Goal: Transaction & Acquisition: Book appointment/travel/reservation

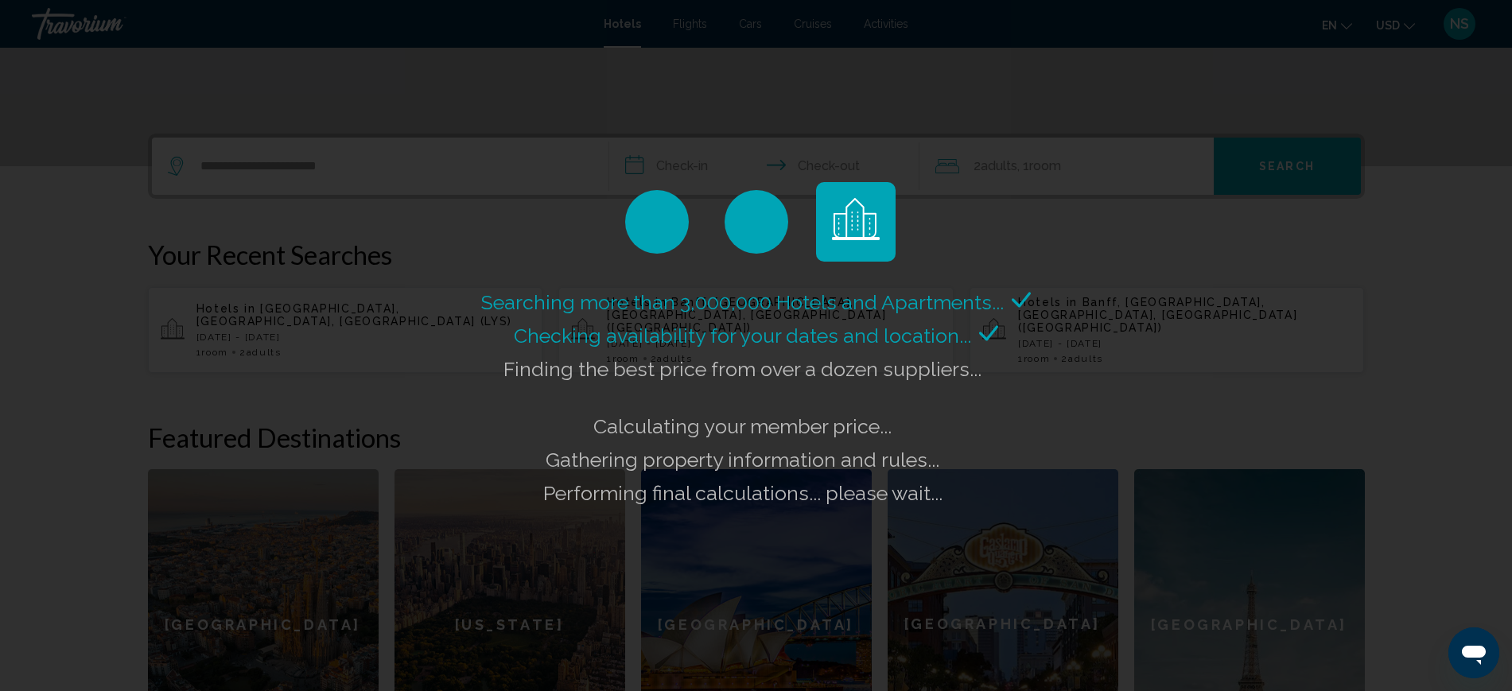
scroll to position [311, 0]
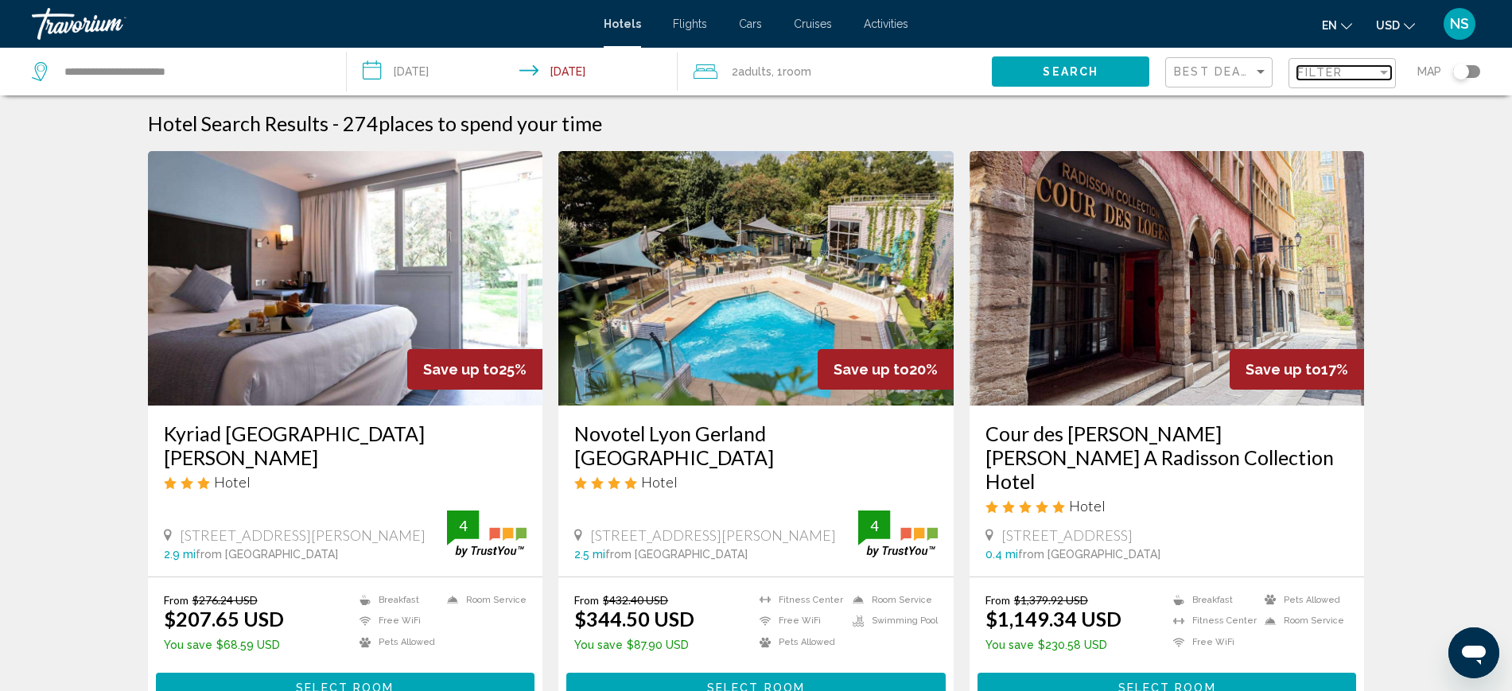
click at [1332, 72] on span "Filter" at bounding box center [1319, 72] width 45 height 13
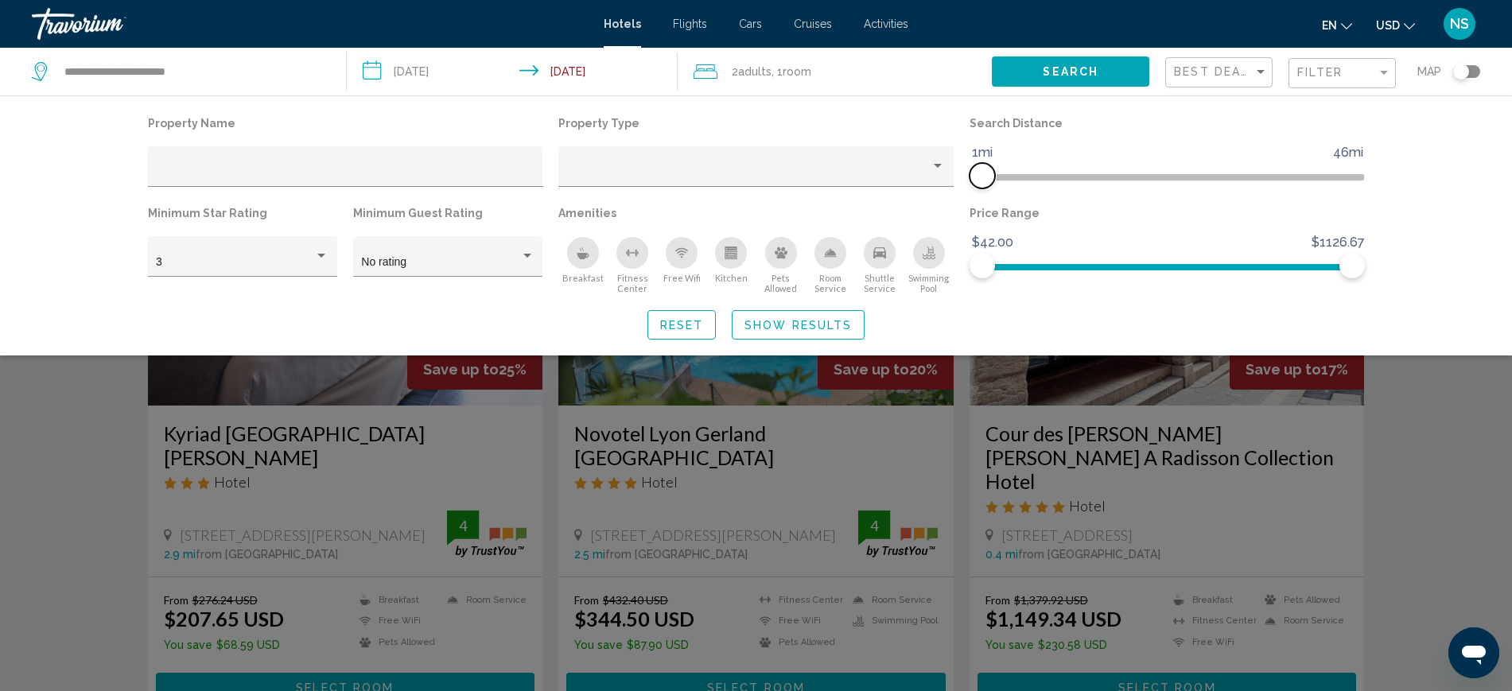
click at [976, 179] on span "Hotel Filters" at bounding box center [975, 177] width 13 height 6
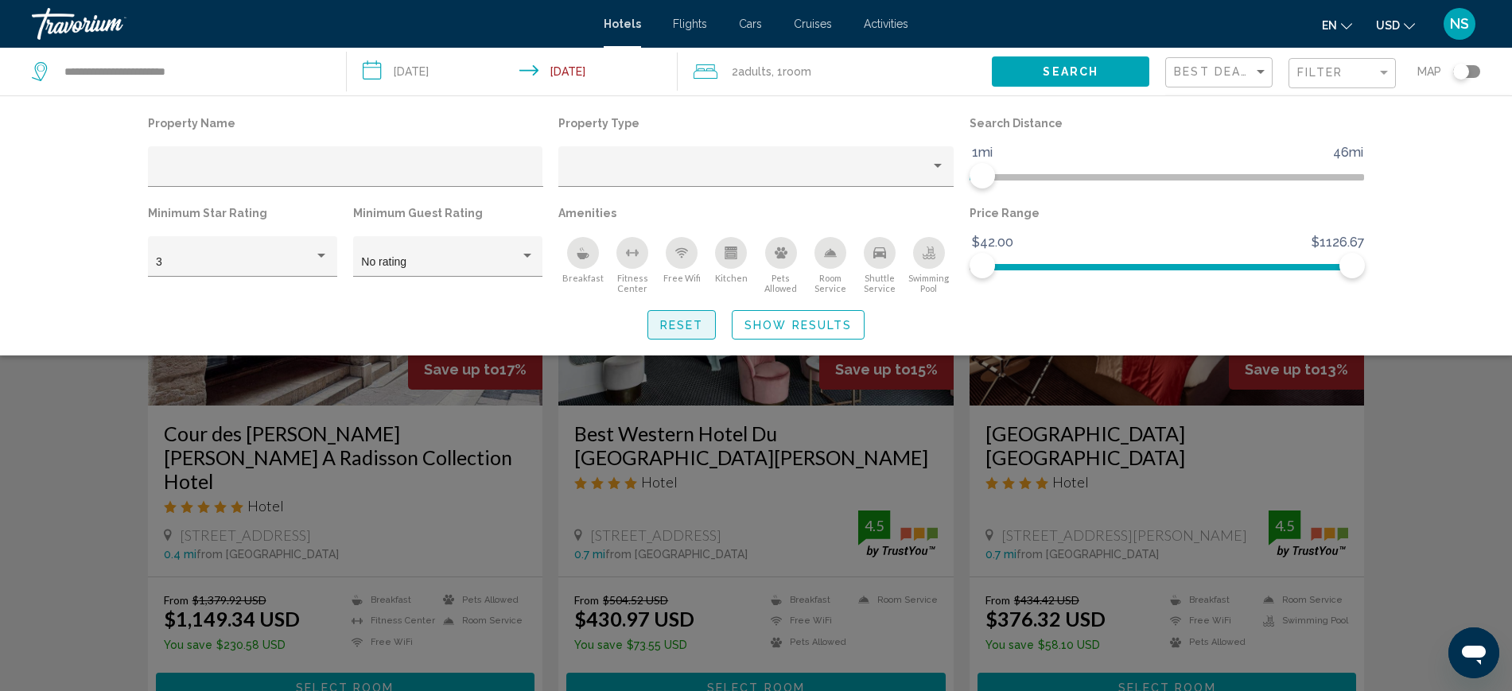
click at [675, 321] on span "Reset" at bounding box center [682, 325] width 44 height 13
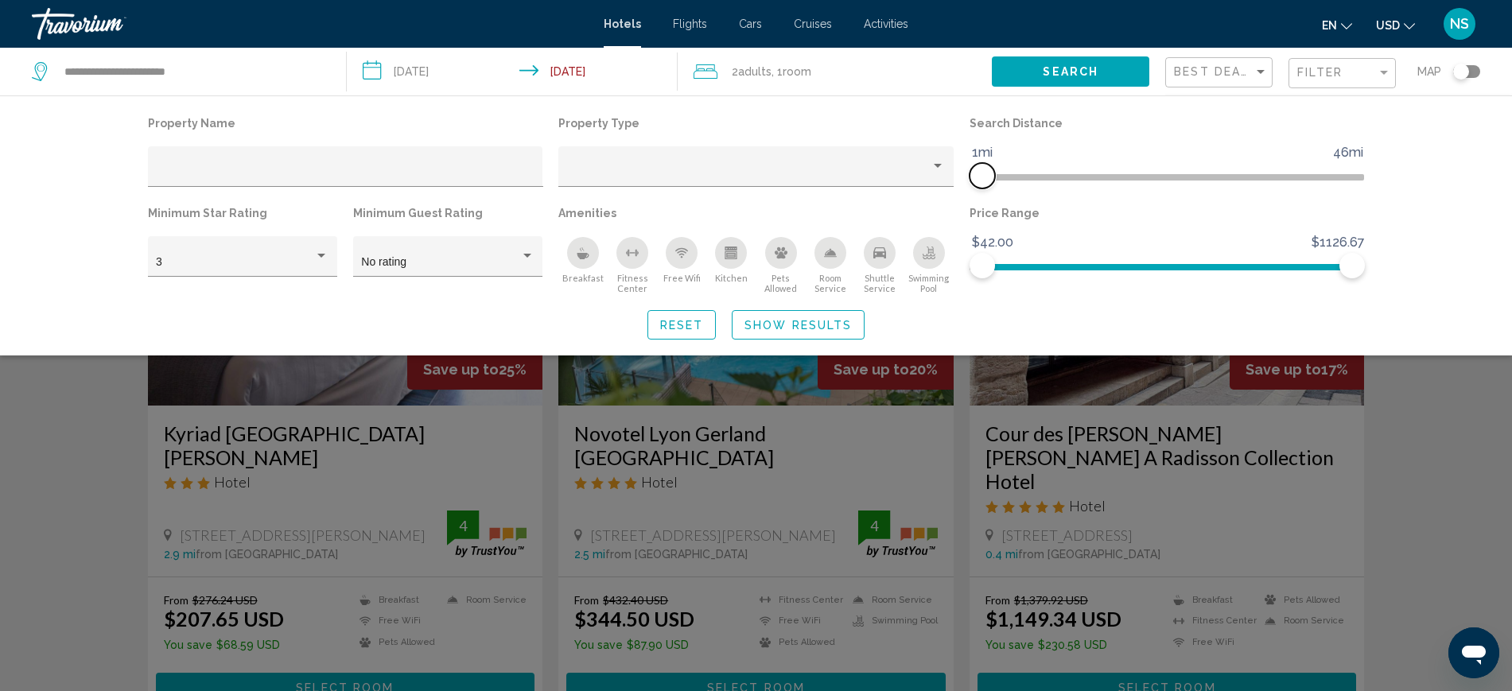
click at [976, 177] on span "Hotel Filters" at bounding box center [975, 177] width 13 height 6
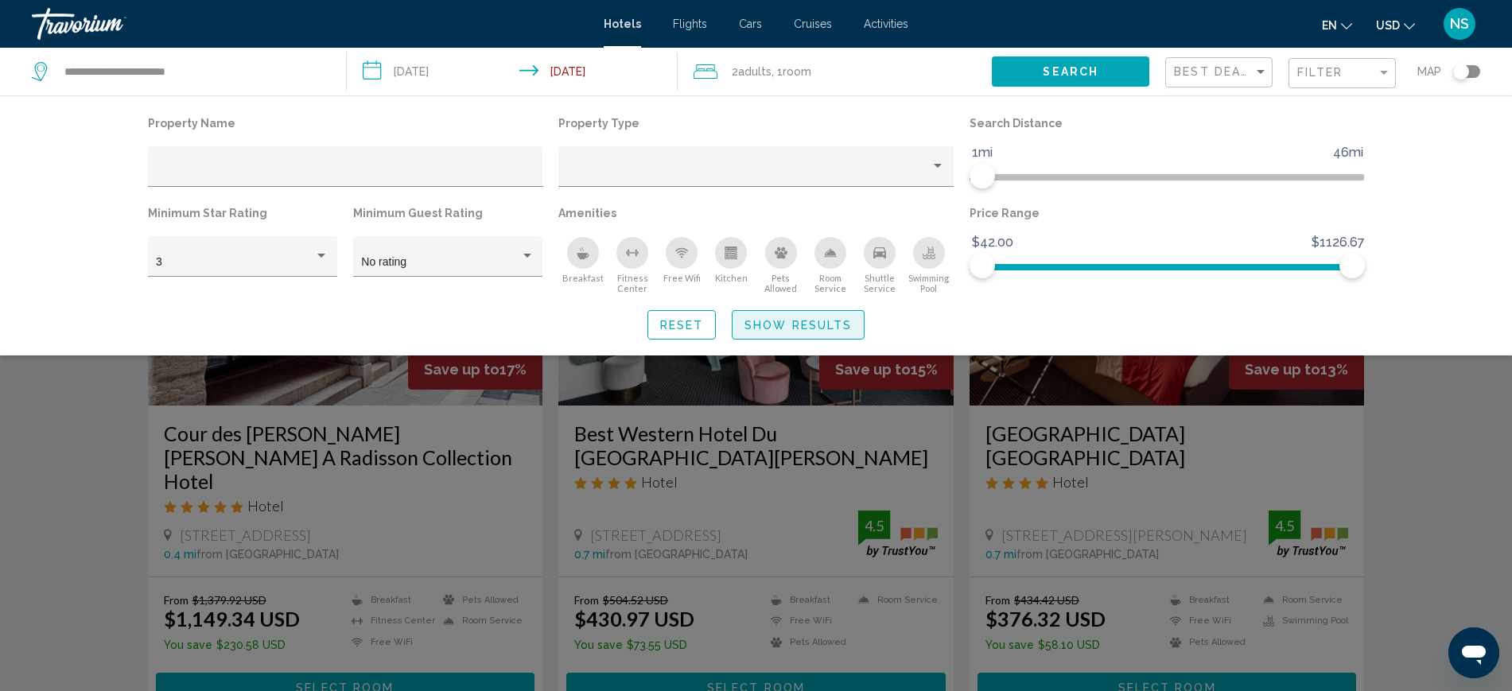
click at [814, 324] on span "Show Results" at bounding box center [797, 325] width 107 height 13
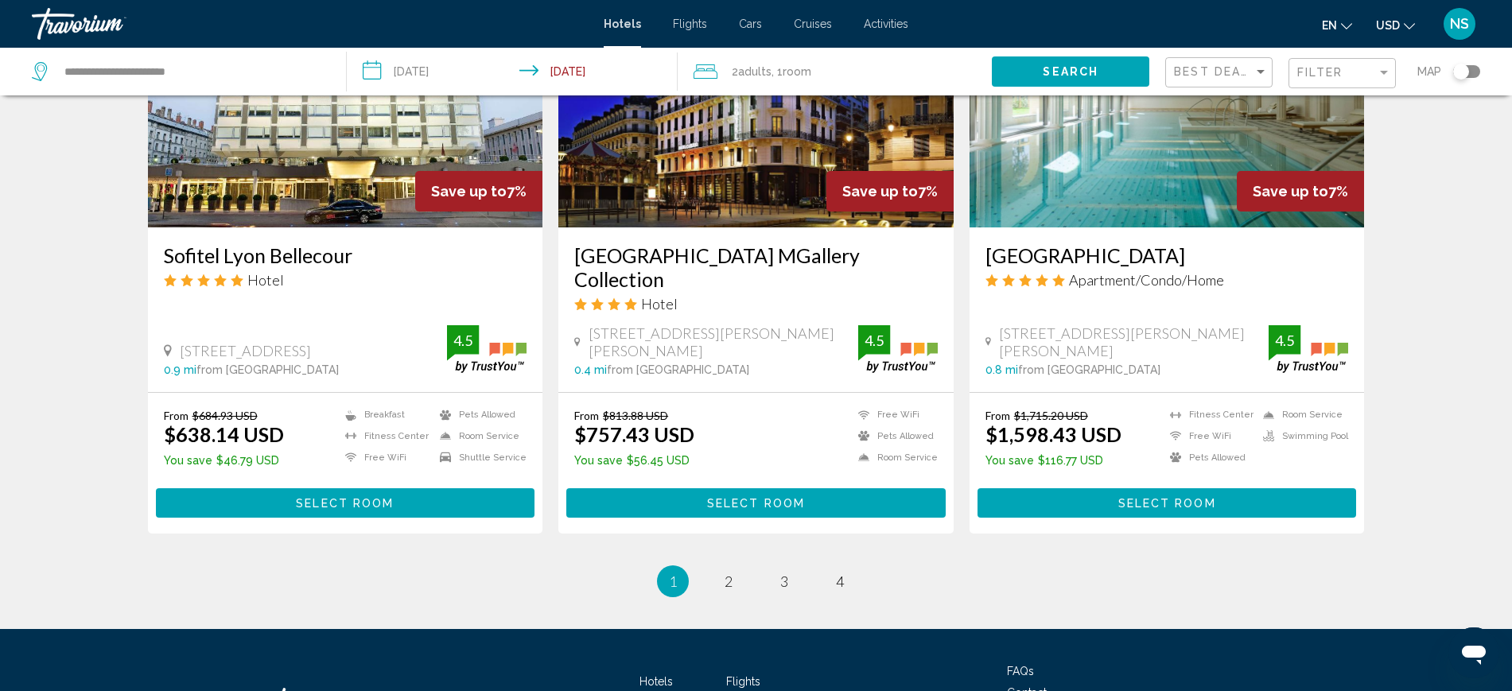
scroll to position [1998, 0]
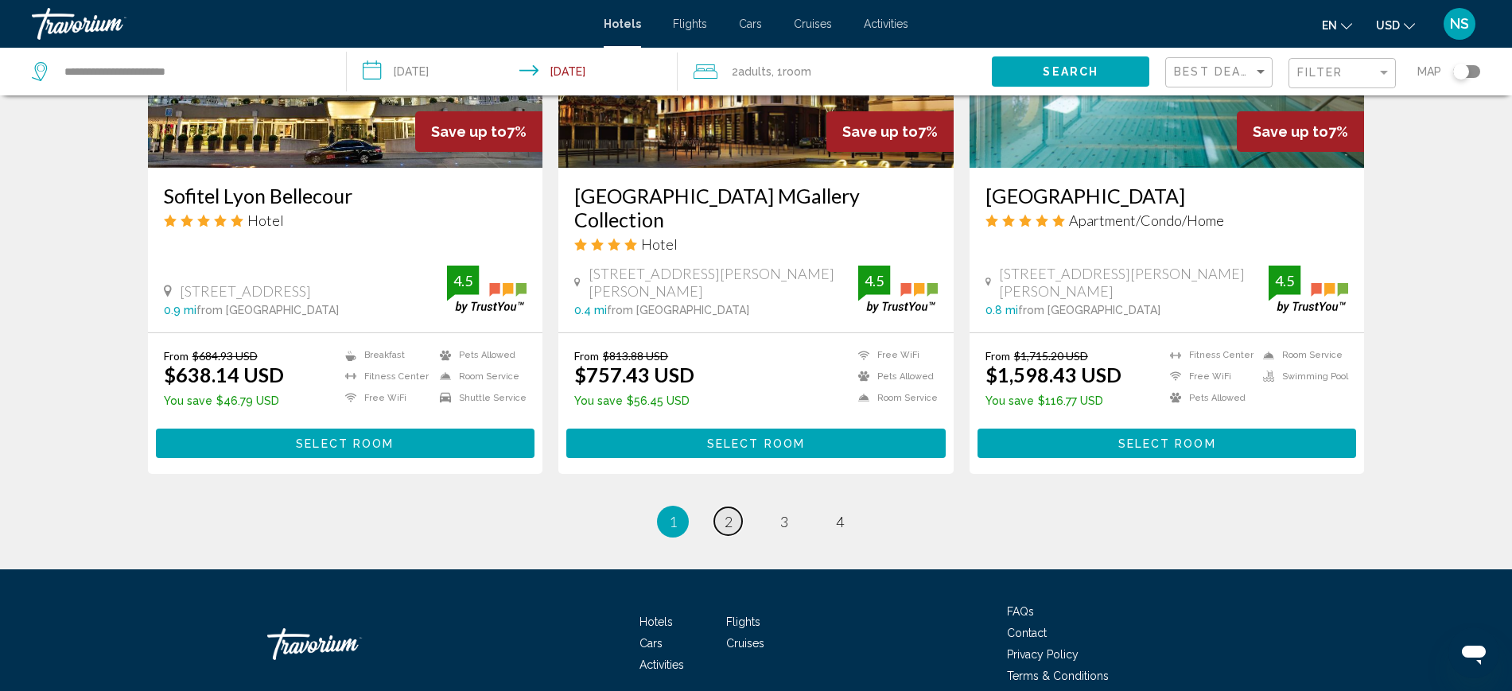
click at [732, 507] on link "page 2" at bounding box center [728, 521] width 28 height 28
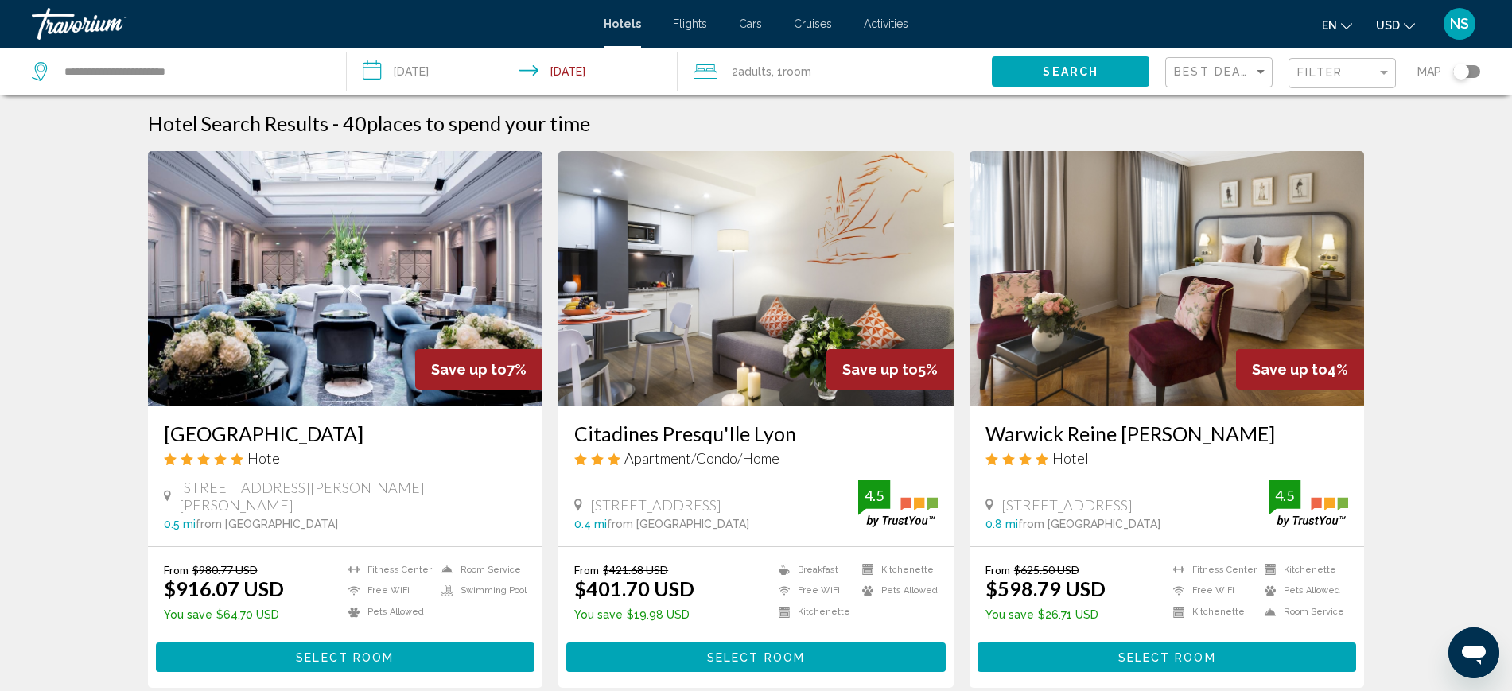
drag, startPoint x: 563, startPoint y: 437, endPoint x: 798, endPoint y: 434, distance: 234.6
click at [798, 434] on div "Citadines Presqu'Ile Lyon Apartment/Condo/Home [STREET_ADDRESS] 0.4 mi from [GE…" at bounding box center [755, 476] width 395 height 141
copy h3 "Citadines Presqu'Ile Lyon"
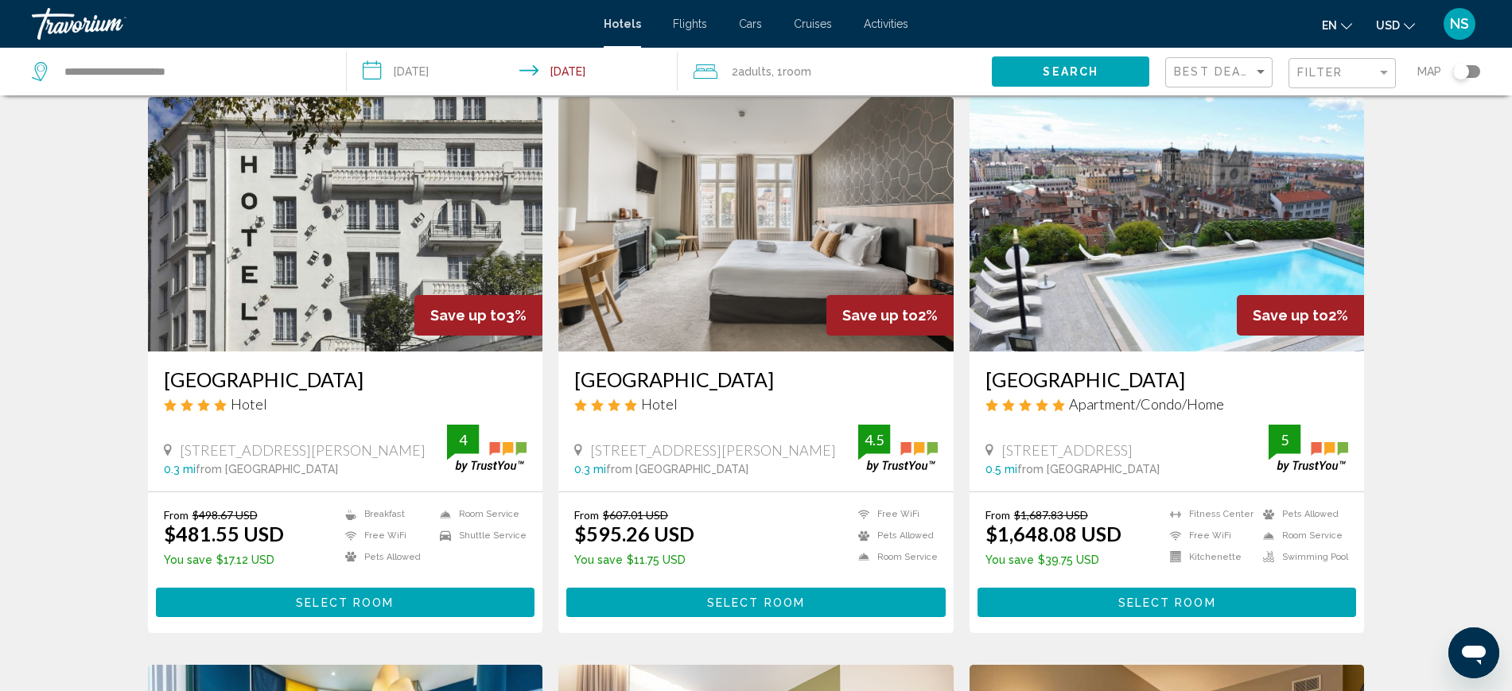
scroll to position [1094, 0]
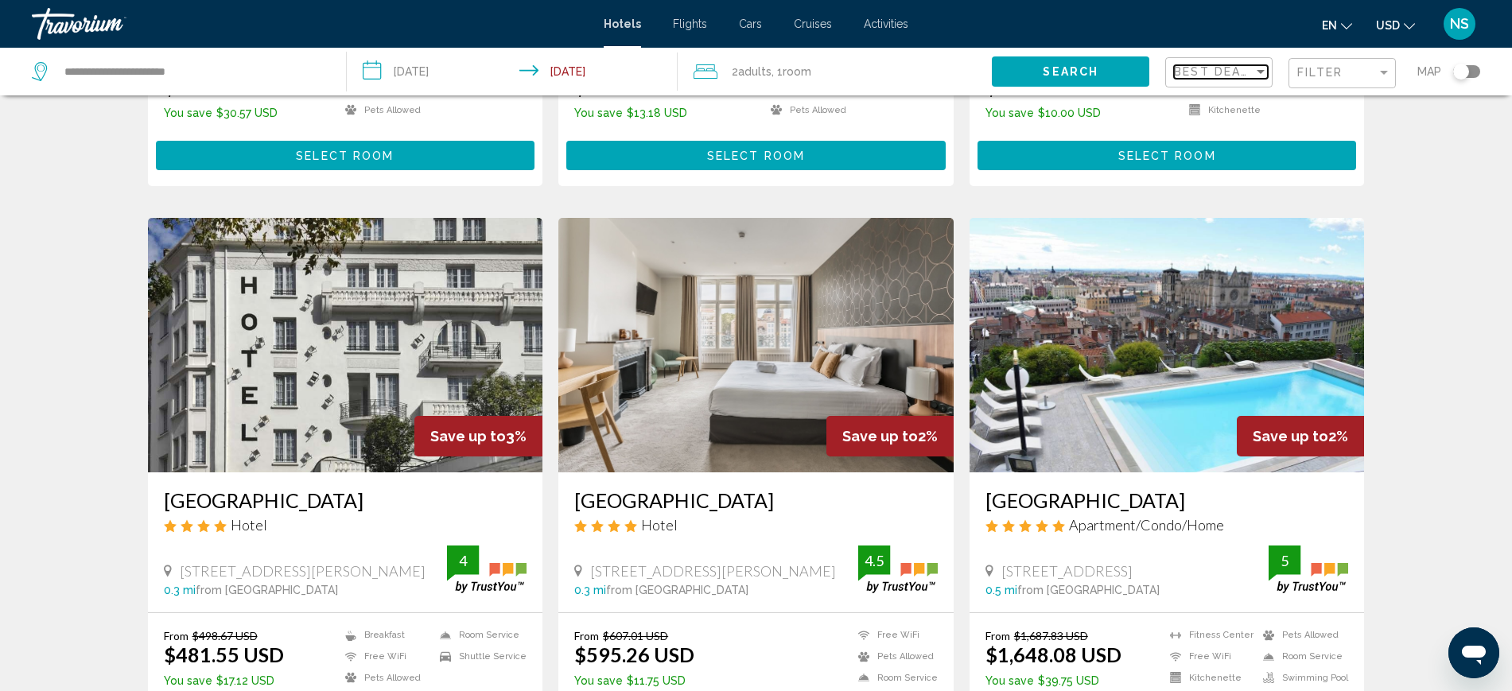
click at [1217, 76] on span "Best Deals" at bounding box center [1216, 71] width 84 height 13
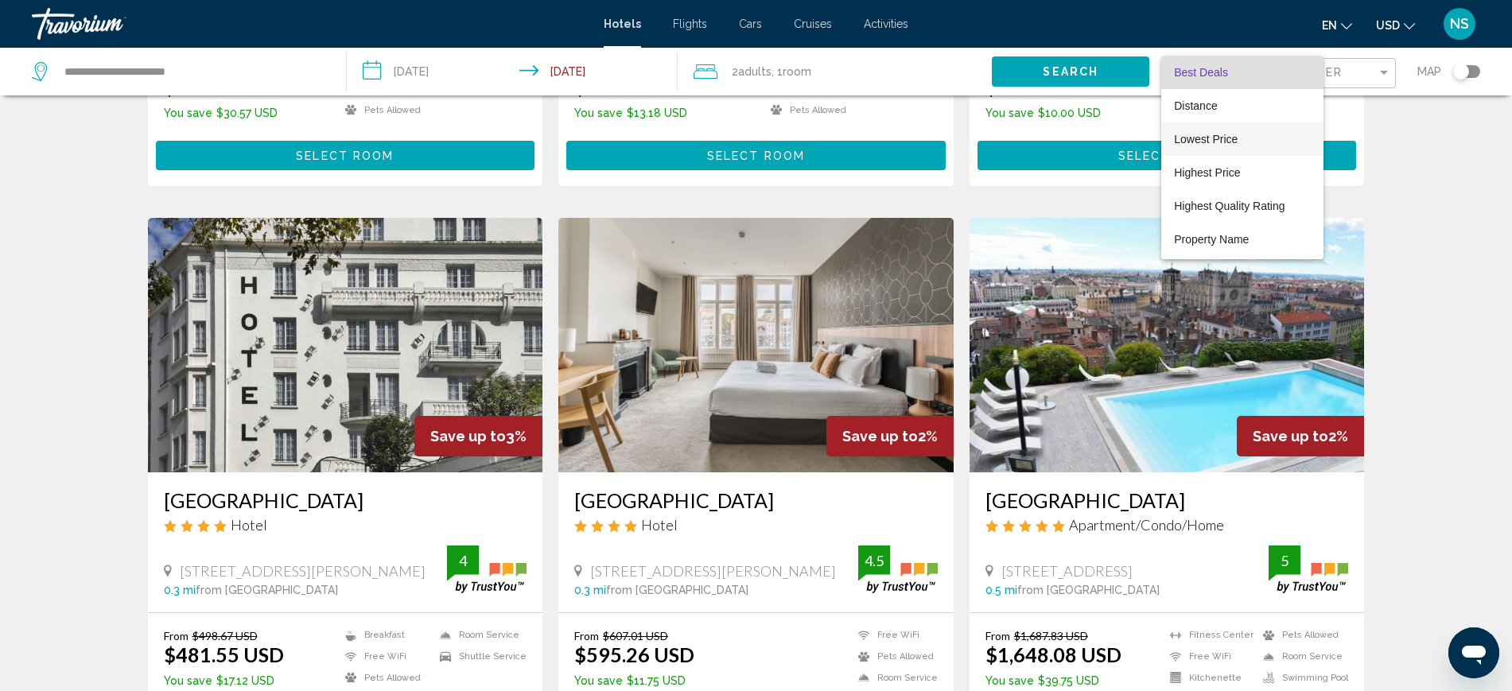
click at [1203, 138] on span "Lowest Price" at bounding box center [1206, 139] width 64 height 13
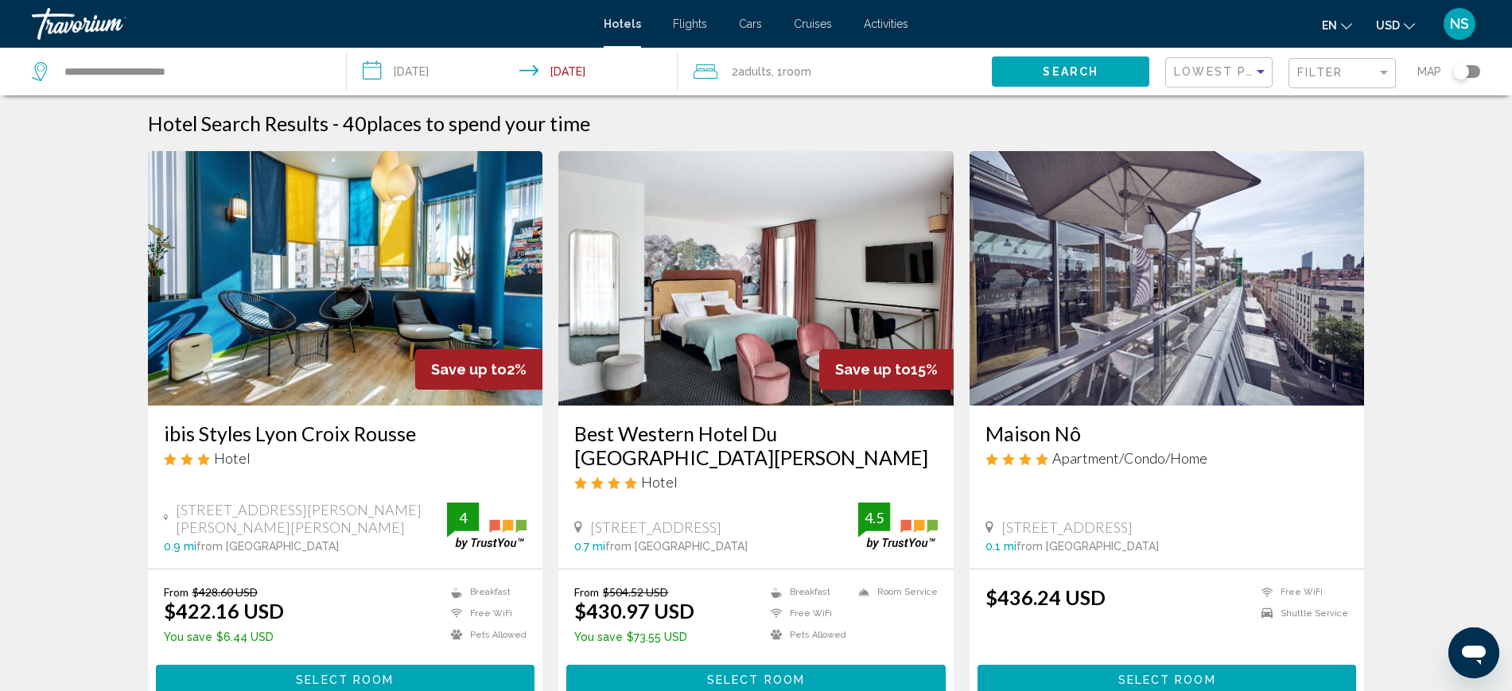
click at [1383, 33] on button "USD USD ($) MXN (Mex$) CAD (Can$) GBP (£) EUR (€) AUD (A$) NZD (NZ$) CNY (CN¥)" at bounding box center [1395, 25] width 39 height 23
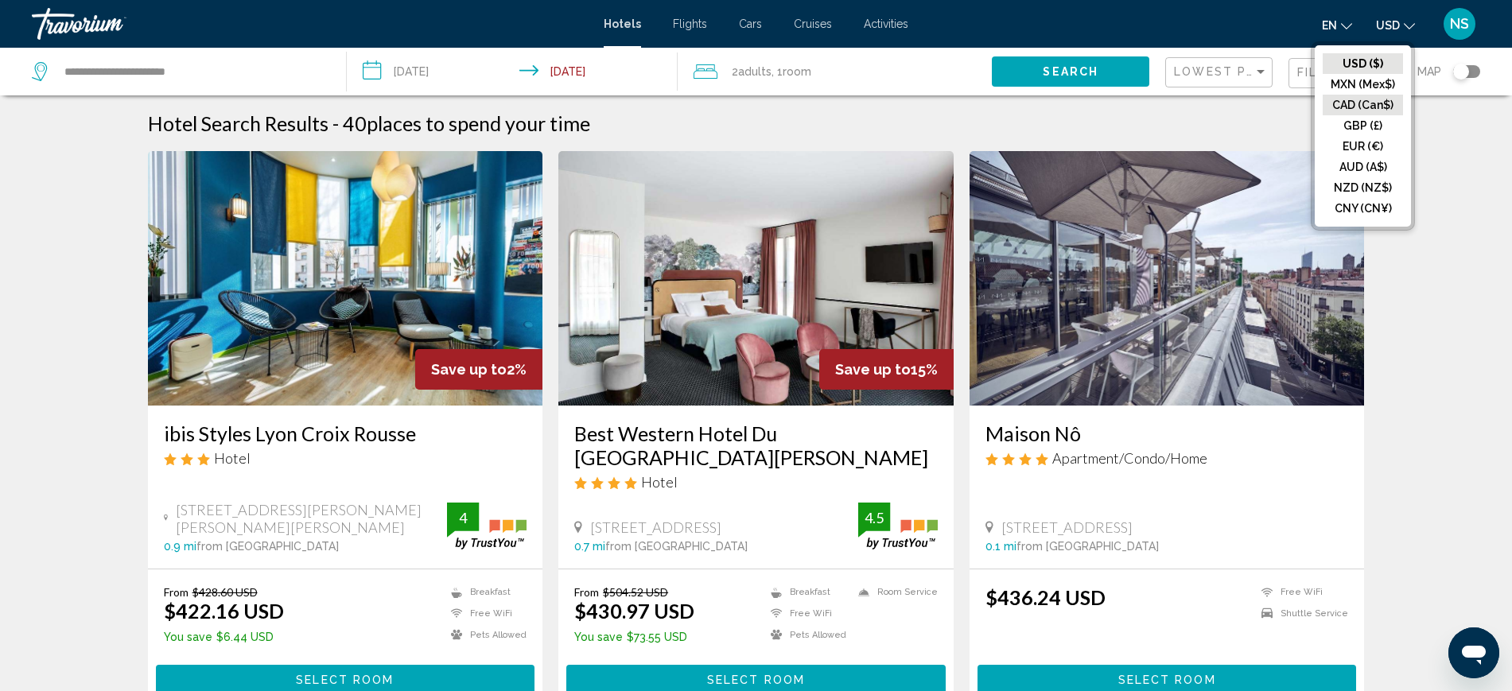
click at [1363, 104] on button "CAD (Can$)" at bounding box center [1363, 105] width 80 height 21
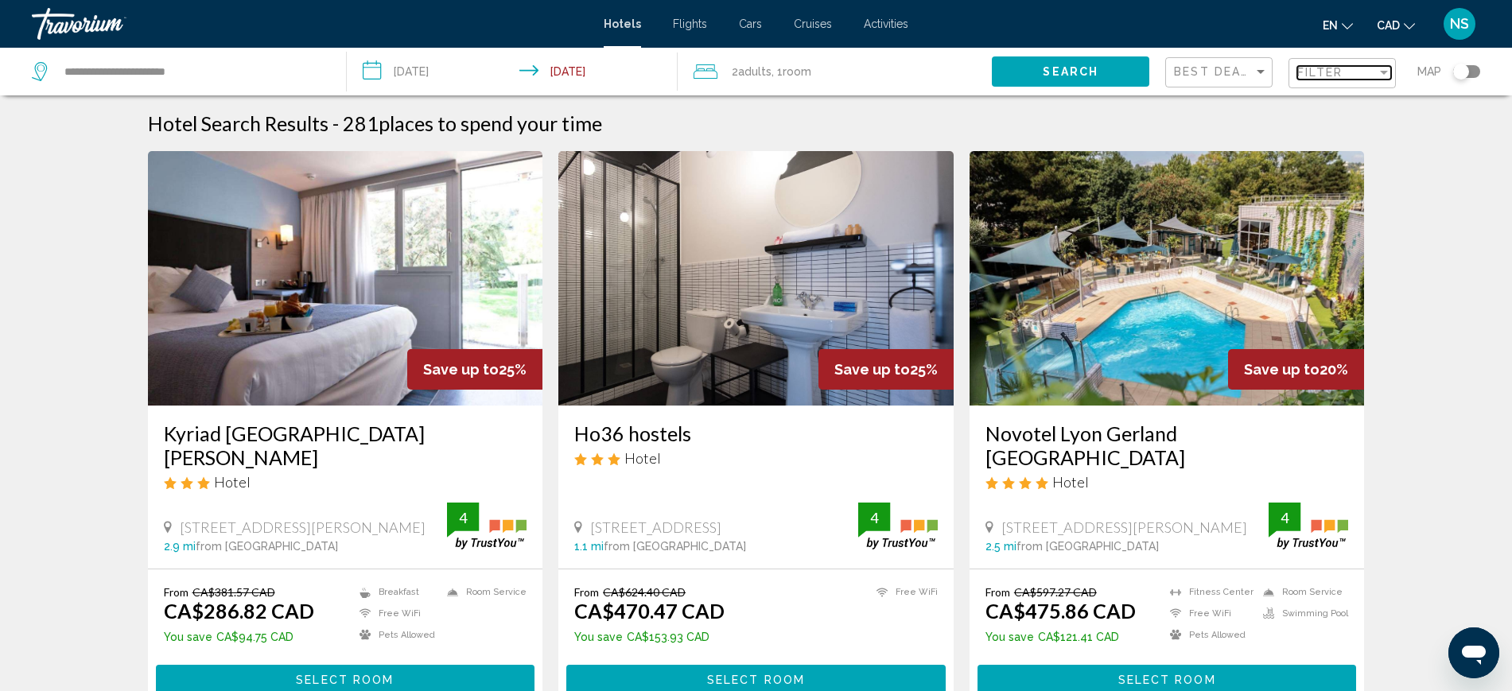
click at [1322, 79] on mat-select "Filter" at bounding box center [1344, 74] width 94 height 14
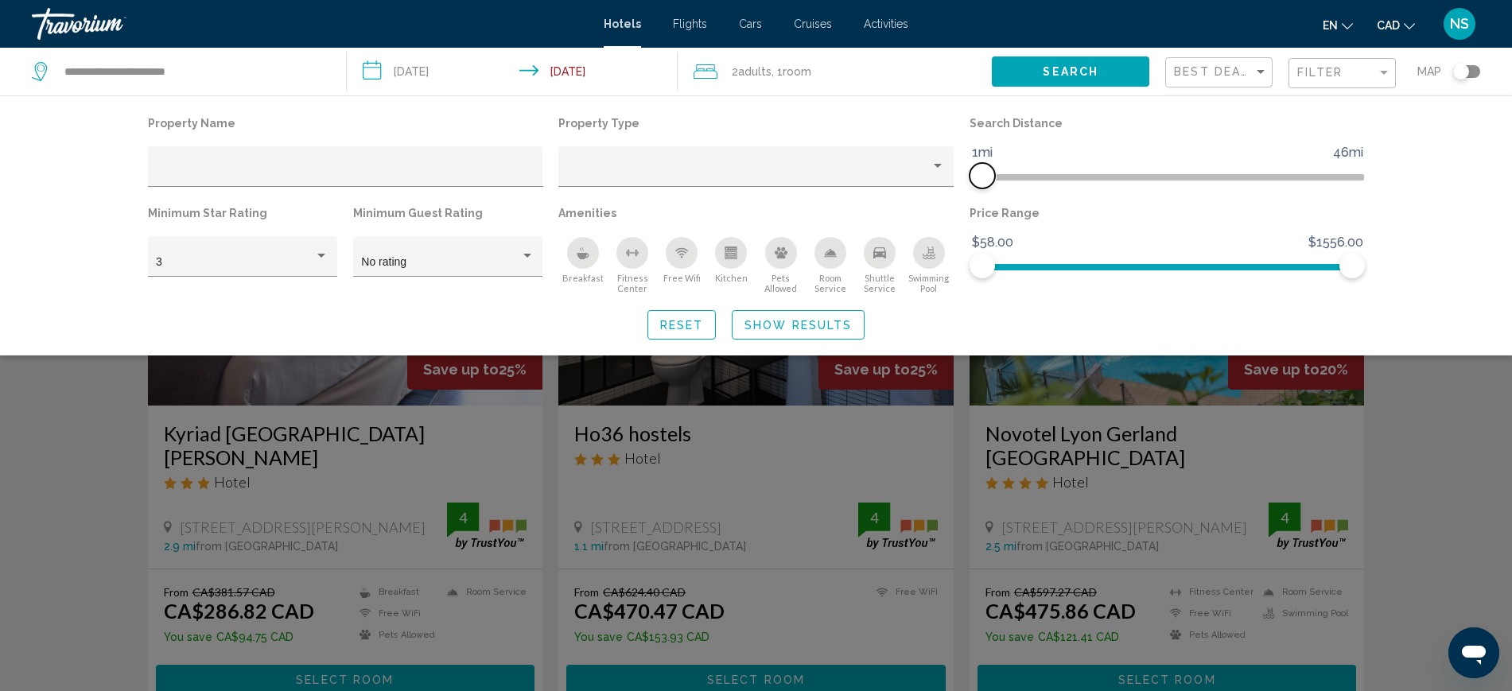
click at [976, 177] on span "Hotel Filters" at bounding box center [975, 177] width 13 height 6
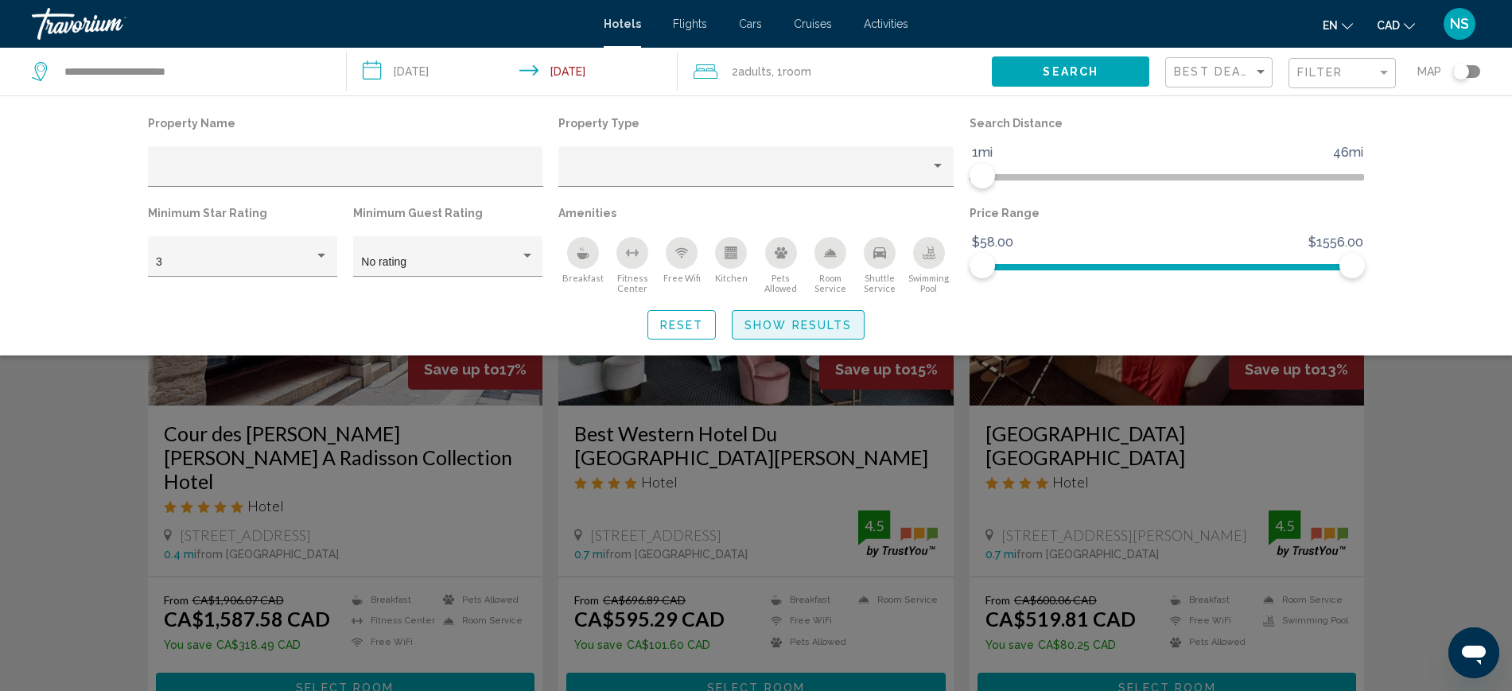
click at [818, 322] on span "Show Results" at bounding box center [797, 325] width 107 height 13
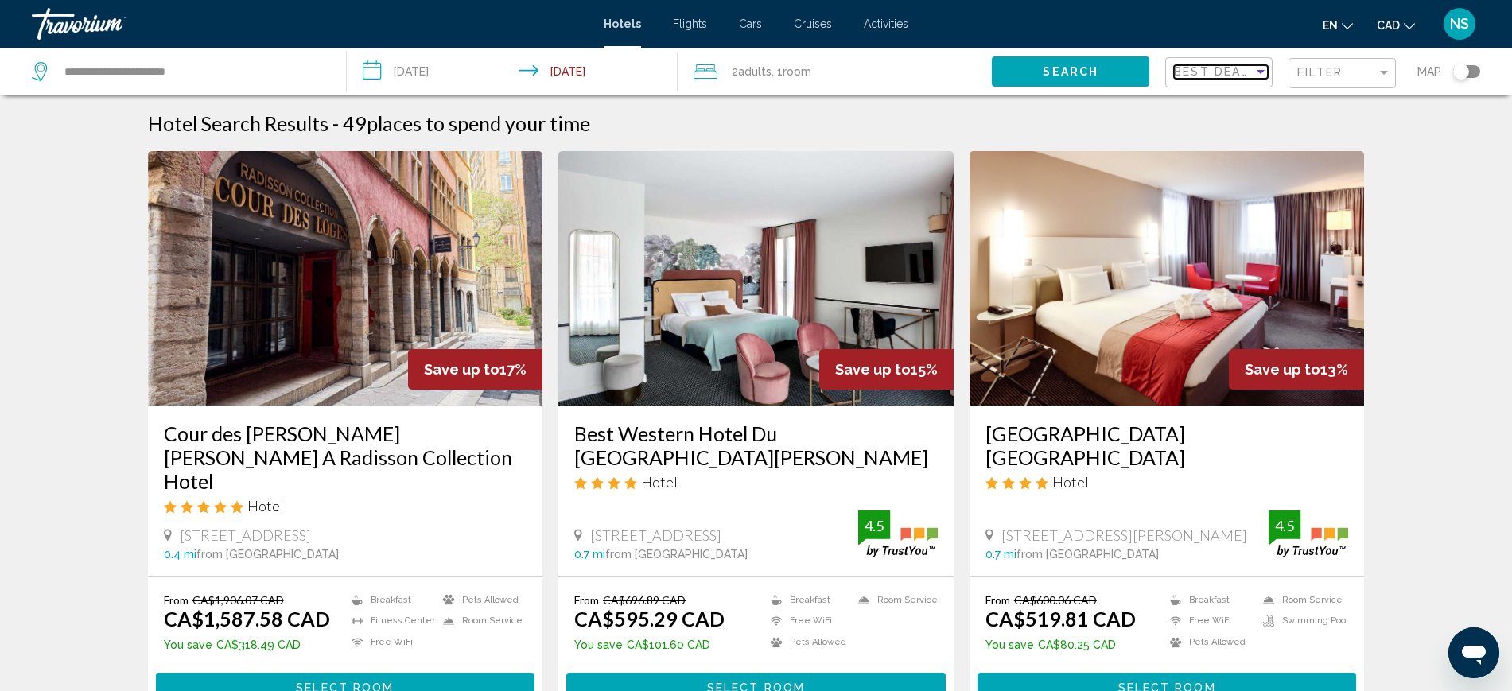
click at [1232, 76] on span "Best Deals" at bounding box center [1216, 71] width 84 height 13
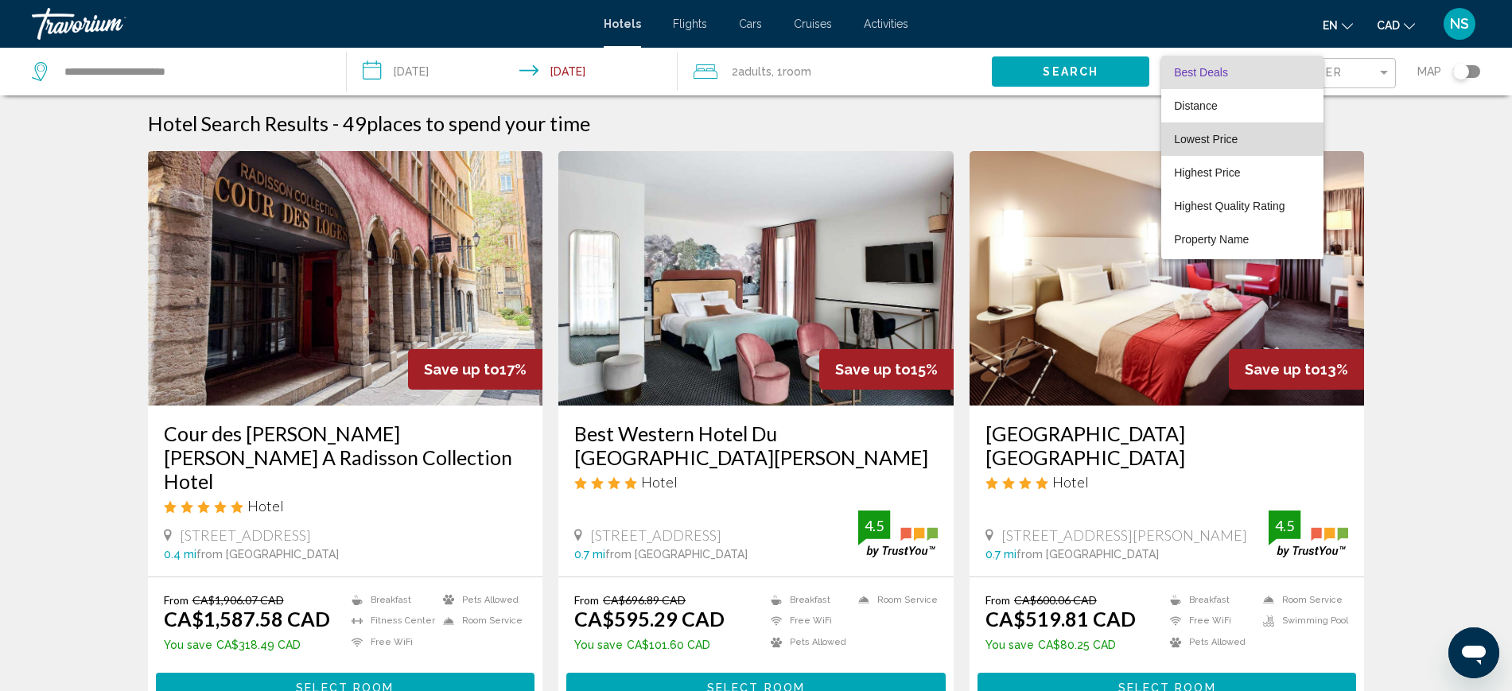
click at [1200, 137] on span "Lowest Price" at bounding box center [1206, 139] width 64 height 13
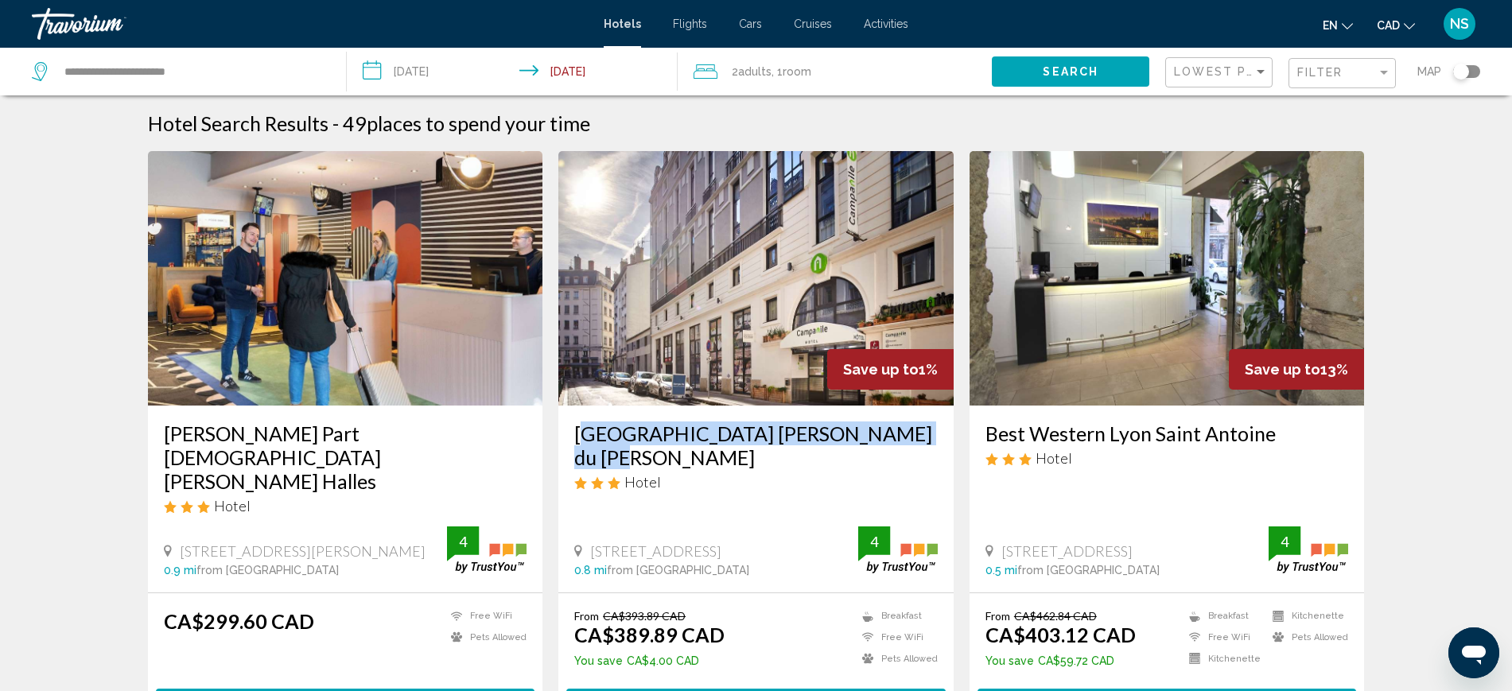
drag, startPoint x: 573, startPoint y: 438, endPoint x: 928, endPoint y: 437, distance: 354.7
click at [928, 437] on div "[GEOGRAPHIC_DATA] [PERSON_NAME] du [PERSON_NAME] Hotel [STREET_ADDRESS] 0.8 mi …" at bounding box center [755, 499] width 395 height 187
copy h3 "[GEOGRAPHIC_DATA] [PERSON_NAME] du [PERSON_NAME]"
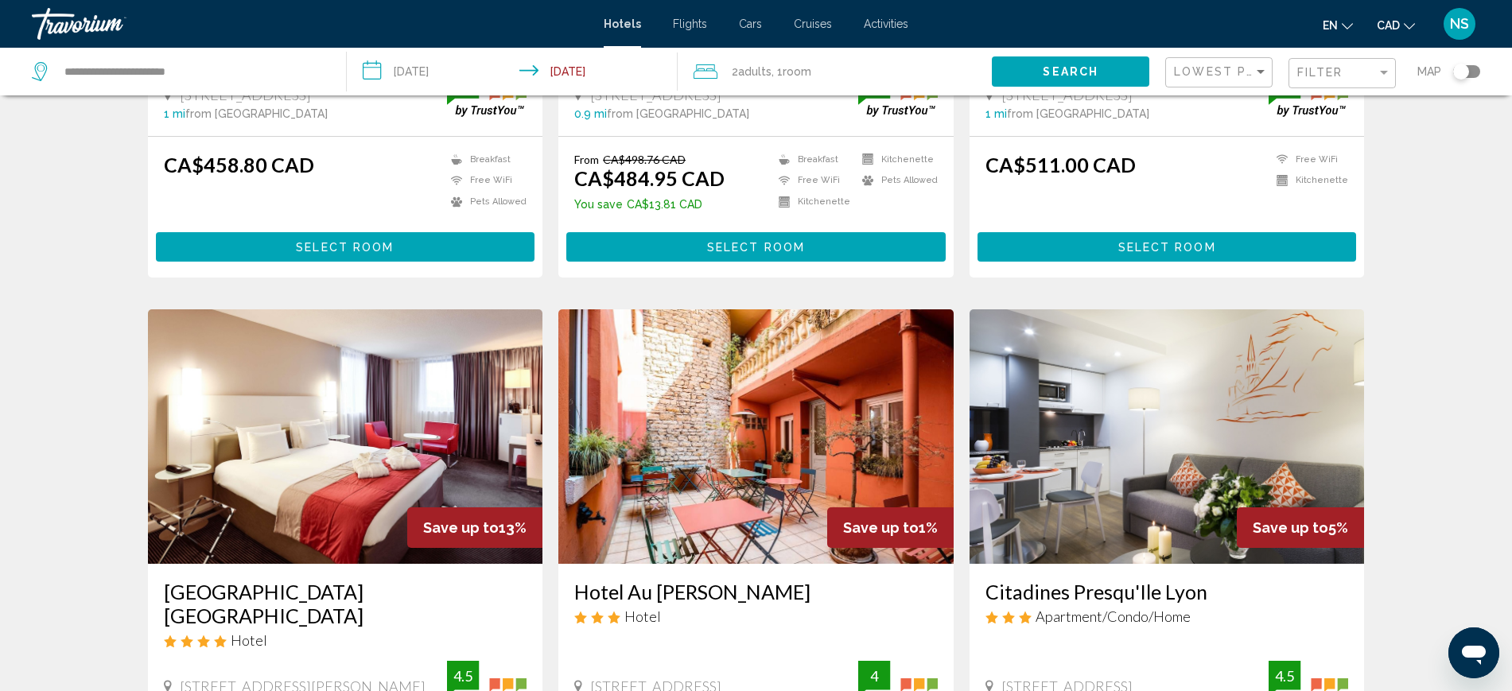
scroll to position [1690, 0]
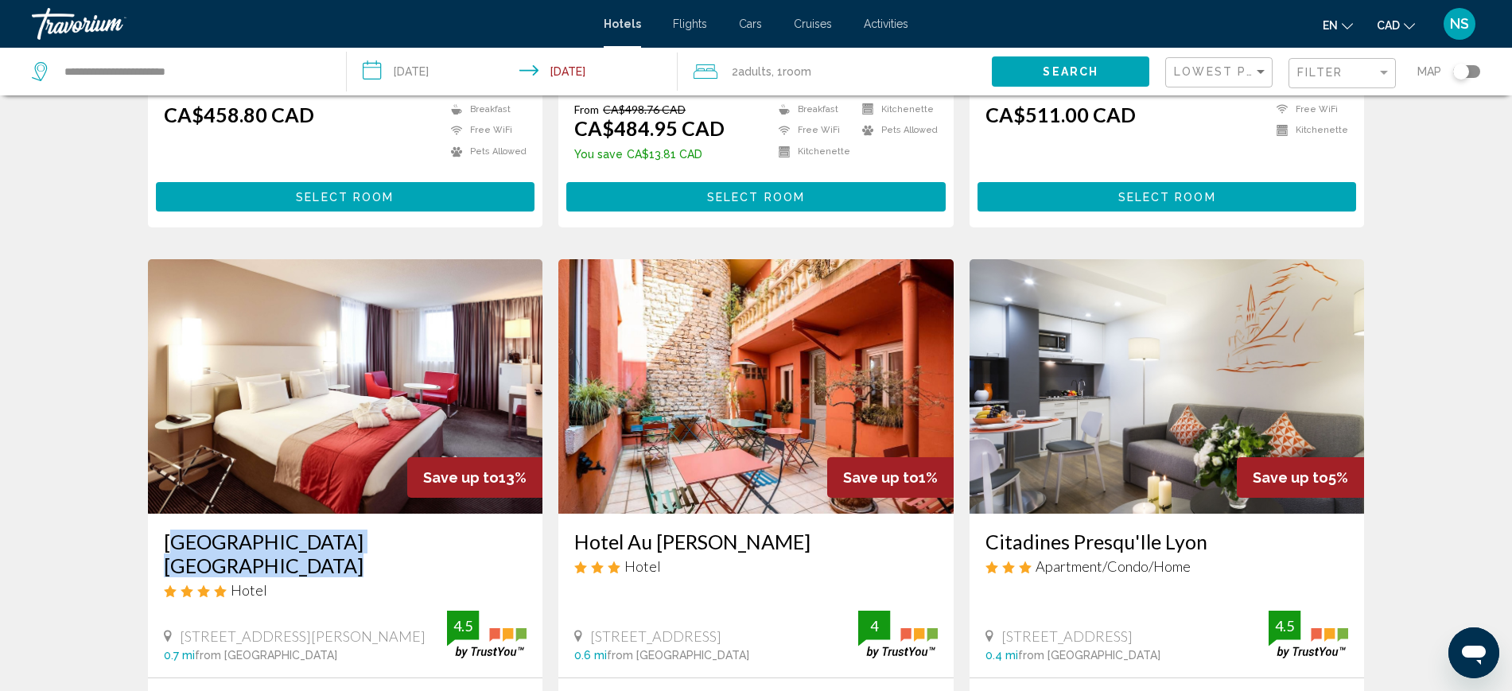
drag, startPoint x: 161, startPoint y: 450, endPoint x: 495, endPoint y: 453, distance: 334.0
click at [495, 514] on div "[GEOGRAPHIC_DATA] [GEOGRAPHIC_DATA] Hotel [STREET_ADDRESS][PERSON_NAME] 0.7 mi …" at bounding box center [345, 595] width 395 height 163
copy h3 "[GEOGRAPHIC_DATA] [GEOGRAPHIC_DATA]"
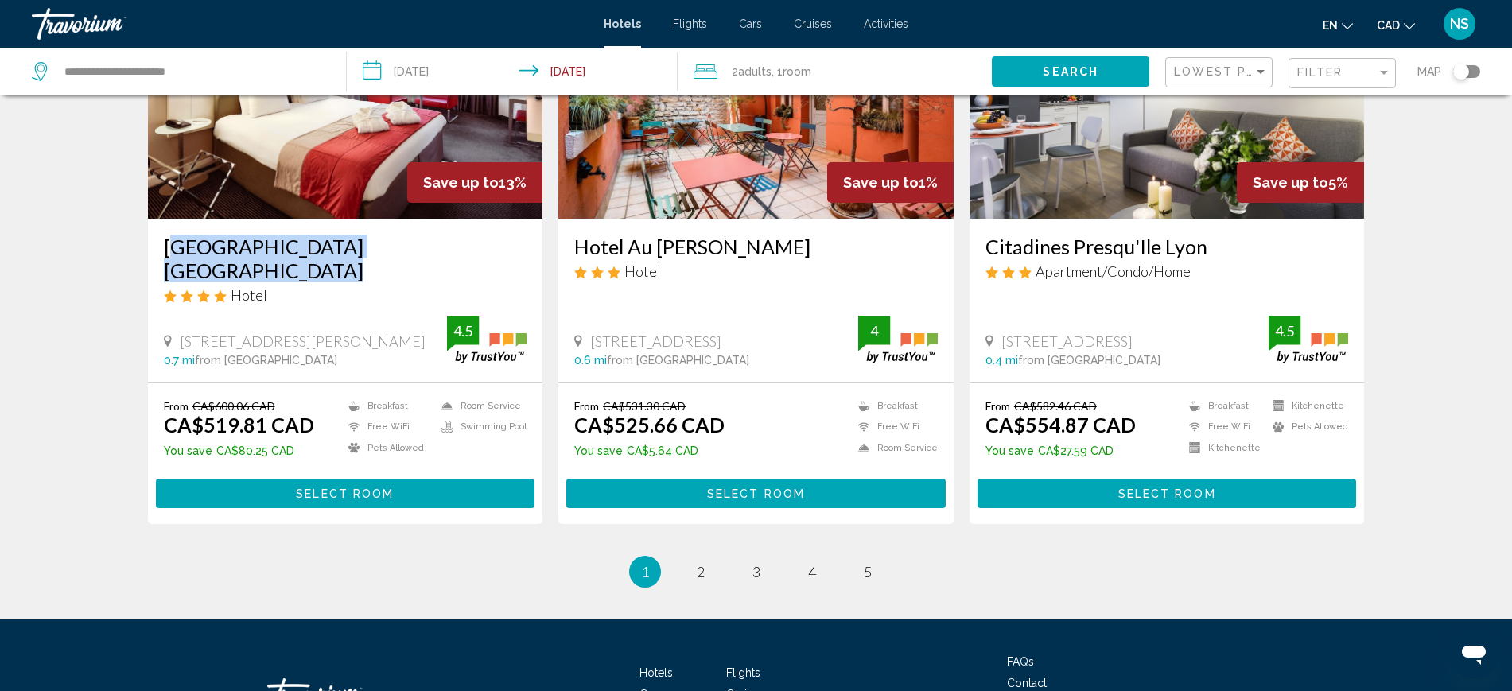
scroll to position [1988, 0]
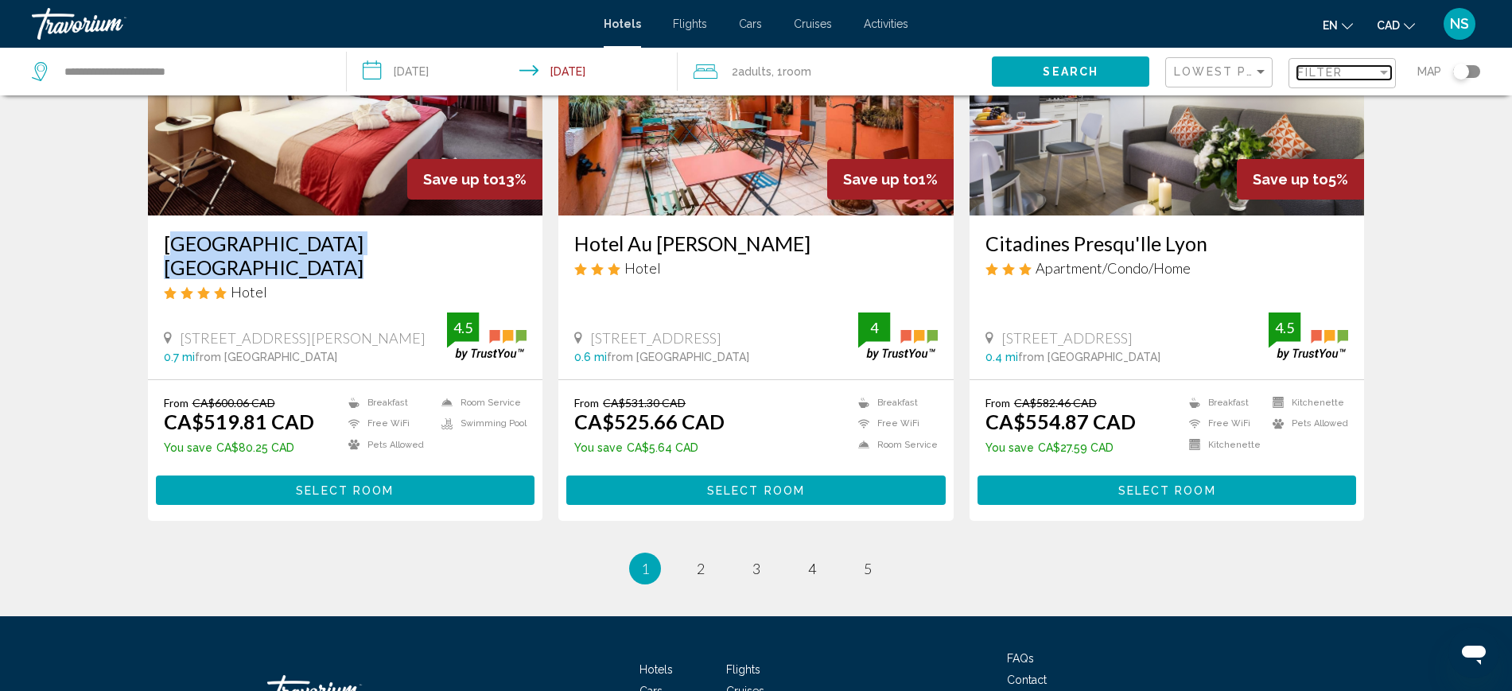
click at [1339, 72] on span "Filter" at bounding box center [1319, 72] width 45 height 13
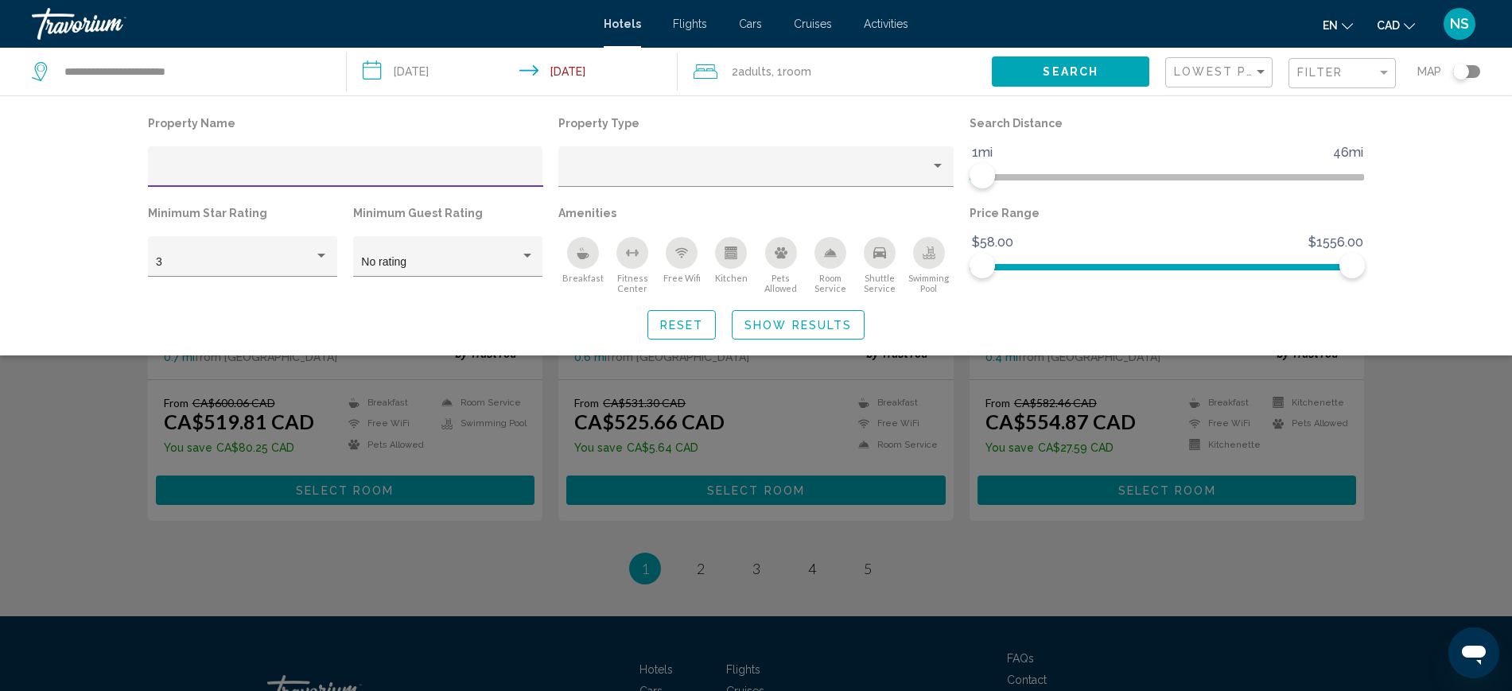
click at [965, 453] on div "Search widget" at bounding box center [756, 465] width 1512 height 453
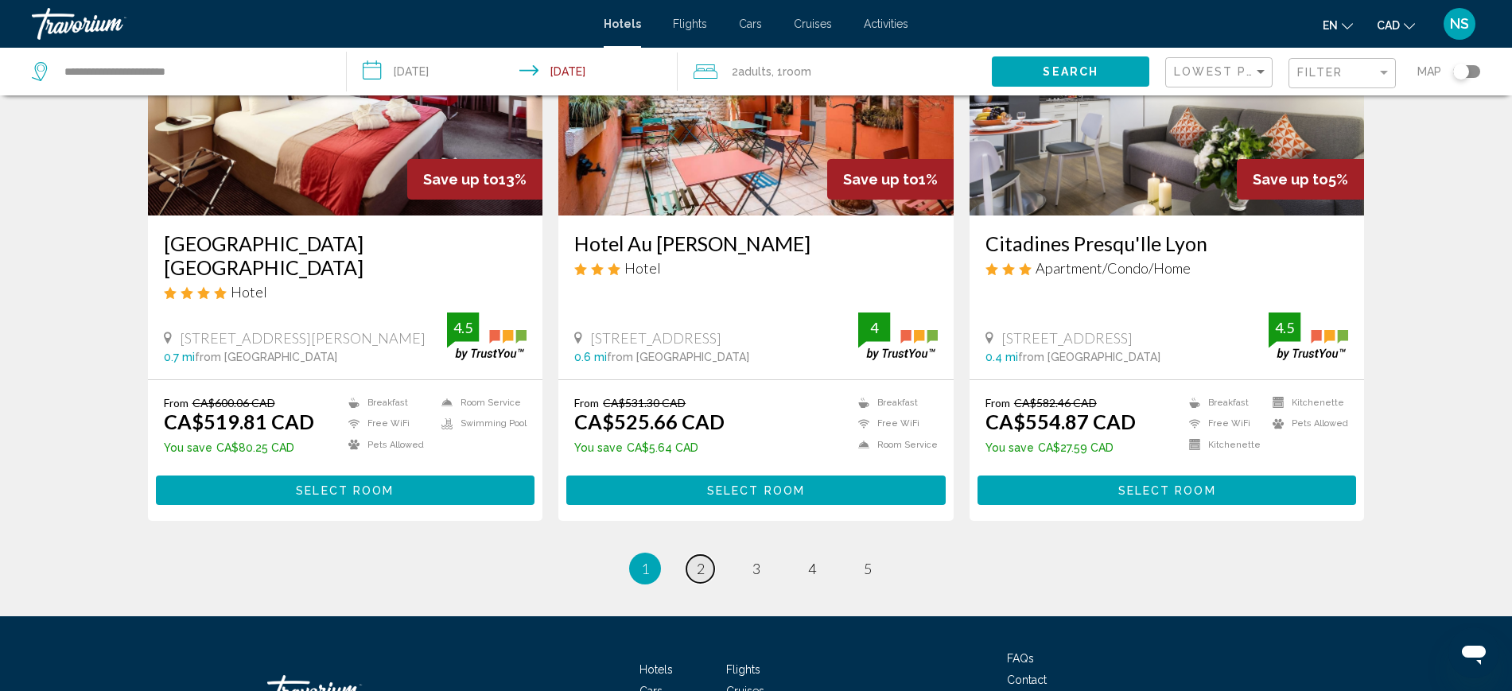
click at [701, 560] on span "2" at bounding box center [701, 568] width 8 height 17
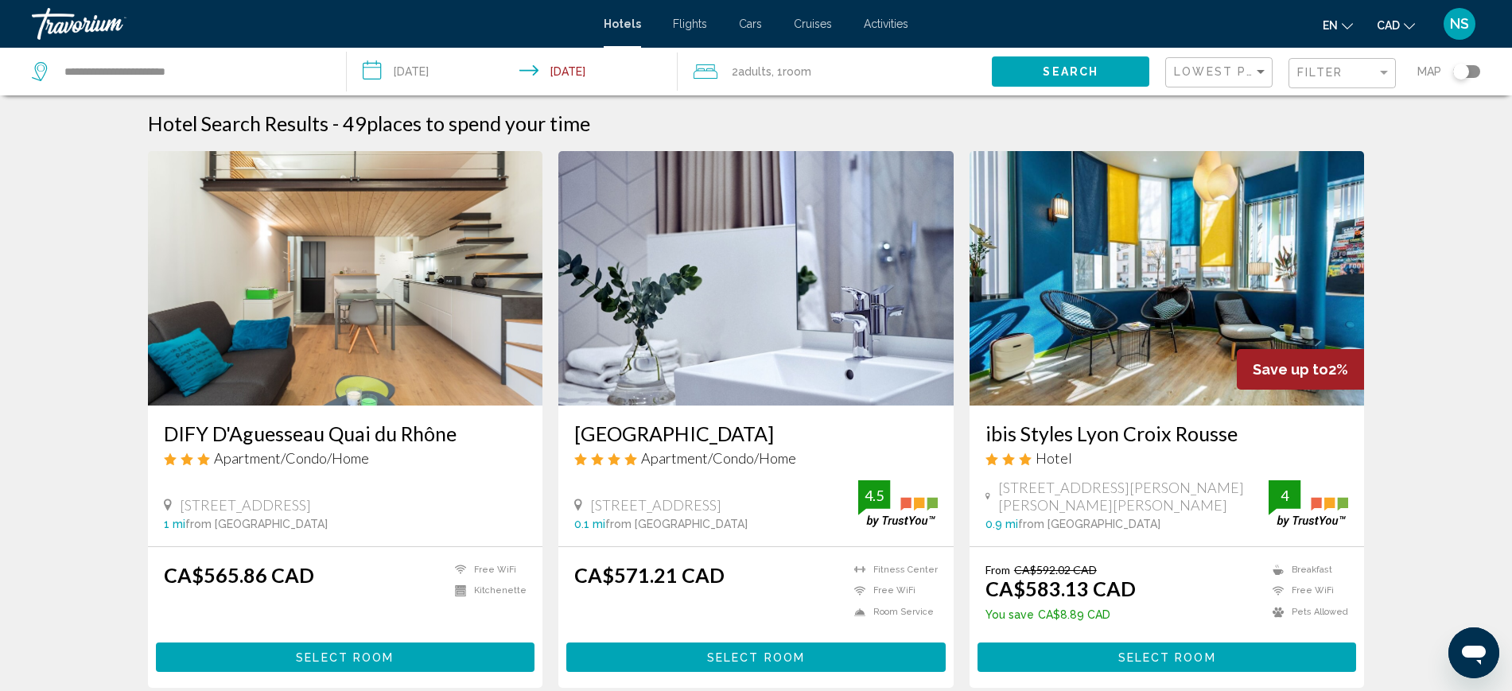
click at [284, 438] on h3 "DIFY D'Aguesseau Quai du Rhône" at bounding box center [345, 434] width 363 height 24
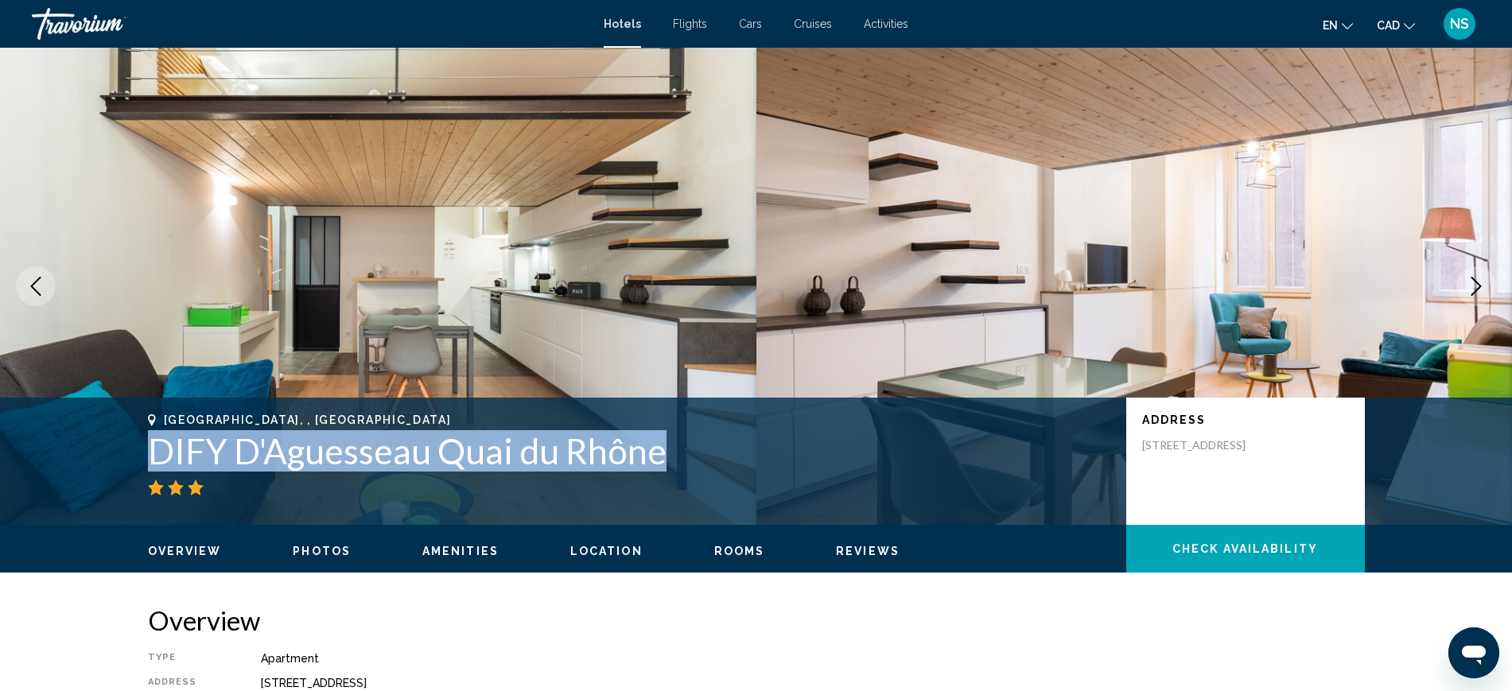
drag, startPoint x: 156, startPoint y: 452, endPoint x: 655, endPoint y: 455, distance: 499.5
click at [655, 455] on h1 "DIFY D'Aguesseau Quai du Rhône" at bounding box center [629, 450] width 962 height 41
copy h1 "DIFY D'Aguesseau Quai du Rhône"
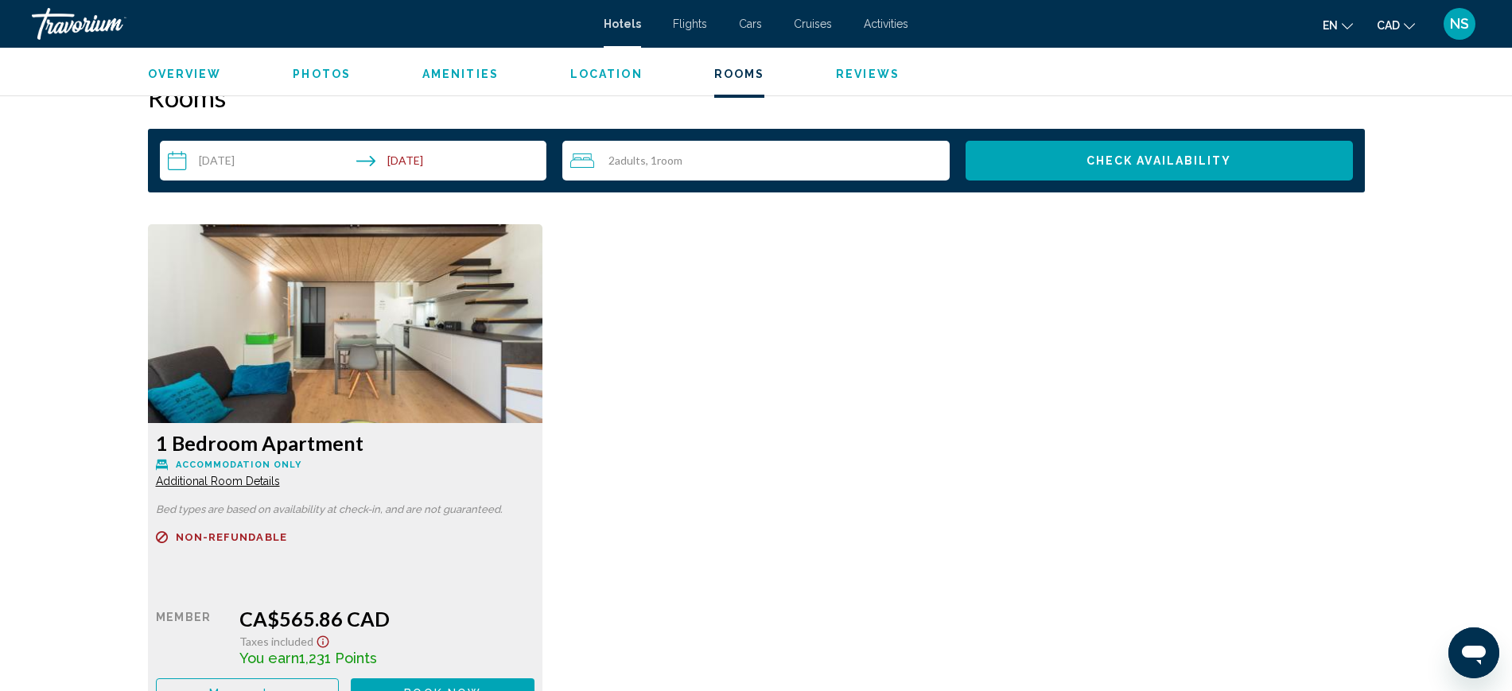
scroll to position [2088, 0]
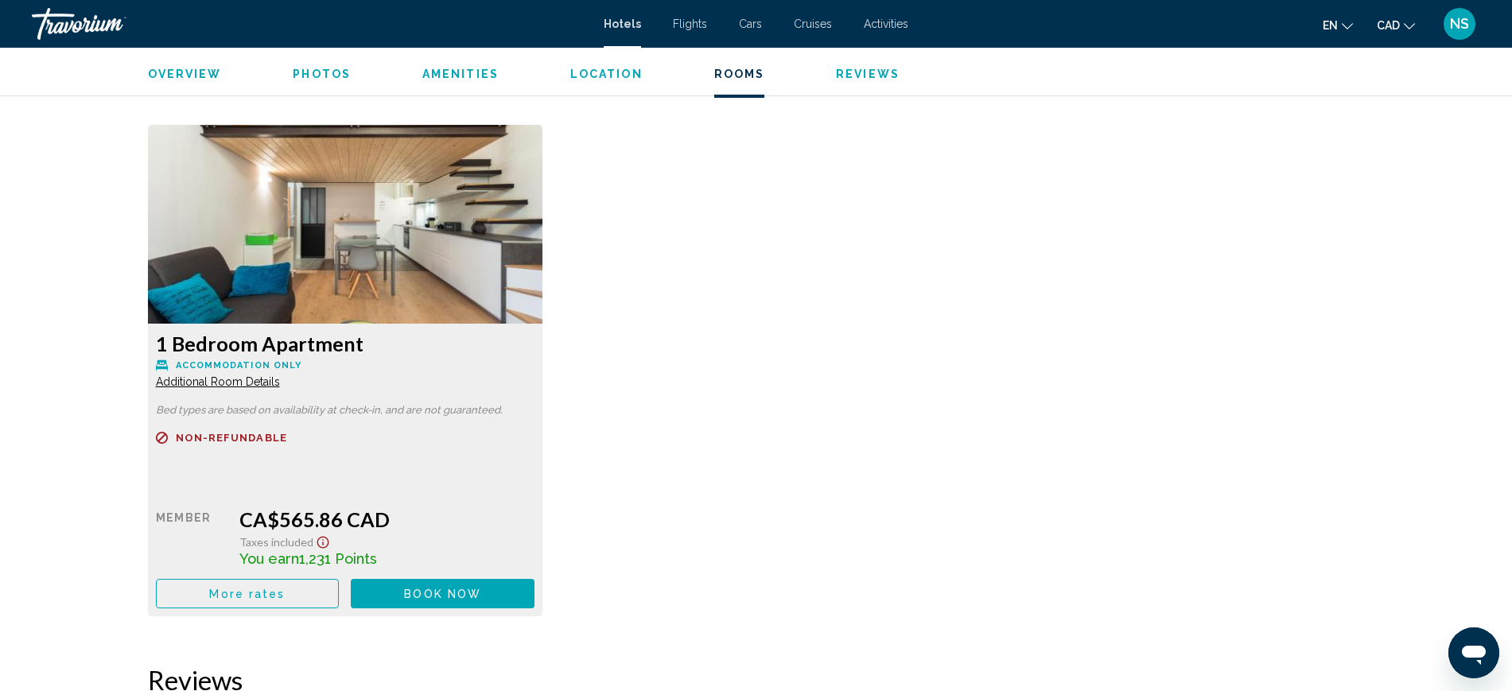
click at [315, 543] on icon "Show Taxes and Fees disclaimer" at bounding box center [322, 542] width 19 height 14
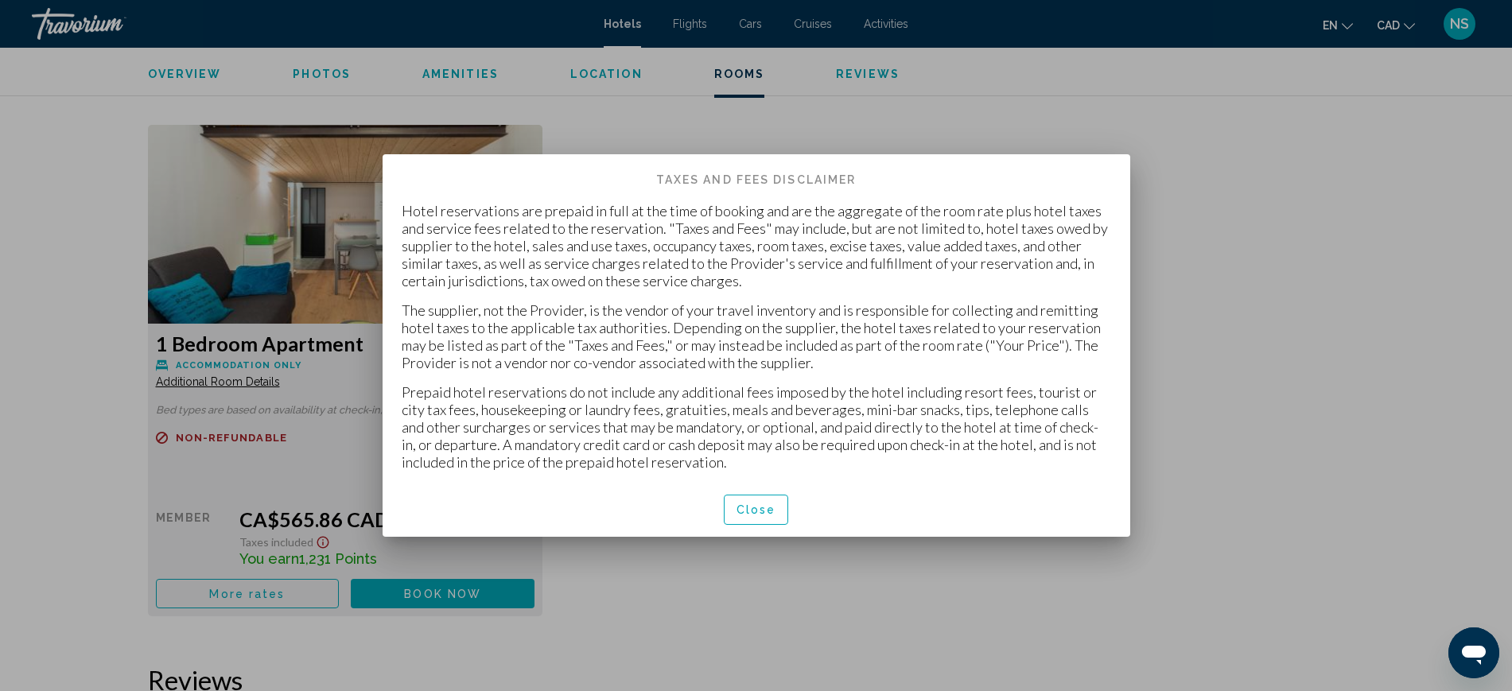
scroll to position [0, 0]
click at [762, 511] on span "Close" at bounding box center [756, 510] width 40 height 13
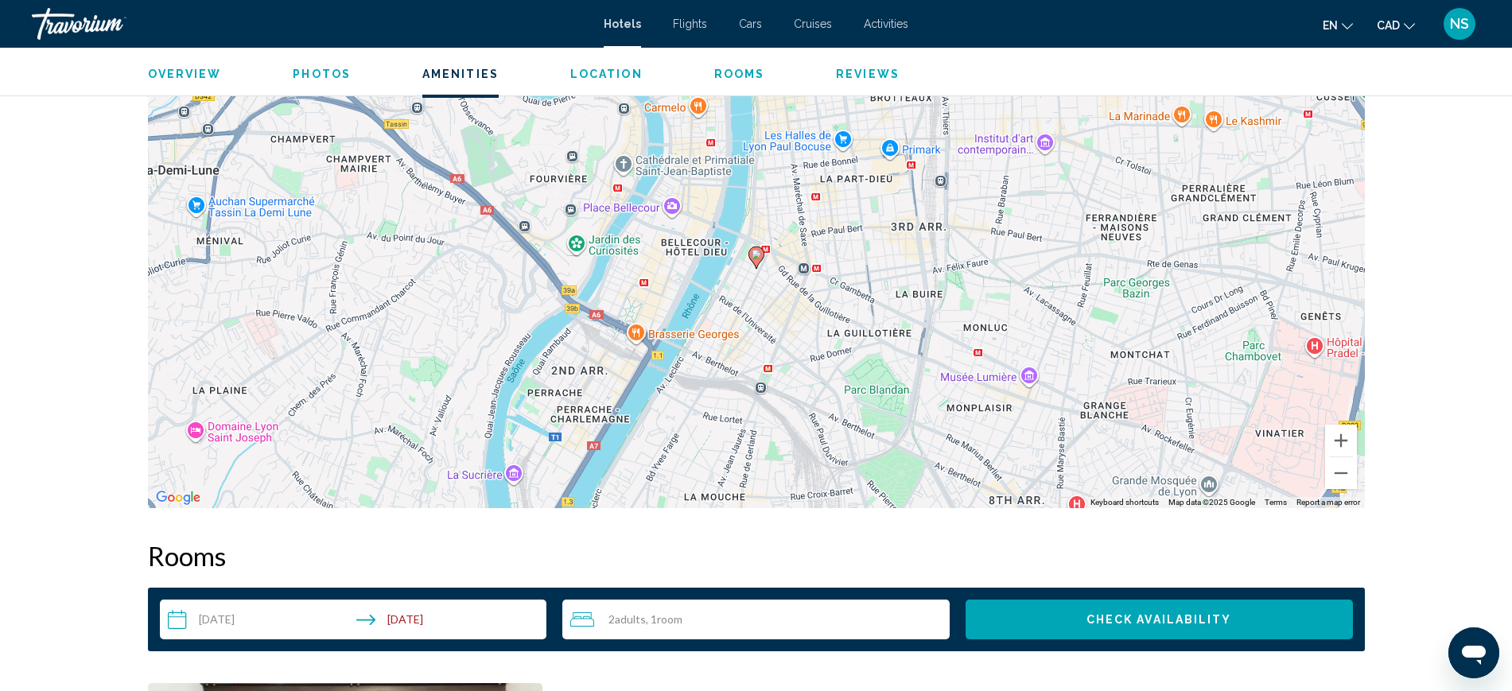
scroll to position [1259, 0]
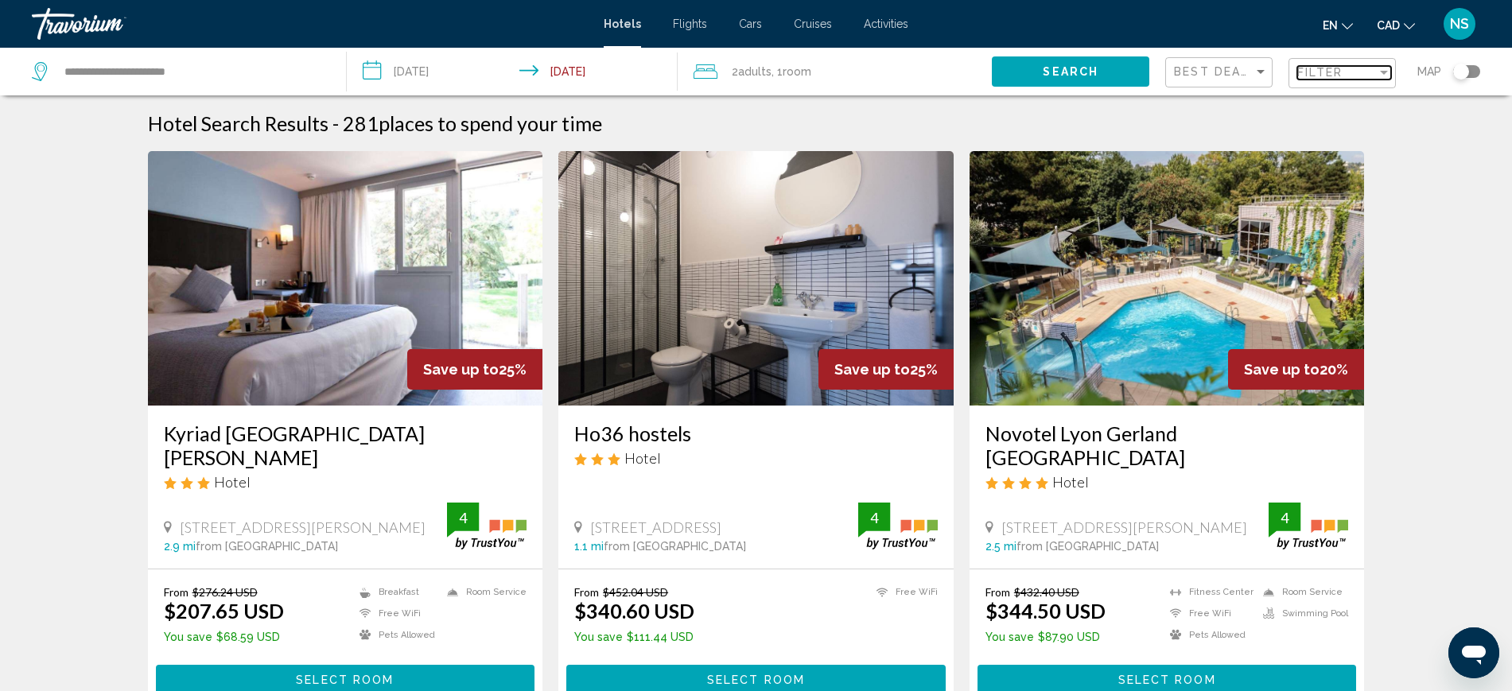
click at [1334, 76] on span "Filter" at bounding box center [1319, 72] width 45 height 13
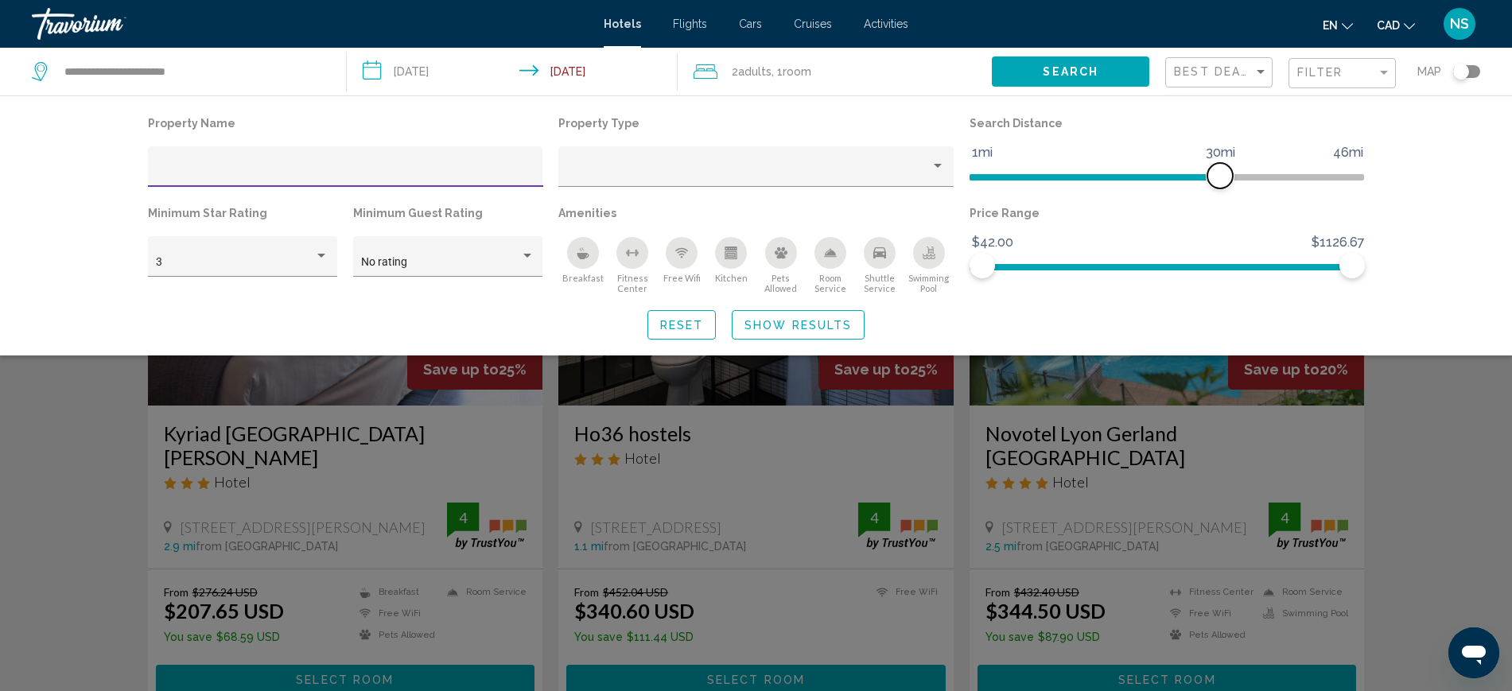
click at [976, 174] on span "Hotel Filters" at bounding box center [1094, 177] width 251 height 6
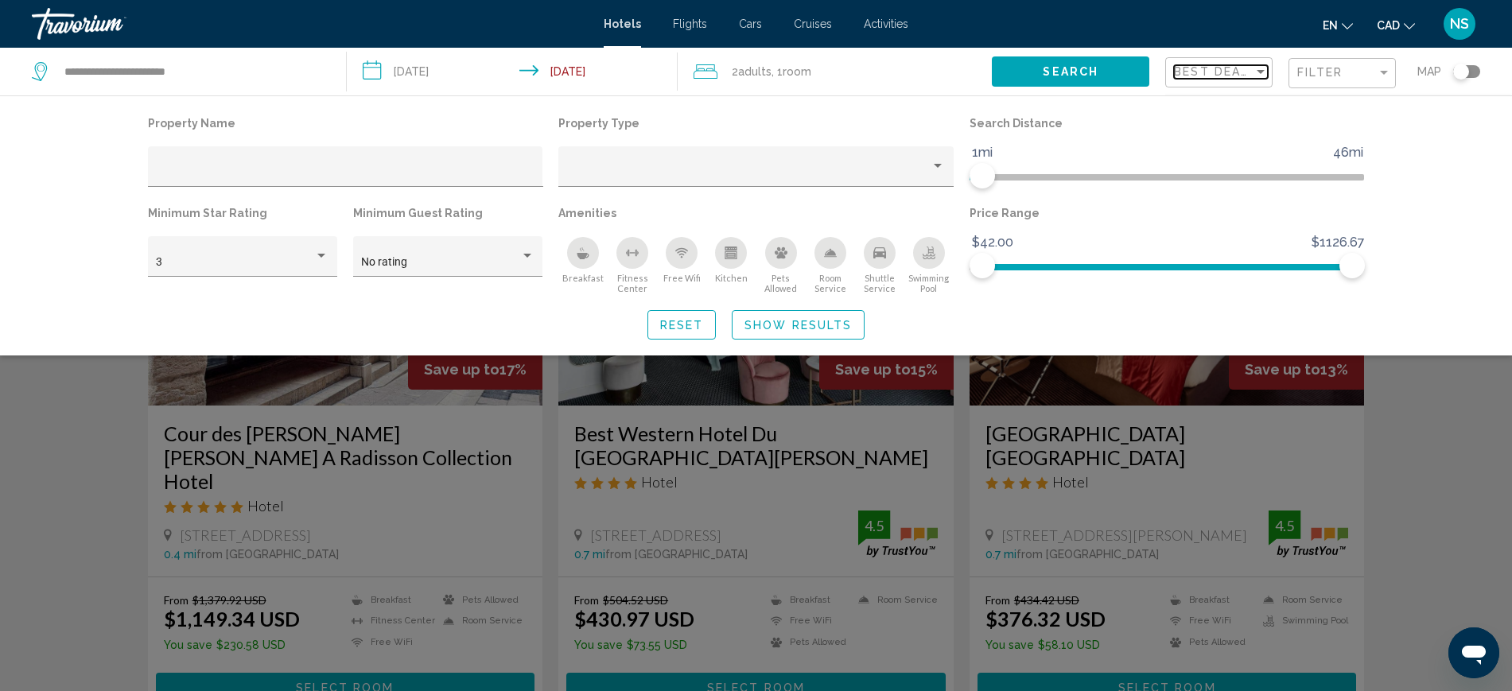
click at [1195, 73] on span "Best Deals" at bounding box center [1216, 71] width 84 height 13
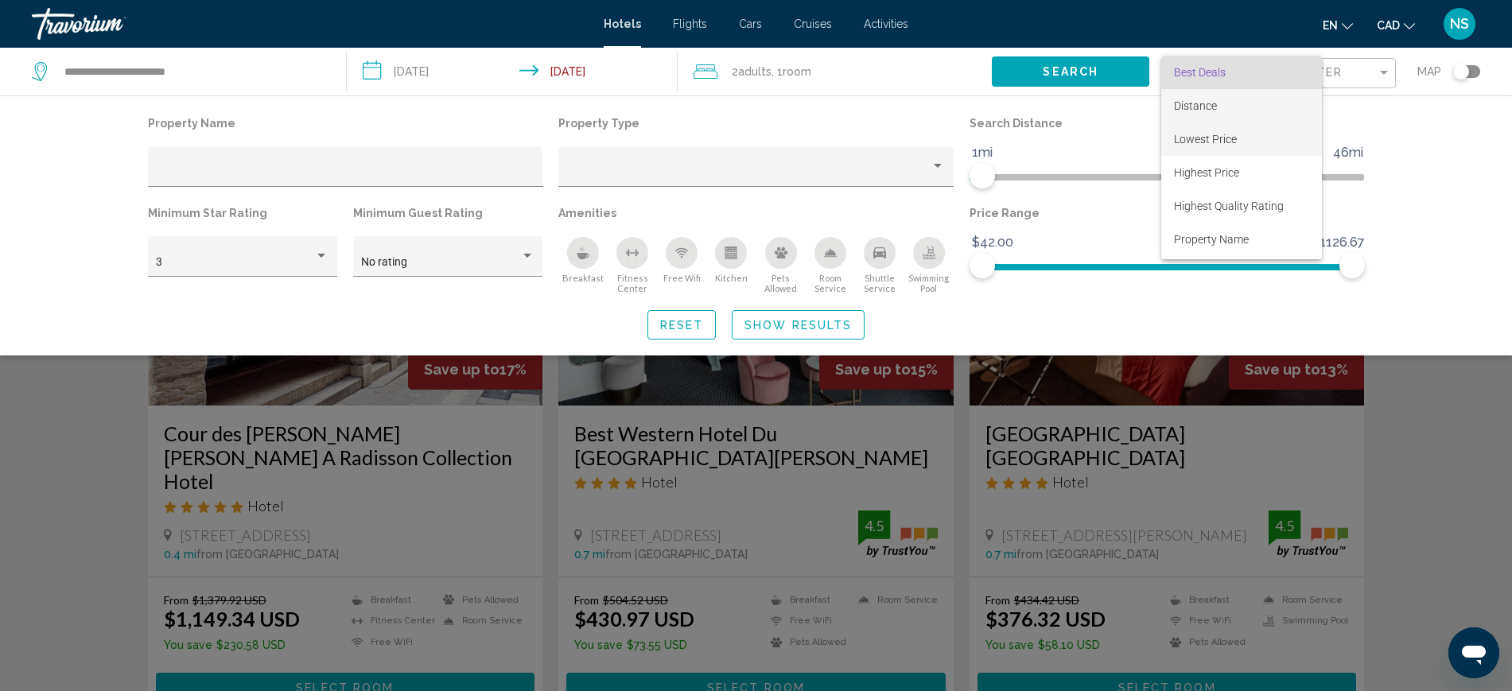
drag, startPoint x: 1202, startPoint y: 133, endPoint x: 1202, endPoint y: 109, distance: 23.9
click at [1202, 109] on div "Best Deals Distance Lowest Price Highest Price Highest Quality Rating Property …" at bounding box center [1241, 158] width 161 height 204
click at [1189, 101] on span "Distance" at bounding box center [1195, 105] width 43 height 13
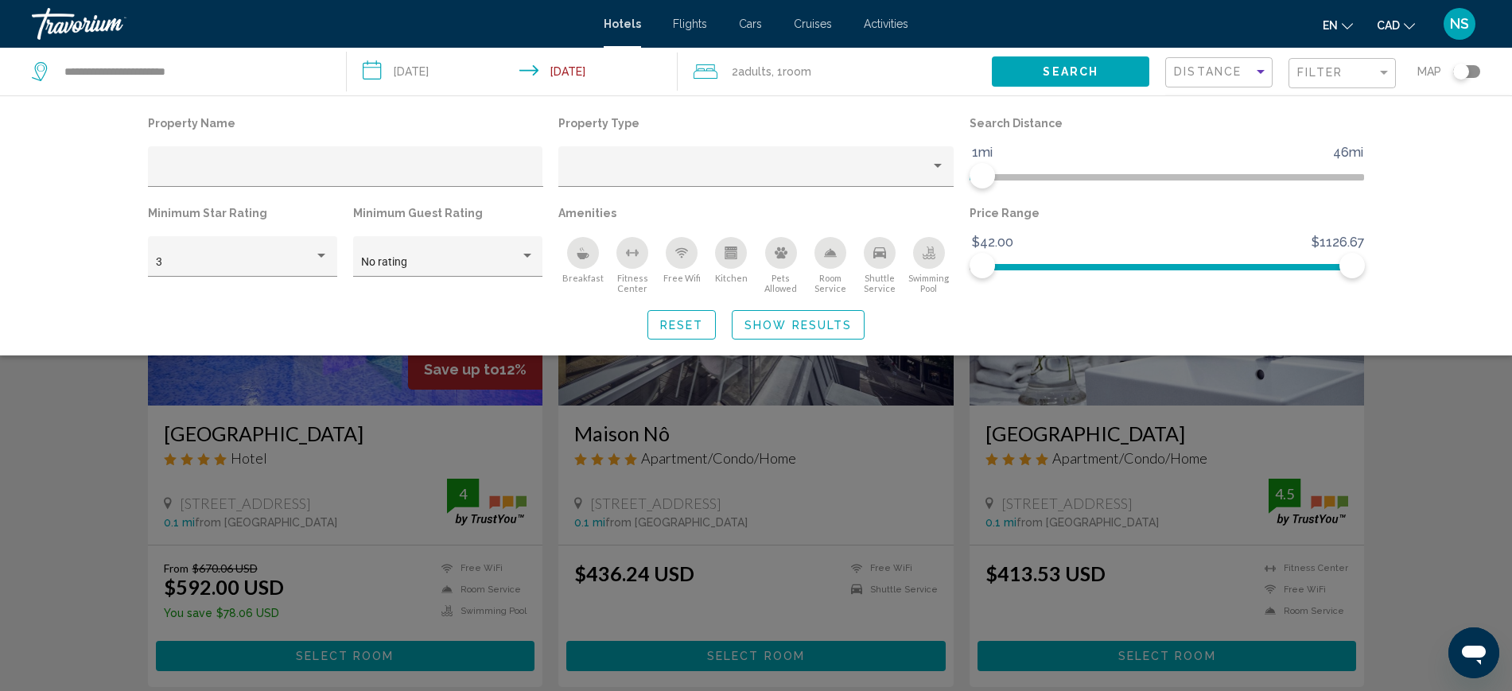
click at [815, 320] on span "Show Results" at bounding box center [797, 325] width 107 height 13
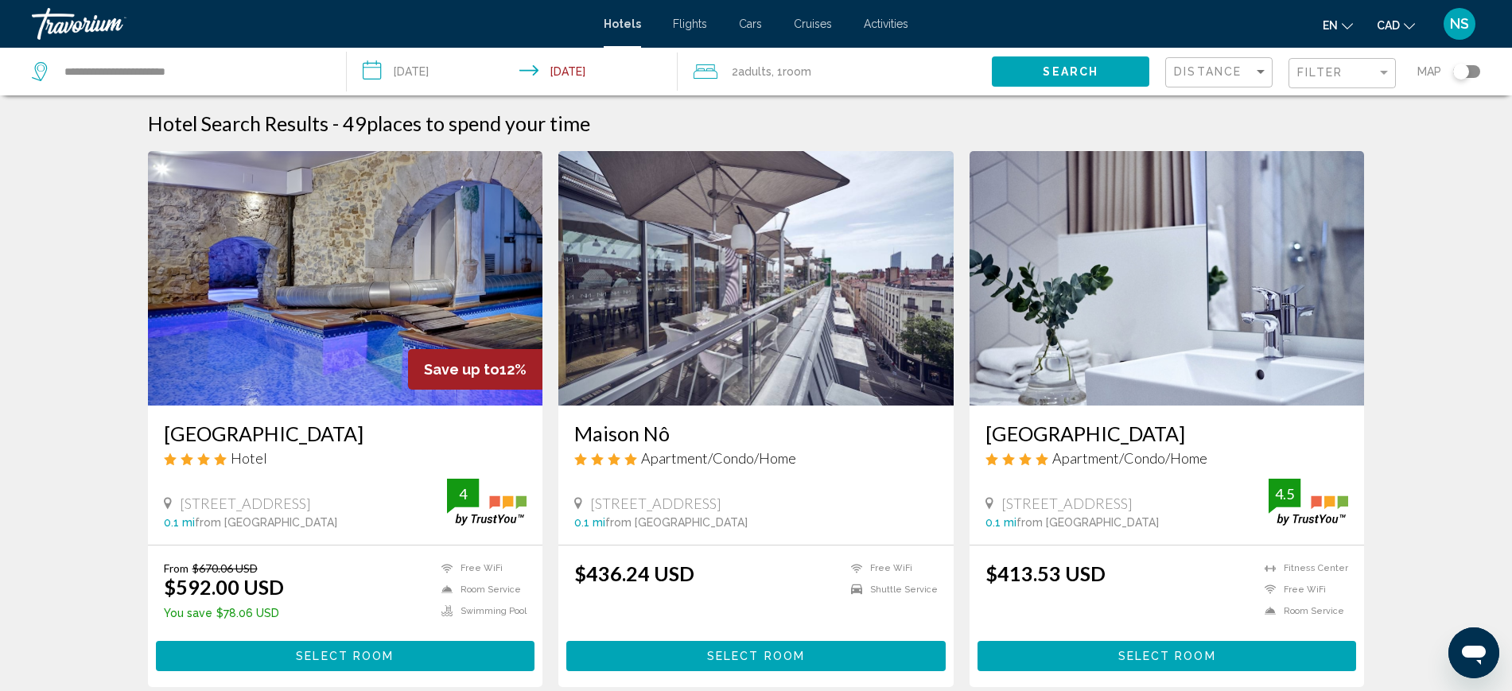
click at [1389, 29] on span "CAD" at bounding box center [1388, 25] width 23 height 13
click at [1370, 108] on button "CAD (Can$)" at bounding box center [1363, 105] width 80 height 21
click at [678, 443] on h3 "Maison Nô" at bounding box center [755, 434] width 363 height 24
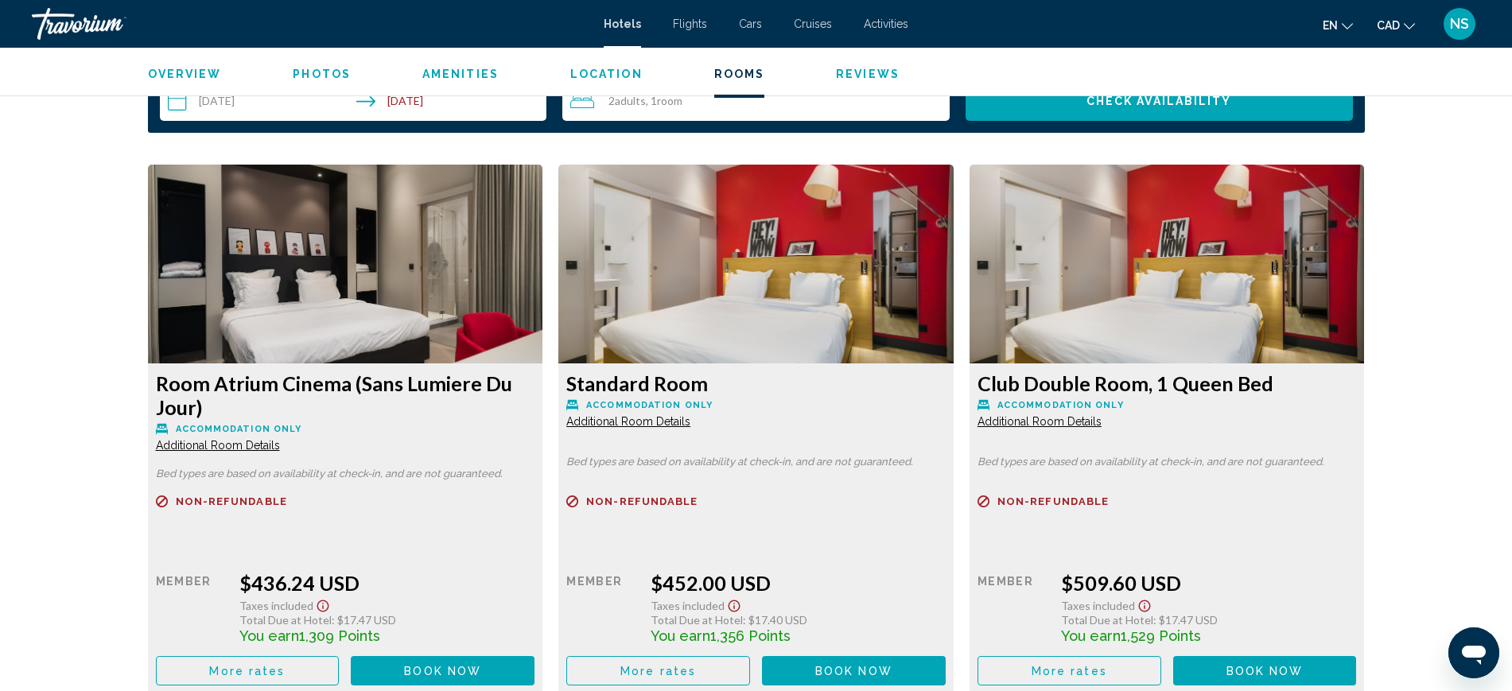
scroll to position [1988, 0]
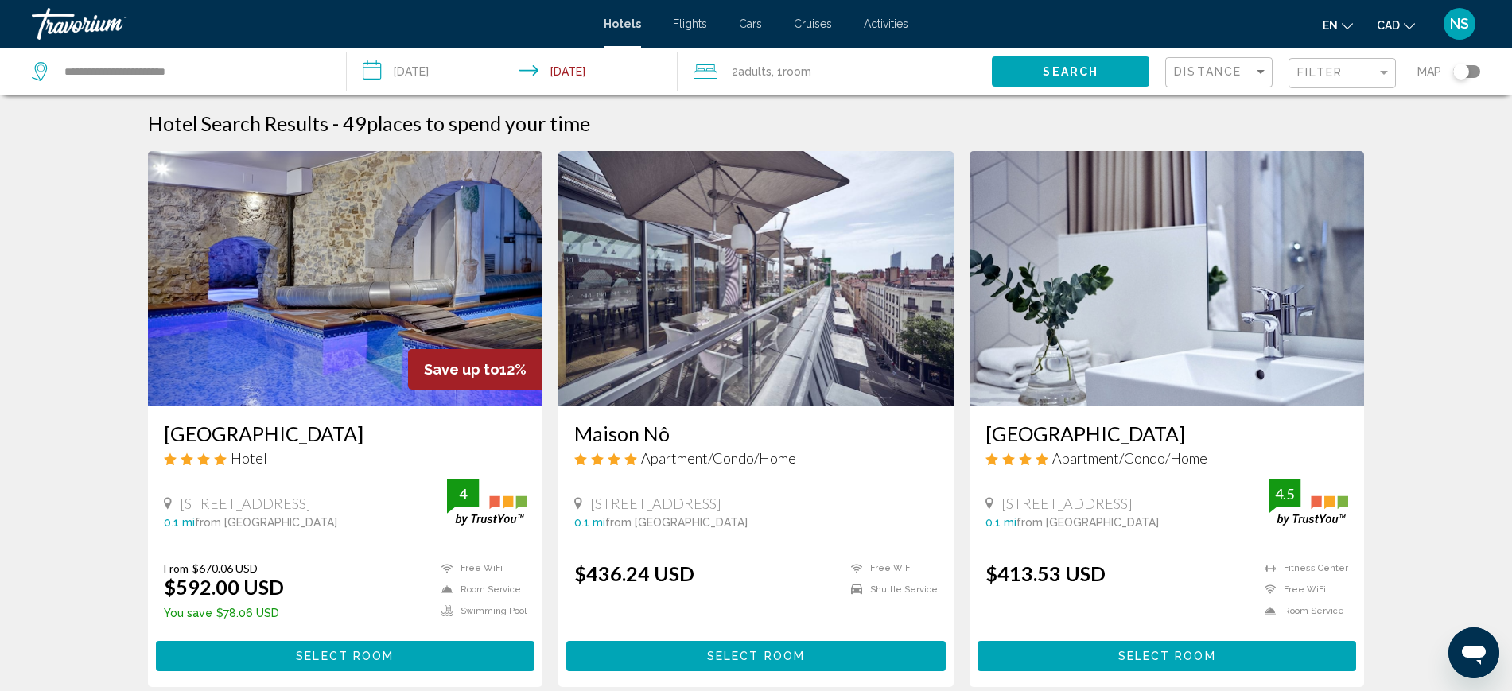
click at [1401, 25] on button "CAD USD ($) MXN (Mex$) CAD (Can$) GBP (£) EUR (€) AUD (A$) NZD (NZ$) CNY (CN¥)" at bounding box center [1396, 25] width 38 height 23
click at [177, 433] on h3 "[GEOGRAPHIC_DATA]" at bounding box center [345, 434] width 363 height 24
click at [1326, 82] on div "Filter" at bounding box center [1344, 73] width 94 height 29
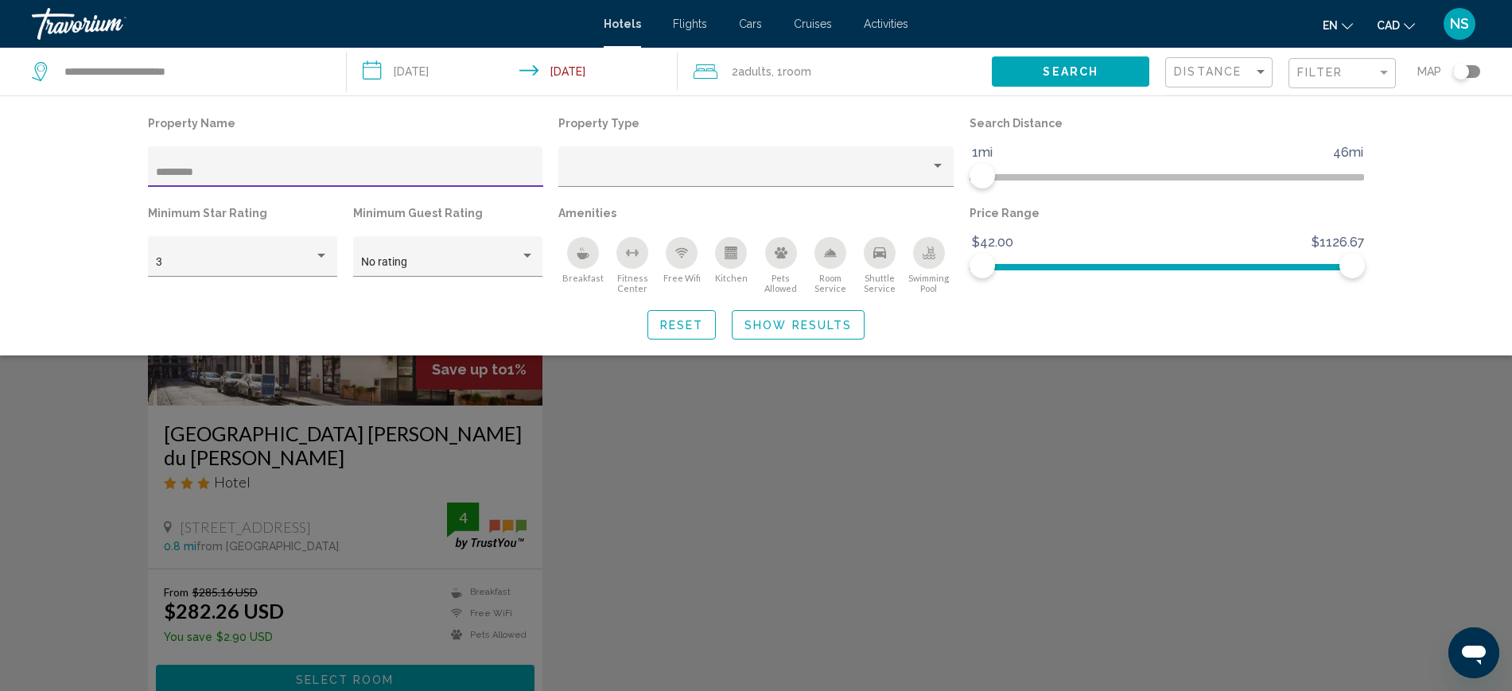
type input "*********"
click at [817, 331] on span "Show Results" at bounding box center [797, 325] width 107 height 13
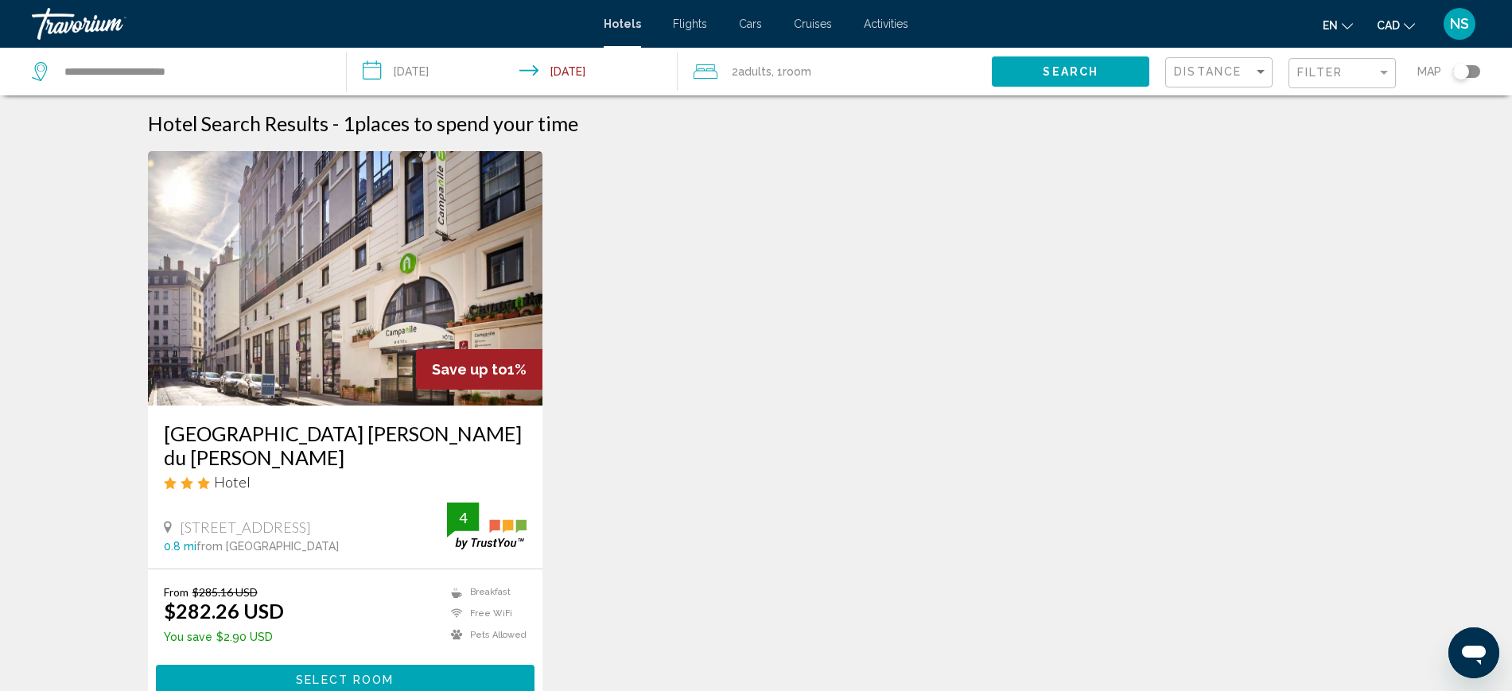
click at [311, 433] on h3 "[GEOGRAPHIC_DATA] [PERSON_NAME] du [PERSON_NAME]" at bounding box center [345, 446] width 363 height 48
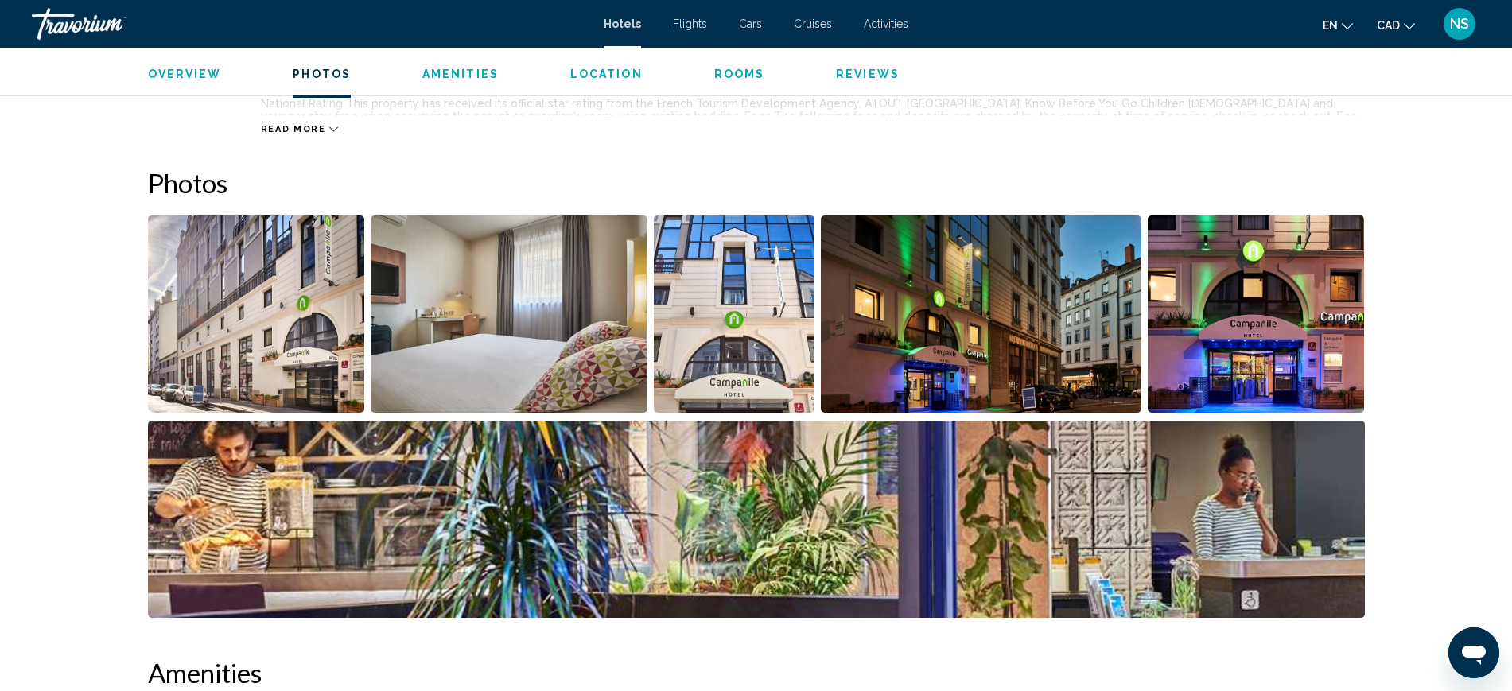
scroll to position [696, 0]
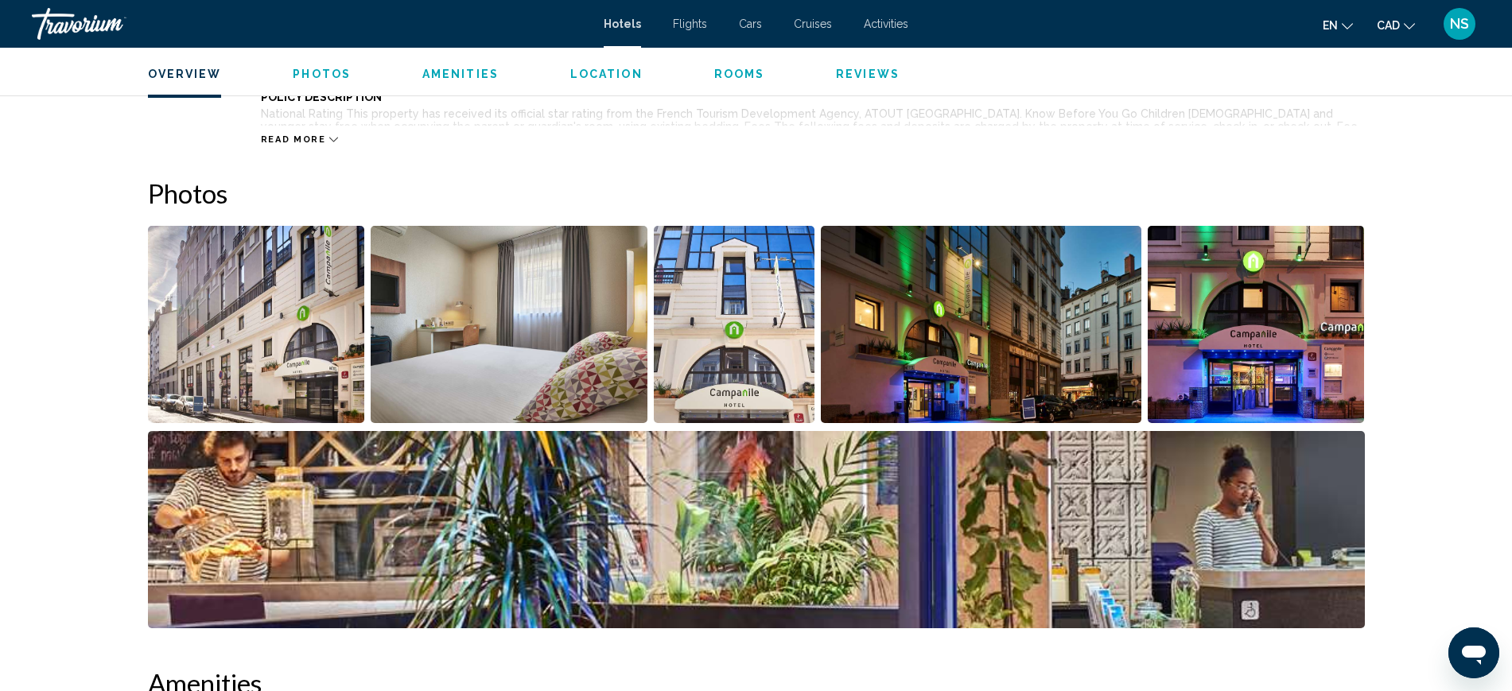
click at [247, 327] on img "Open full-screen image slider" at bounding box center [256, 324] width 217 height 197
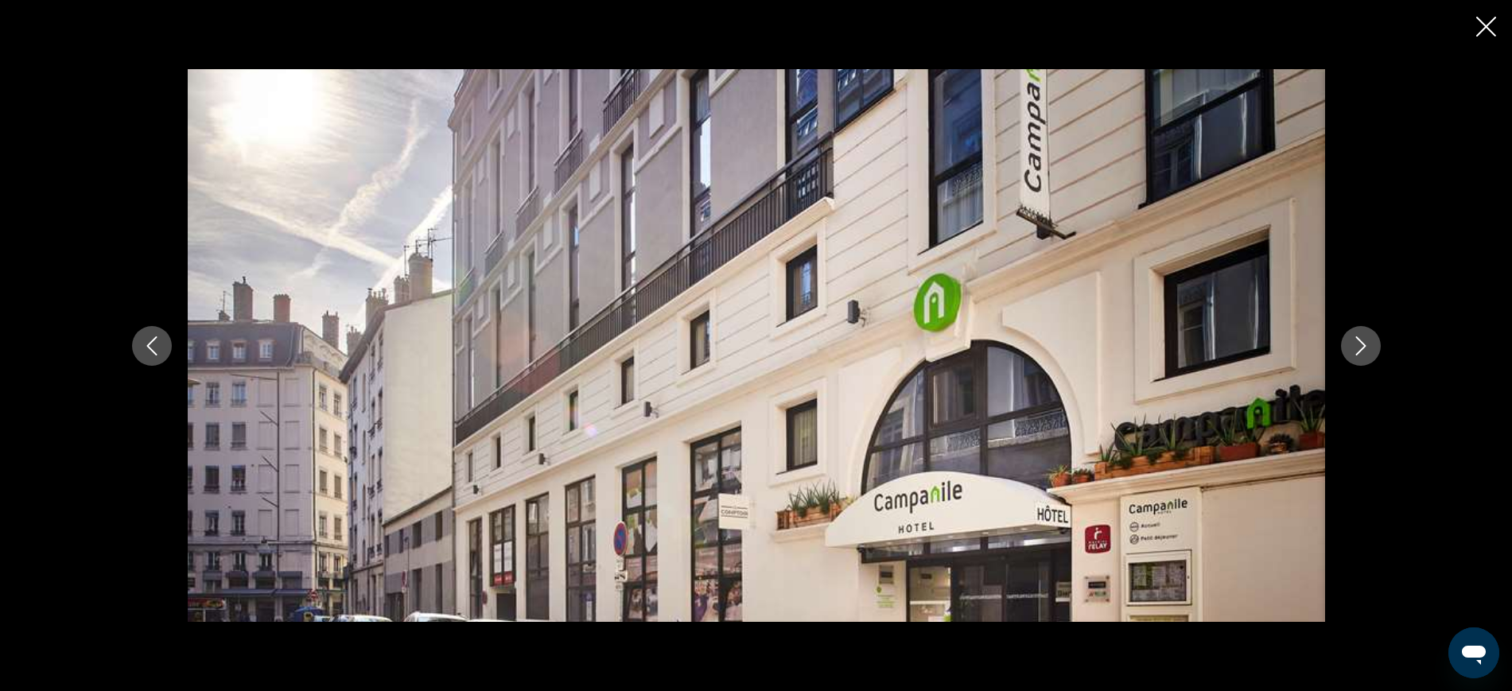
click at [1369, 348] on icon "Next image" at bounding box center [1360, 345] width 19 height 19
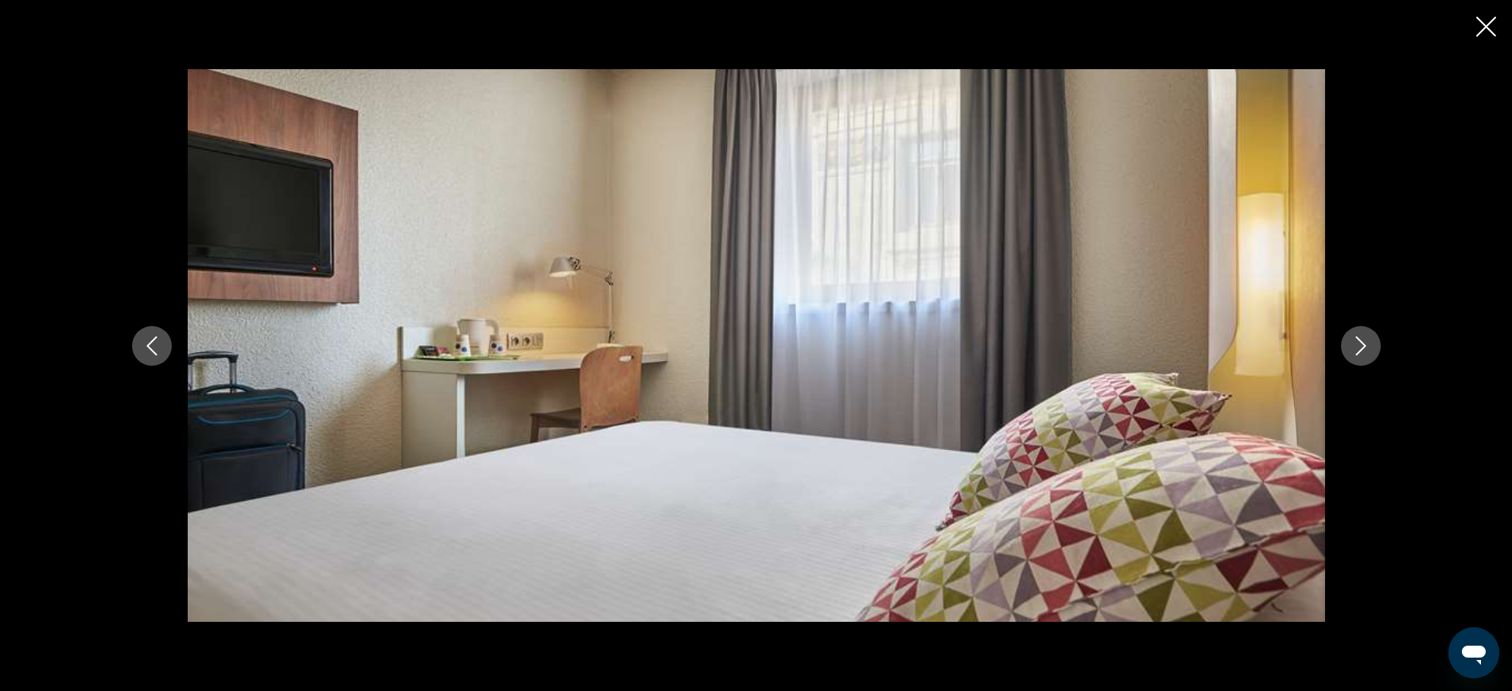
click at [1369, 348] on icon "Next image" at bounding box center [1360, 345] width 19 height 19
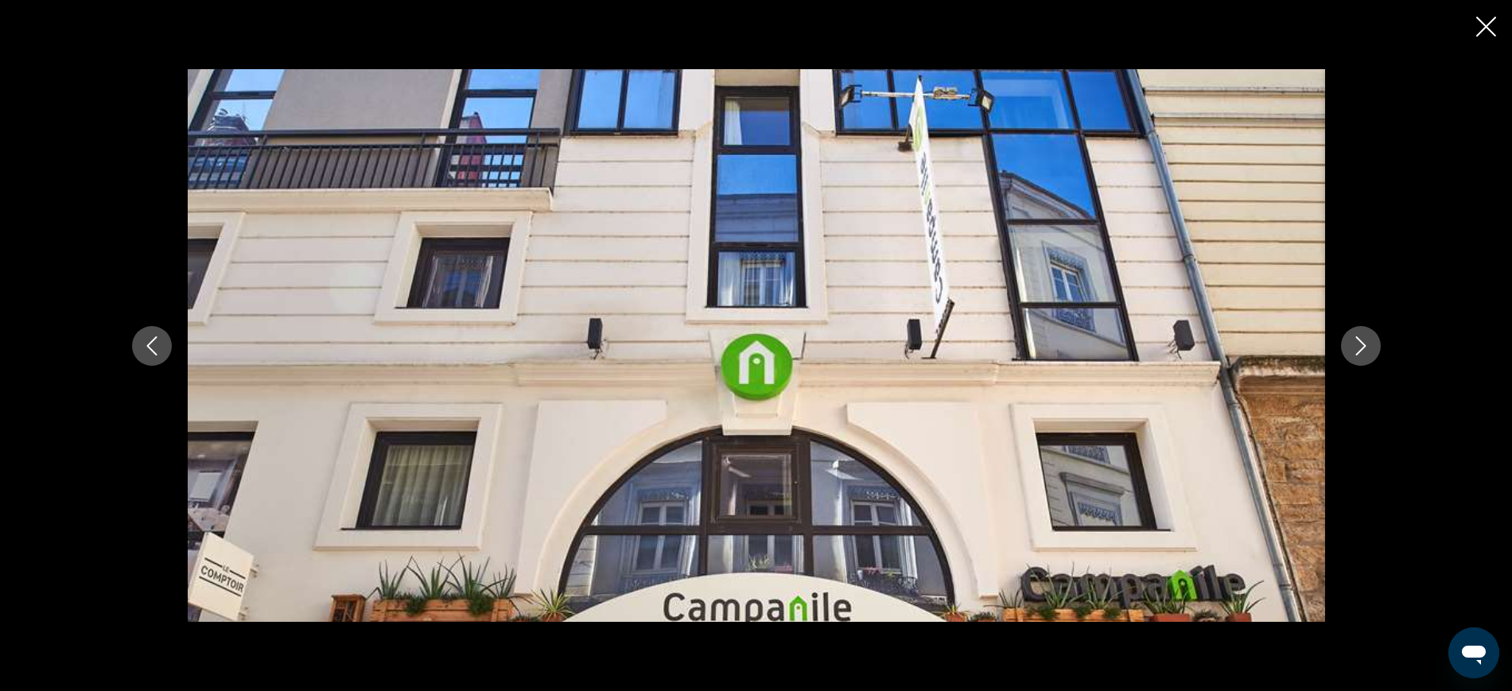
click at [1369, 348] on icon "Next image" at bounding box center [1360, 345] width 19 height 19
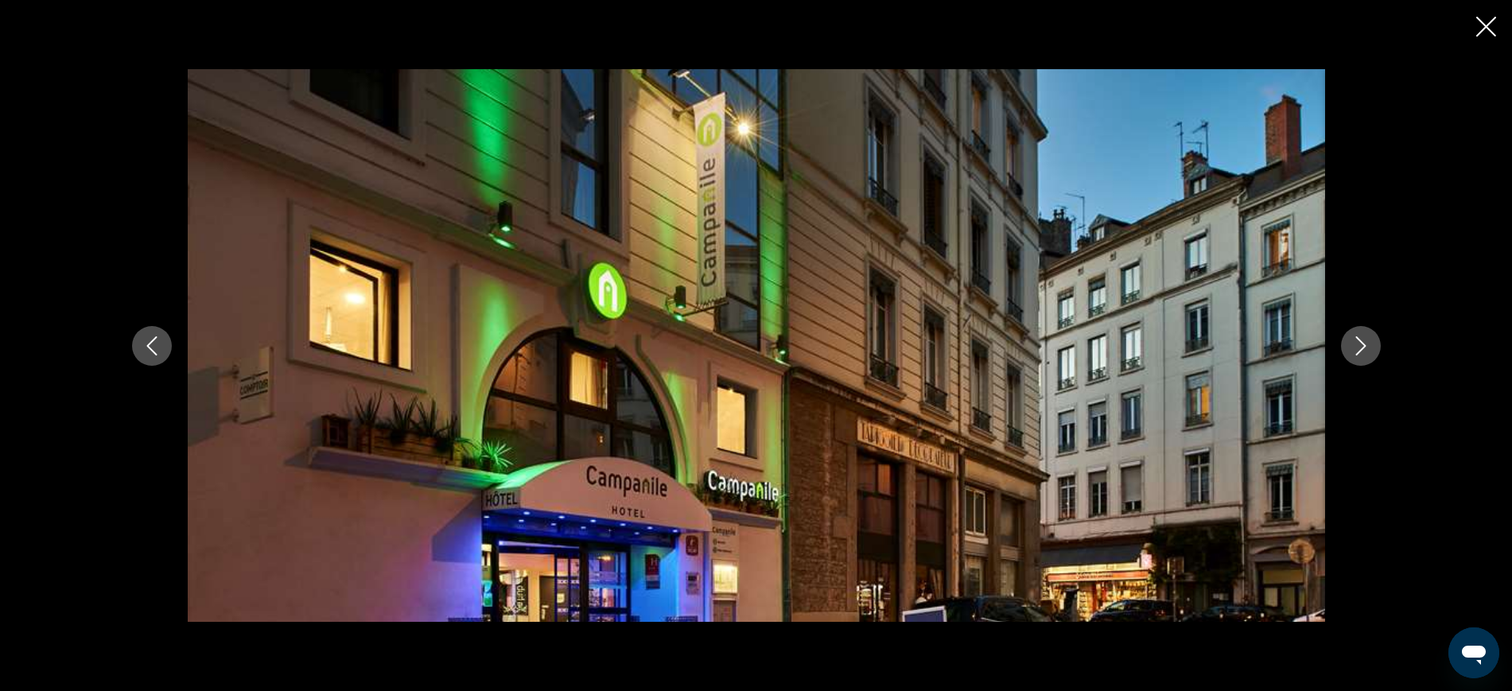
click at [1369, 348] on icon "Next image" at bounding box center [1360, 345] width 19 height 19
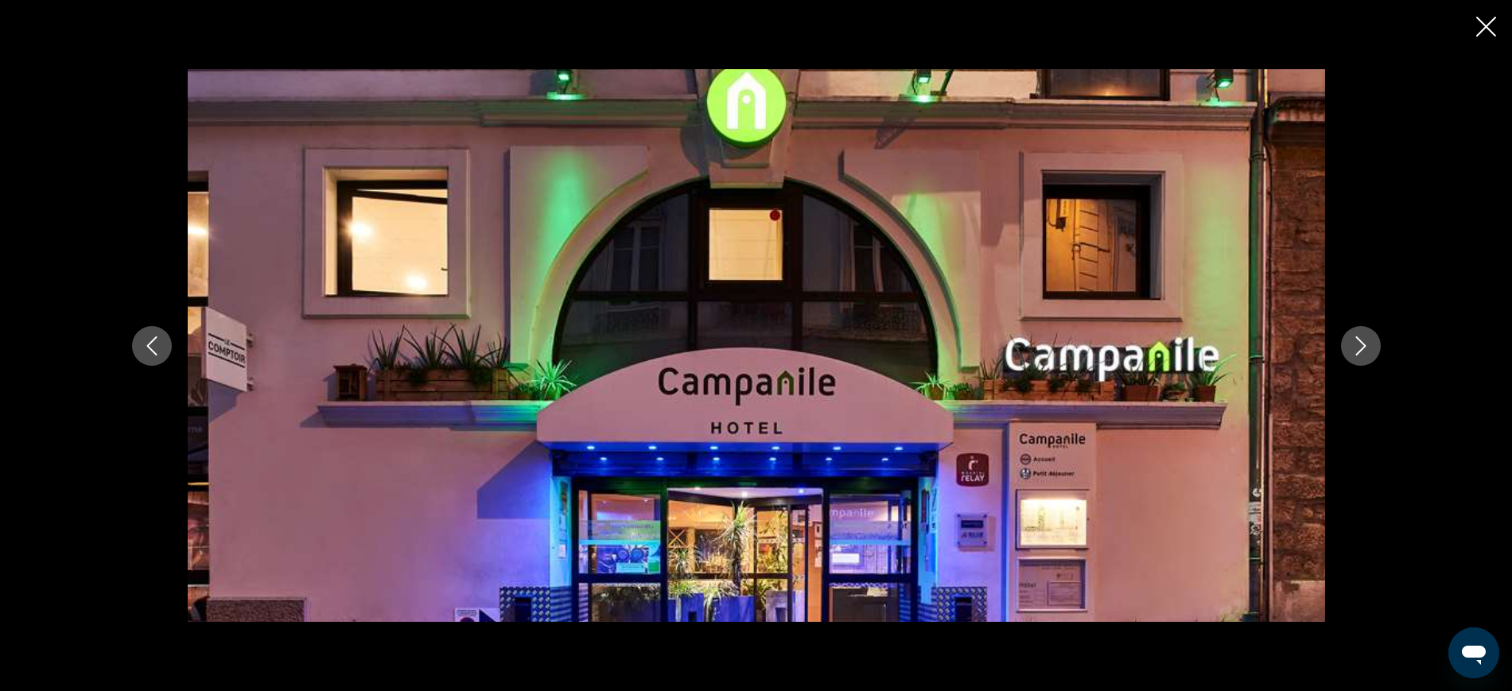
click at [1369, 348] on icon "Next image" at bounding box center [1360, 345] width 19 height 19
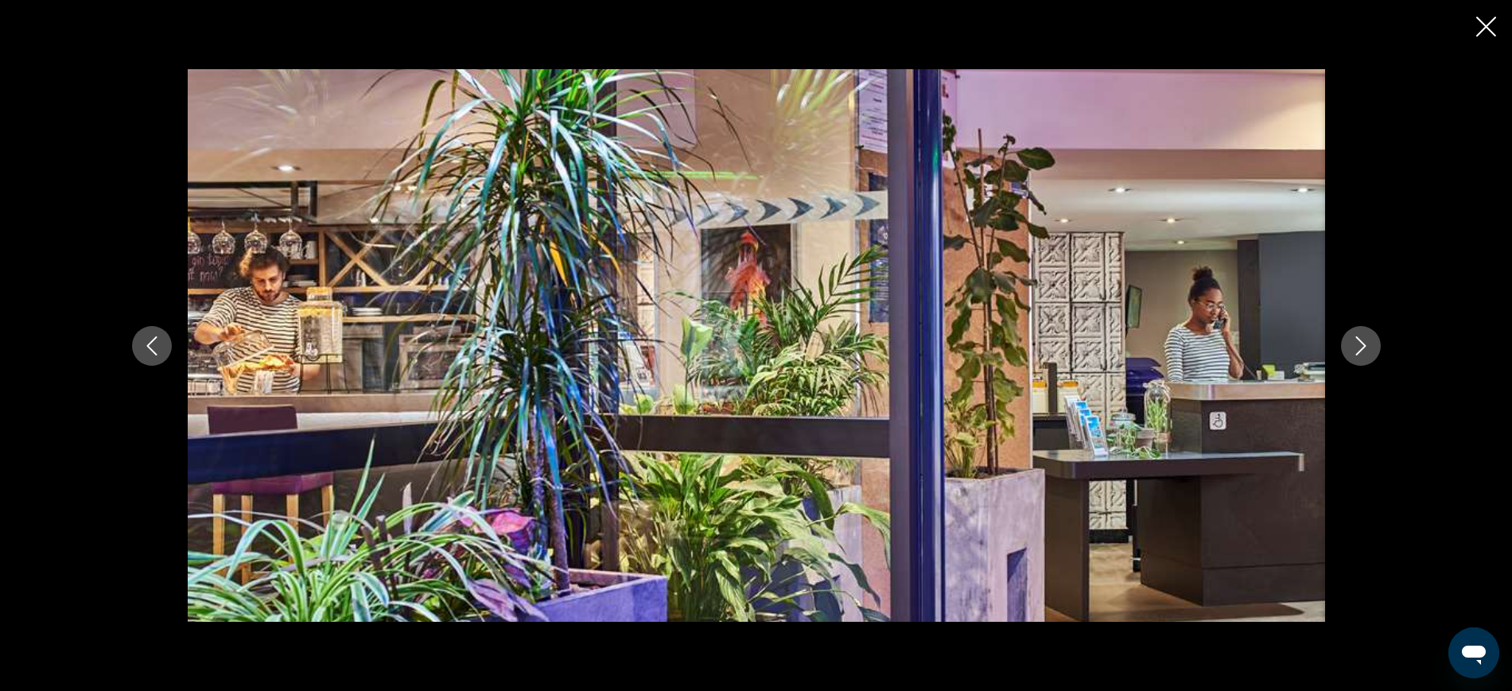
click at [1369, 348] on icon "Next image" at bounding box center [1360, 345] width 19 height 19
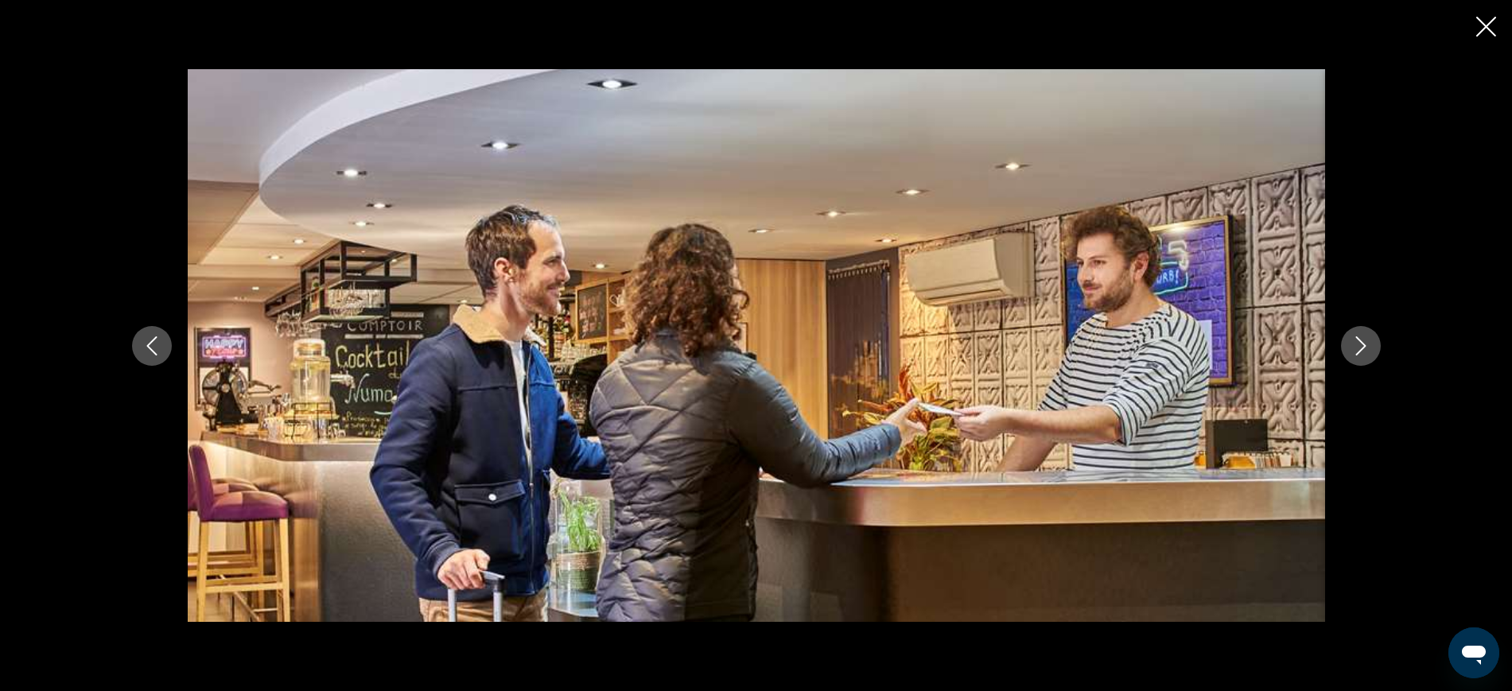
click at [1369, 348] on icon "Next image" at bounding box center [1360, 345] width 19 height 19
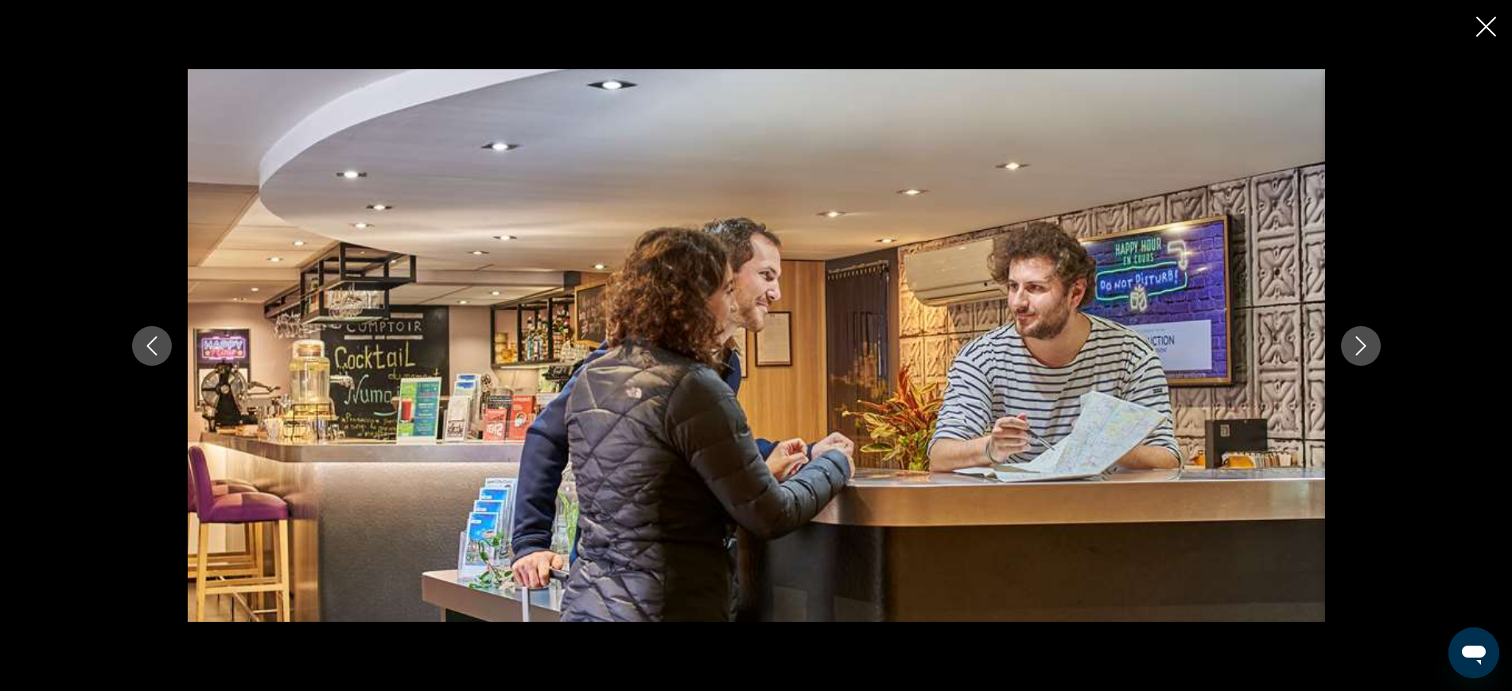
click at [1369, 348] on icon "Next image" at bounding box center [1360, 345] width 19 height 19
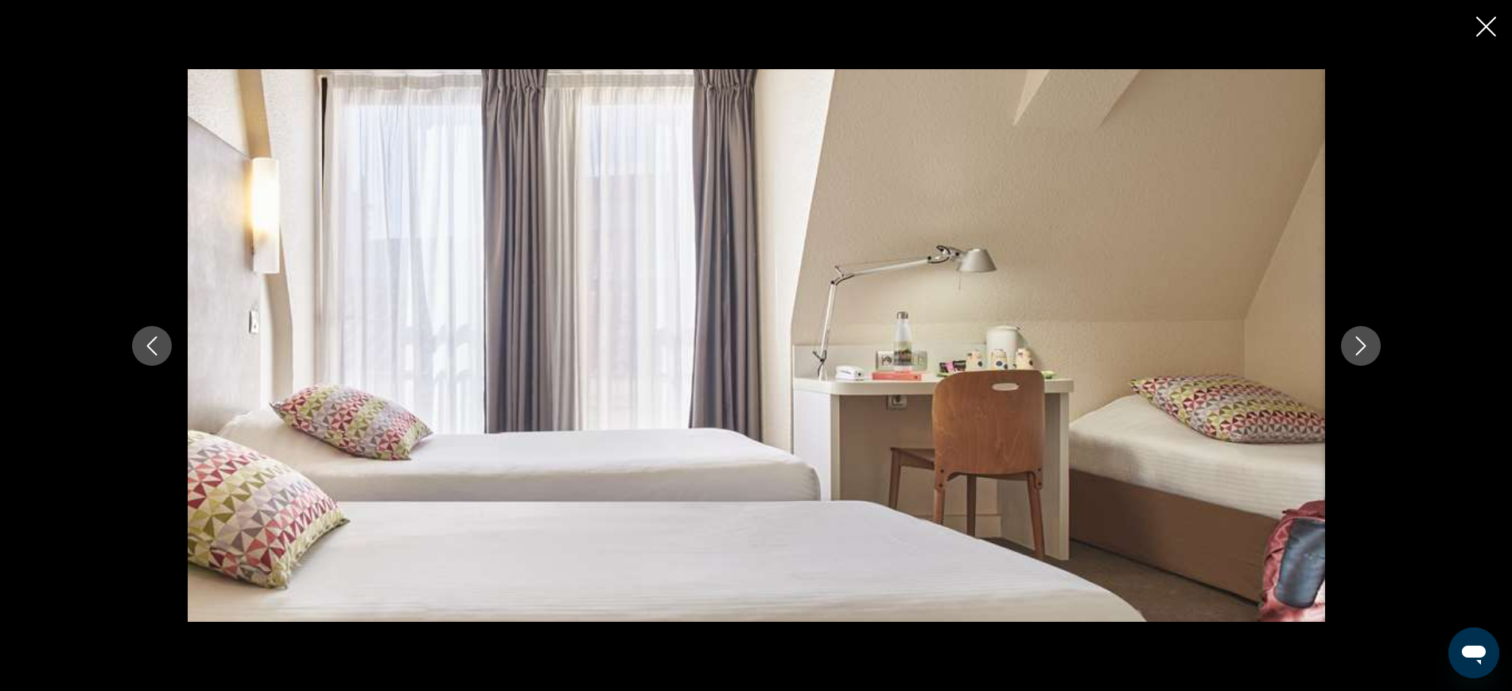
click at [1369, 348] on icon "Next image" at bounding box center [1360, 345] width 19 height 19
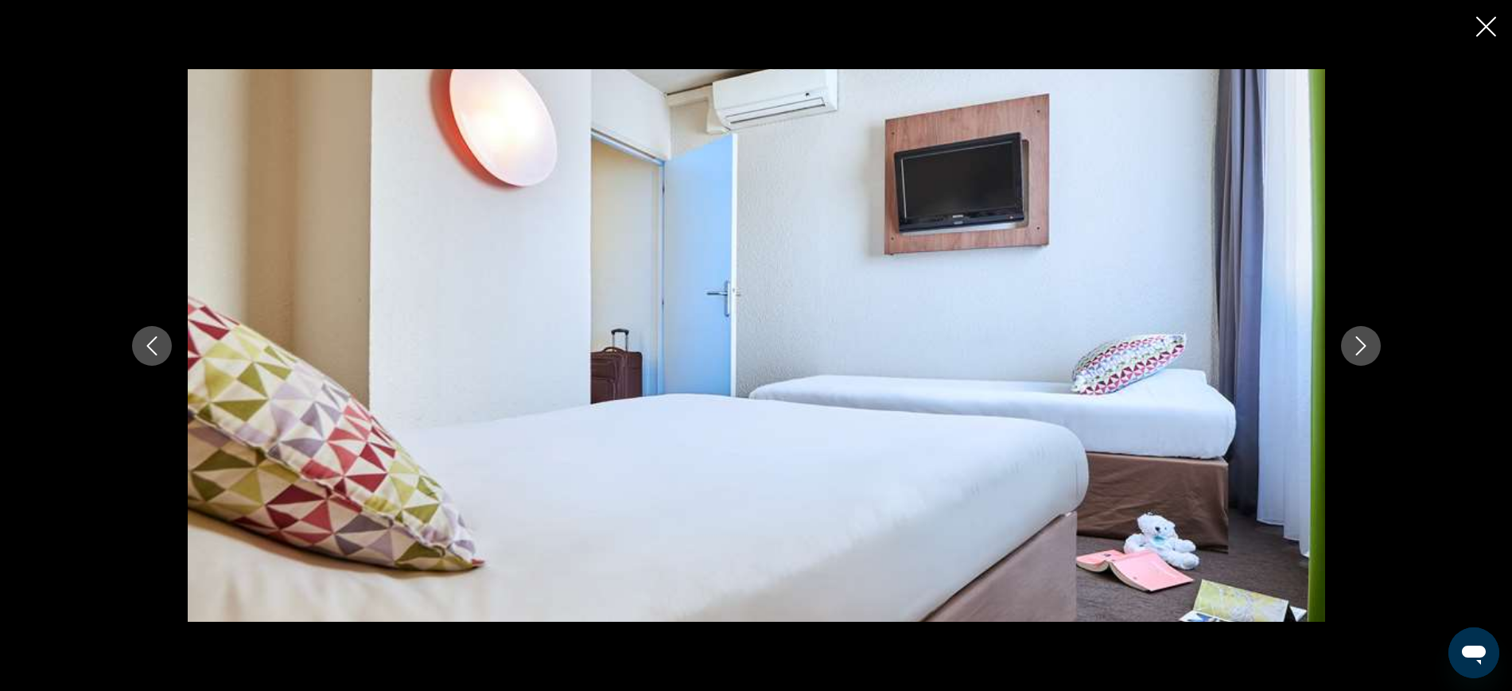
click at [1362, 357] on button "Next image" at bounding box center [1361, 346] width 40 height 40
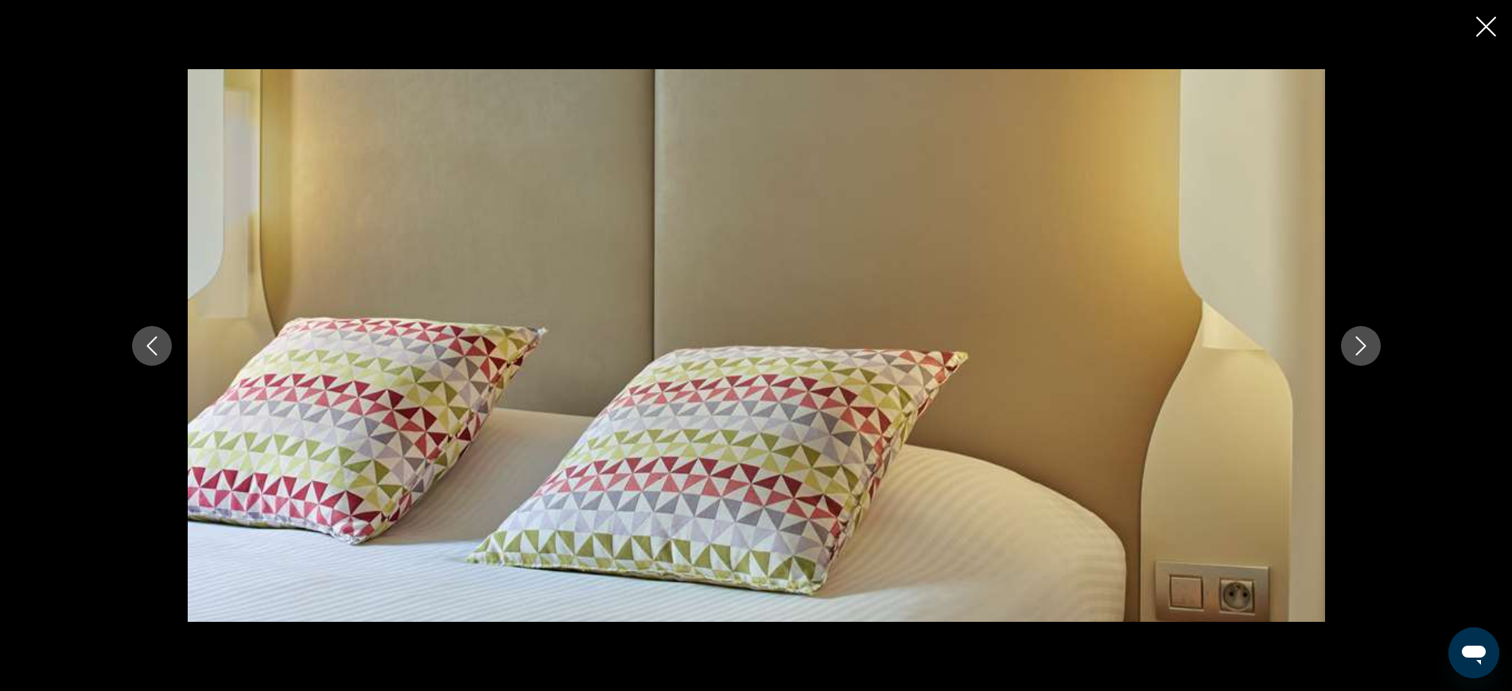
click at [1485, 26] on icon "Close slideshow" at bounding box center [1486, 27] width 20 height 20
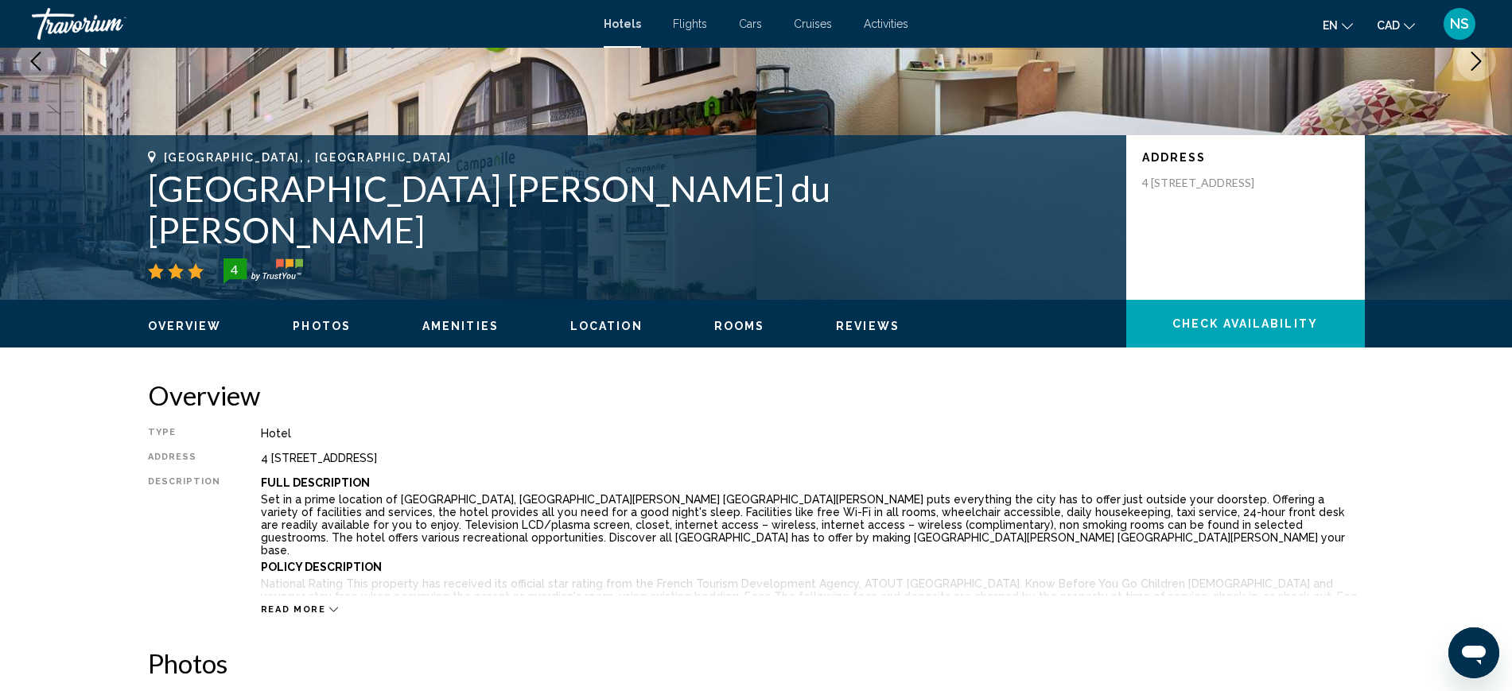
scroll to position [199, 0]
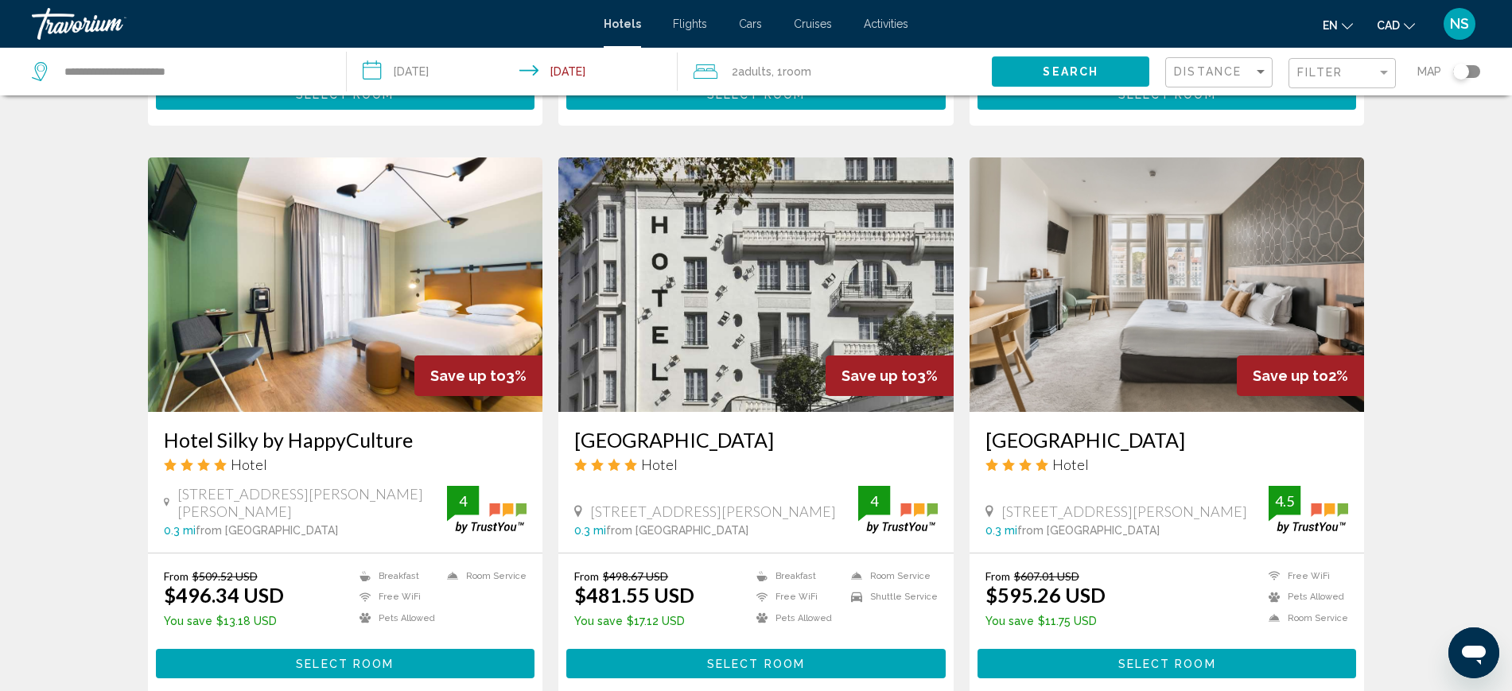
scroll to position [596, 0]
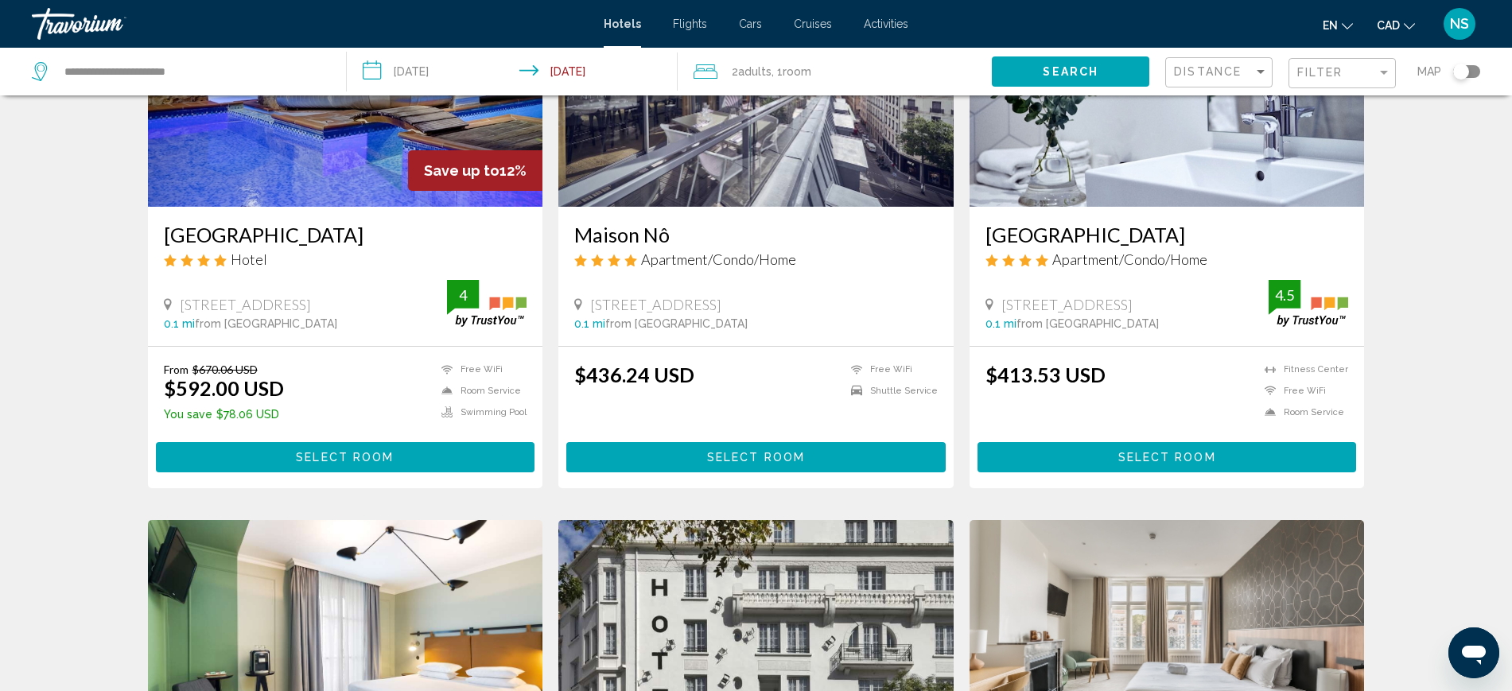
click at [1458, 72] on div "Toggle map" at bounding box center [1461, 72] width 16 height 16
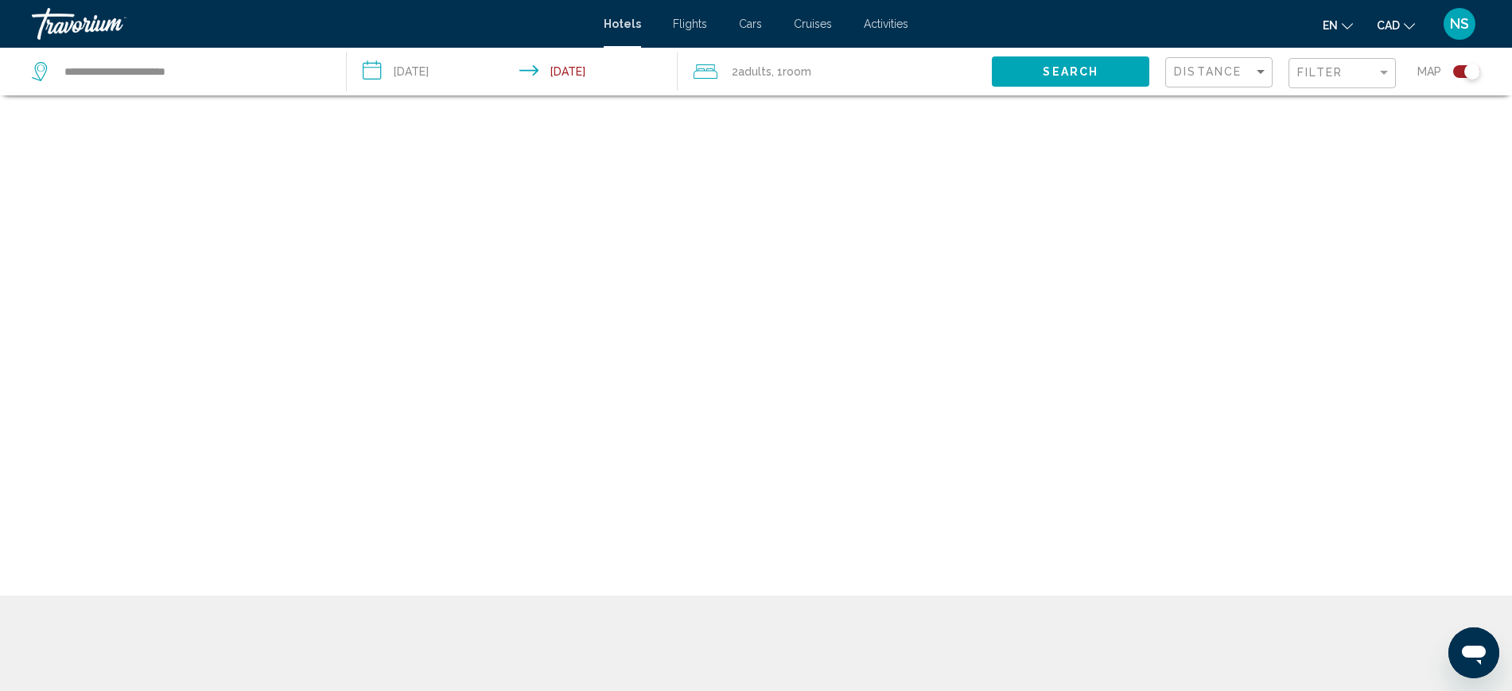
scroll to position [95, 0]
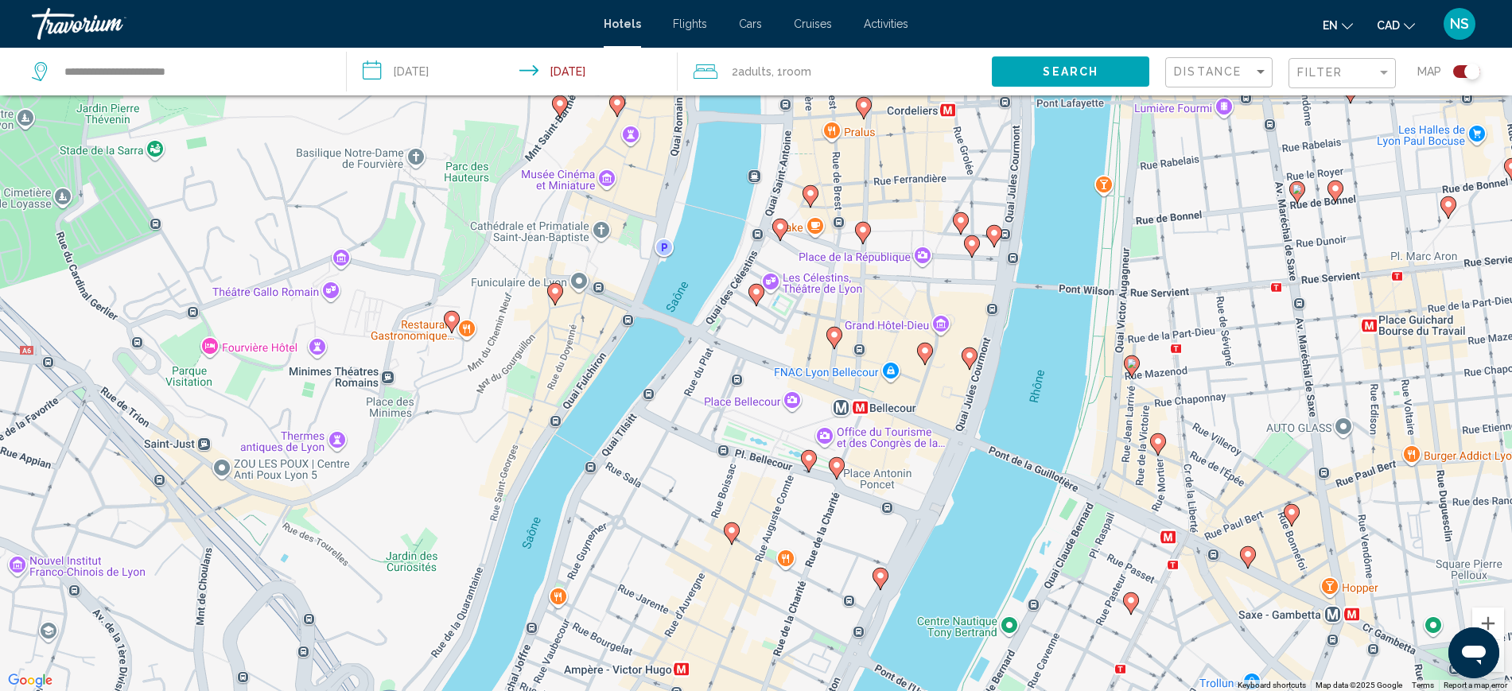
drag, startPoint x: 695, startPoint y: 484, endPoint x: 1123, endPoint y: 697, distance: 478.0
click at [1123, 596] on html "**********" at bounding box center [756, 250] width 1512 height 691
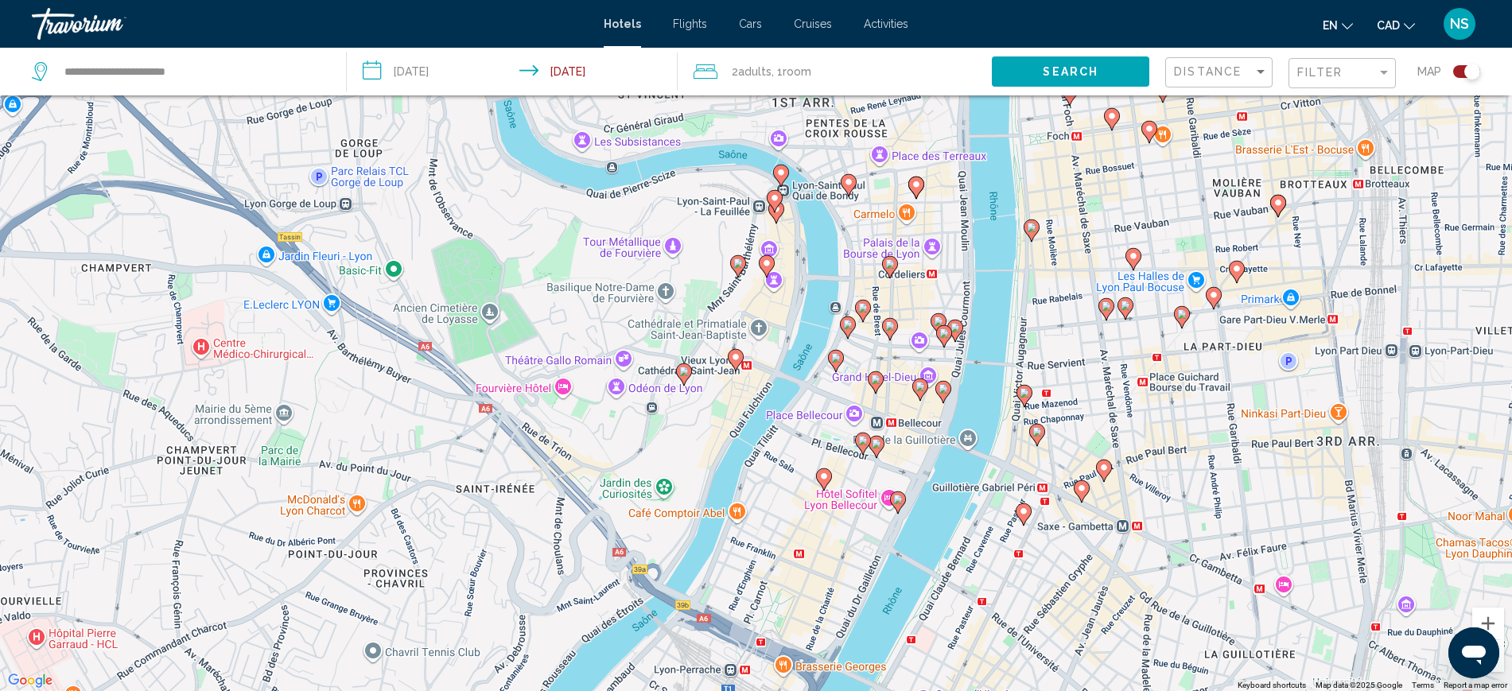
click at [847, 185] on image "Main content" at bounding box center [849, 182] width 10 height 10
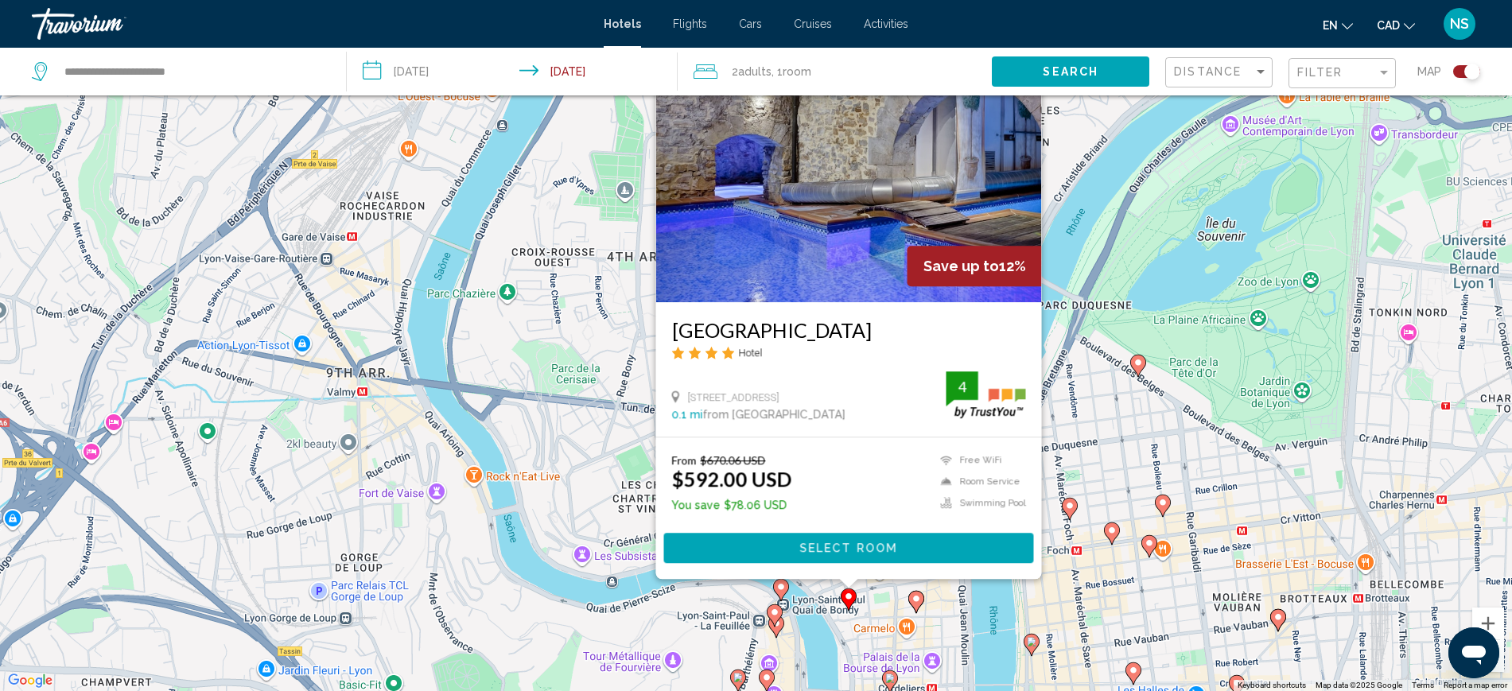
click at [917, 597] on image "Main content" at bounding box center [916, 599] width 10 height 10
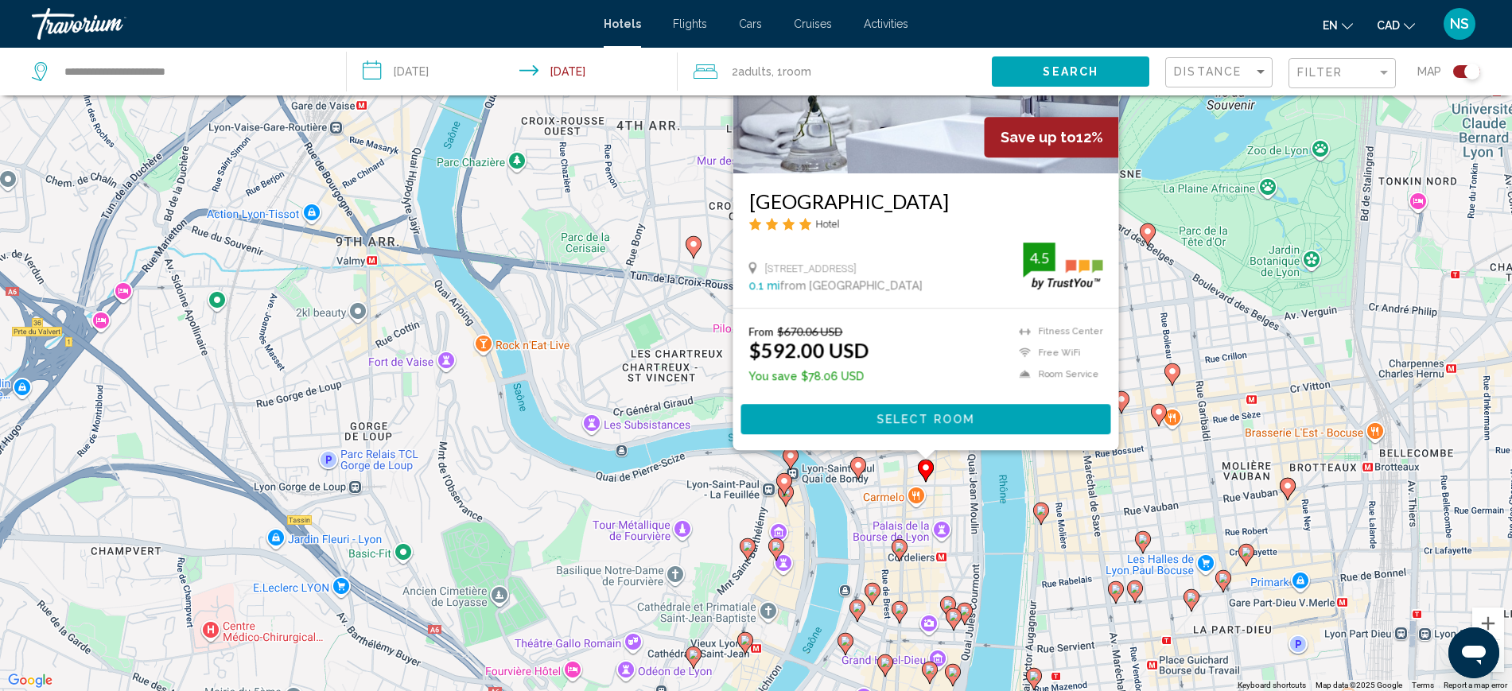
drag, startPoint x: 941, startPoint y: 631, endPoint x: 950, endPoint y: 498, distance: 133.1
click at [950, 498] on div "To activate drag with keyboard, press Alt + Enter. Once in keyboard drag state,…" at bounding box center [756, 345] width 1512 height 691
click at [813, 190] on h3 "[GEOGRAPHIC_DATA]" at bounding box center [925, 201] width 354 height 24
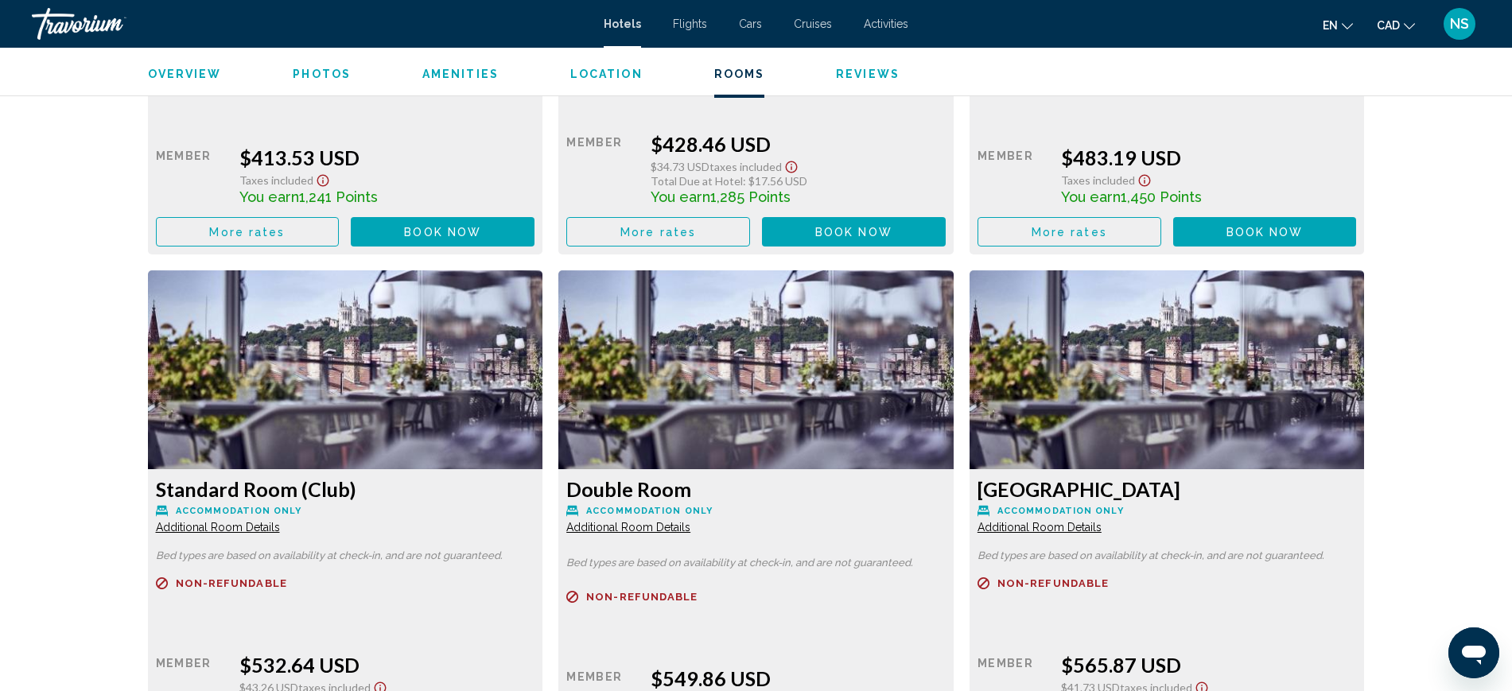
scroll to position [2485, 0]
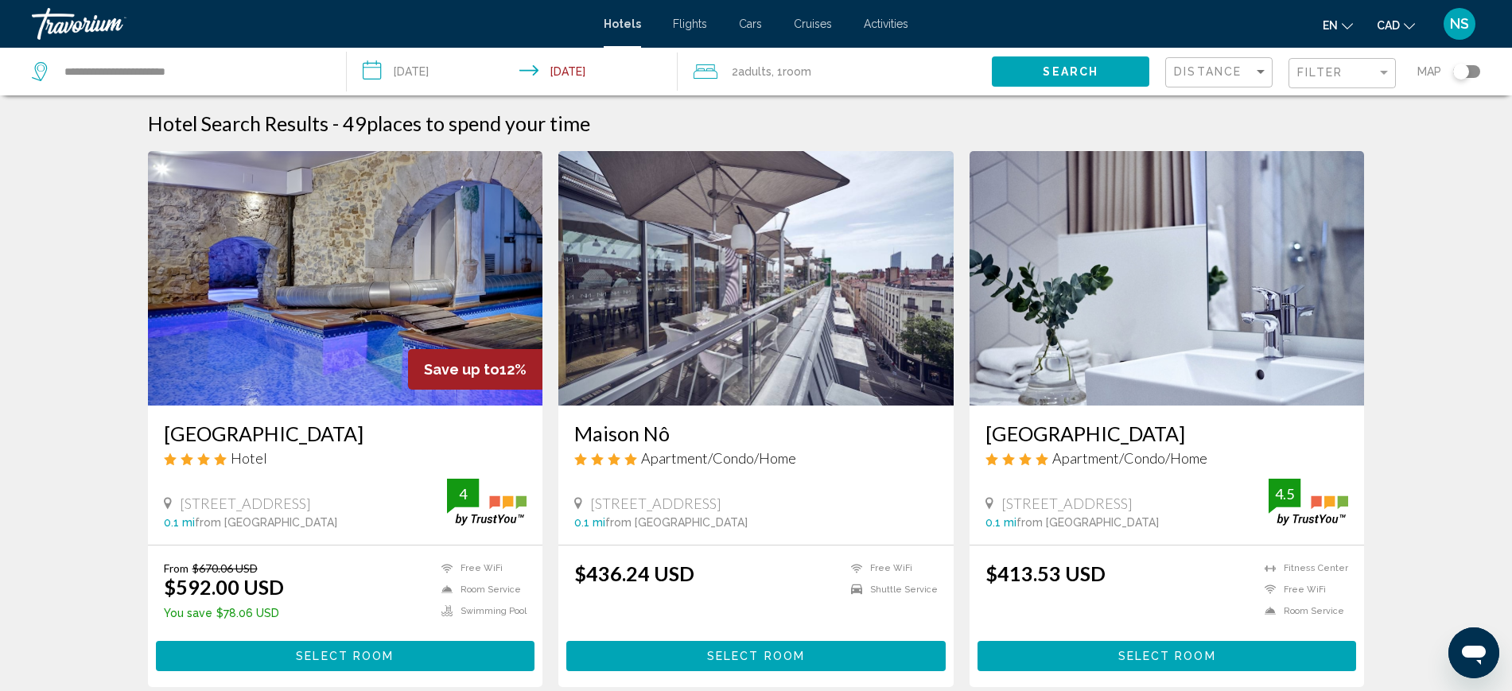
click at [1461, 74] on div "Toggle map" at bounding box center [1461, 72] width 16 height 16
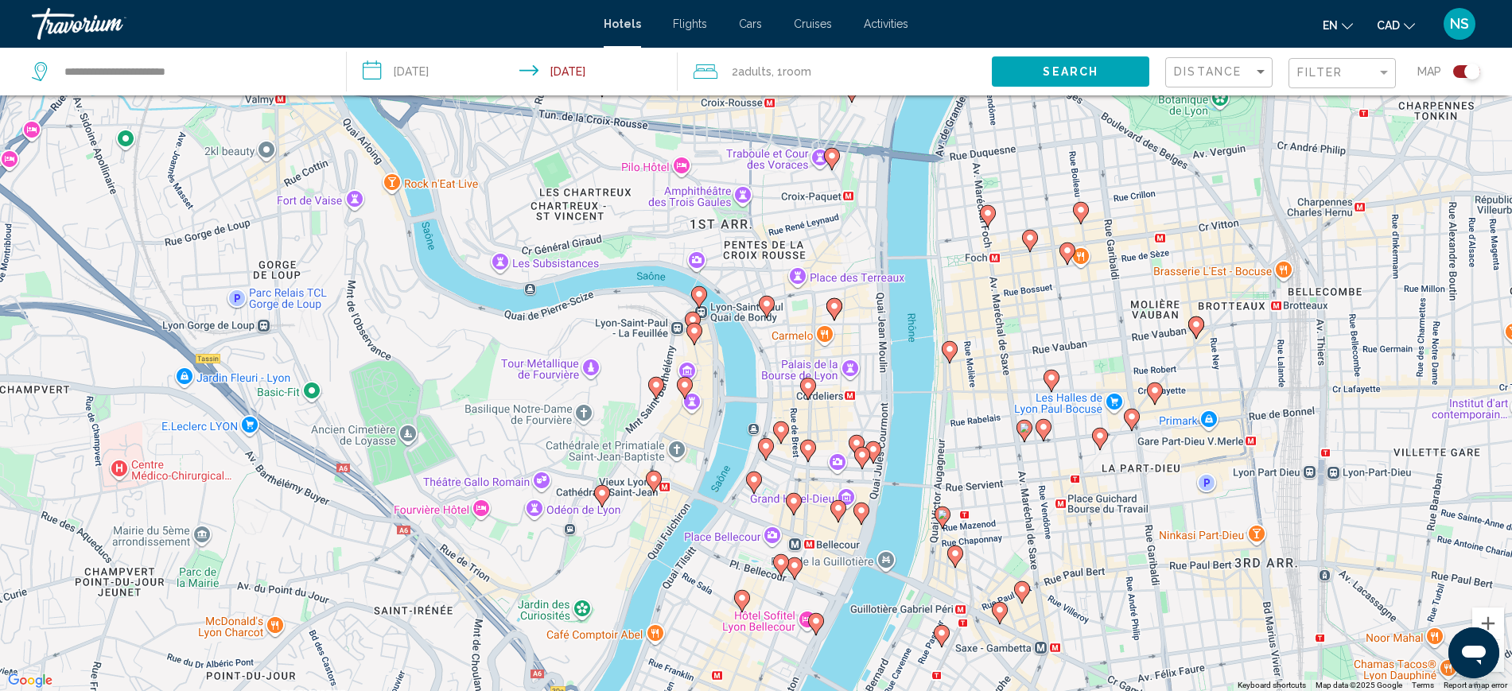
drag, startPoint x: 725, startPoint y: 387, endPoint x: 880, endPoint y: 511, distance: 199.1
click at [880, 511] on div "To activate drag with keyboard, press Alt + Enter. Once in keyboard drag state,…" at bounding box center [756, 345] width 1512 height 691
click at [699, 297] on image "Main content" at bounding box center [699, 294] width 10 height 10
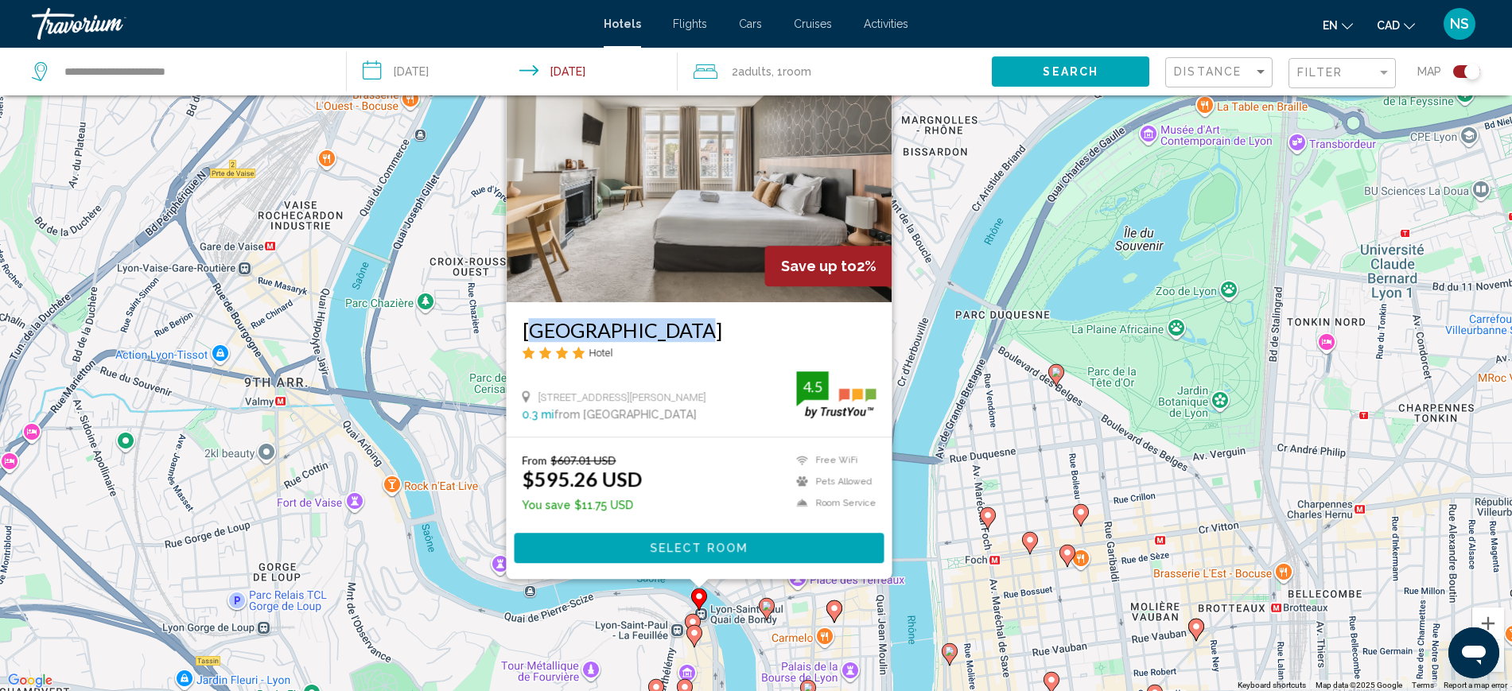
drag, startPoint x: 515, startPoint y: 334, endPoint x: 662, endPoint y: 334, distance: 147.9
click at [662, 334] on div "Le Phenix Hotel Hotel 7 Quai De Bondy, Lyon 0.3 mi from Lyons city center from …" at bounding box center [699, 369] width 386 height 134
copy h3 "[GEOGRAPHIC_DATA]"
click at [965, 234] on div "To activate drag with keyboard, press Alt + Enter. Once in keyboard drag state,…" at bounding box center [756, 345] width 1512 height 691
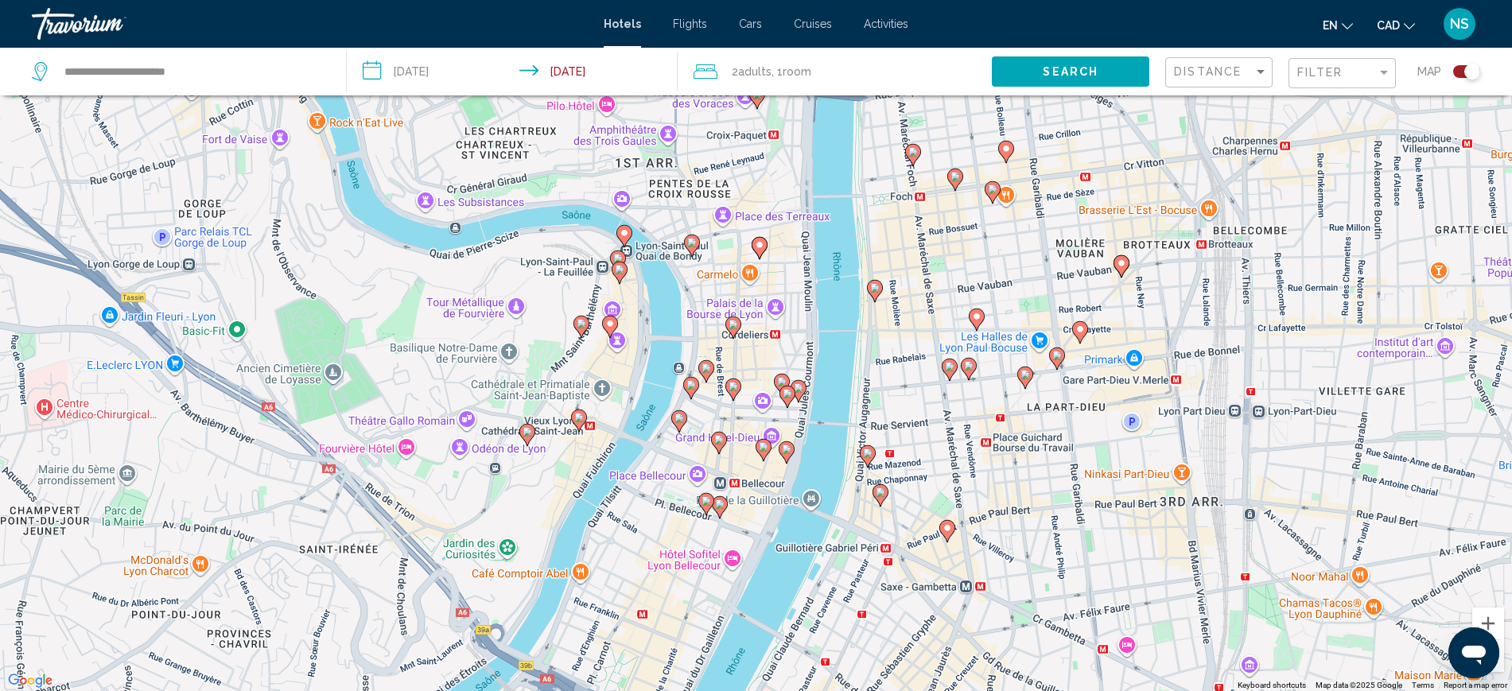
drag, startPoint x: 776, startPoint y: 503, endPoint x: 700, endPoint y: 137, distance: 374.5
click at [700, 137] on div "To activate drag with keyboard, press Alt + Enter. Once in keyboard drag state,…" at bounding box center [756, 345] width 1512 height 691
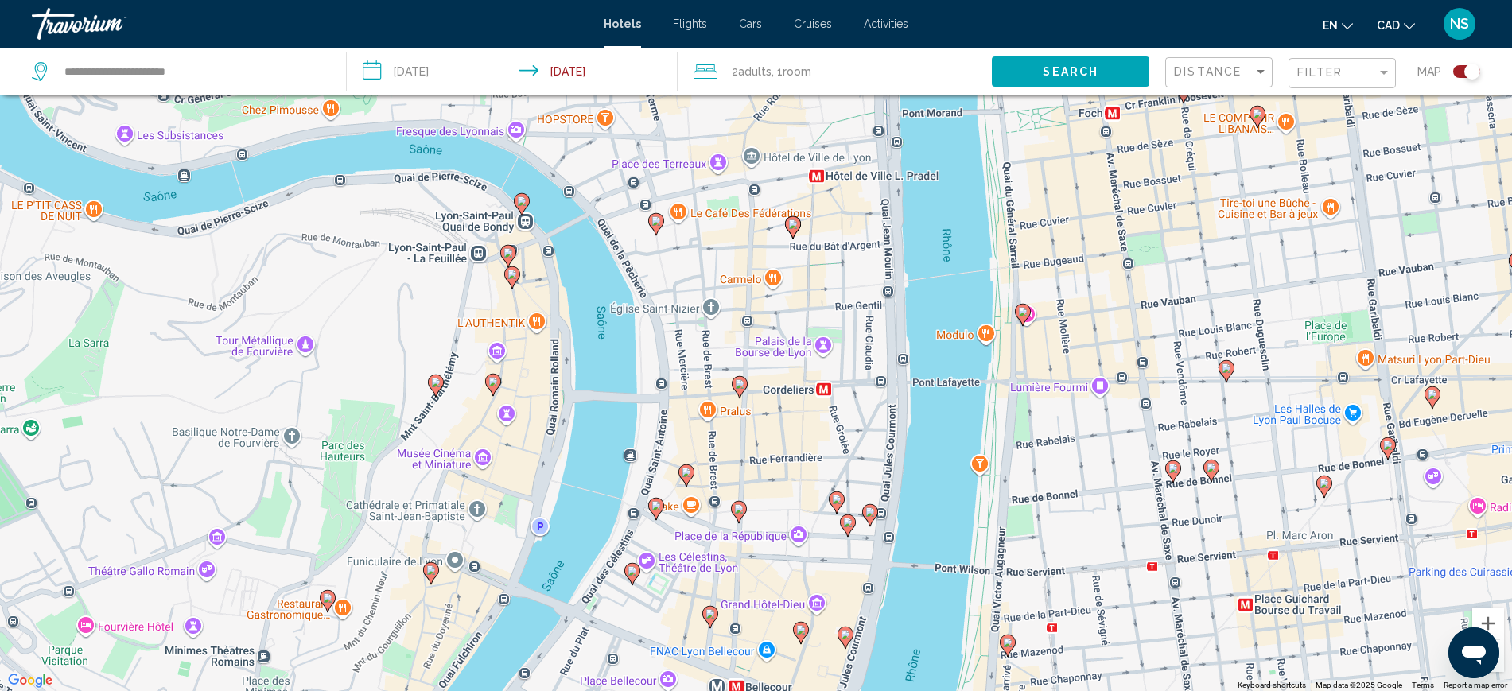
click at [511, 276] on image "Main content" at bounding box center [512, 275] width 10 height 10
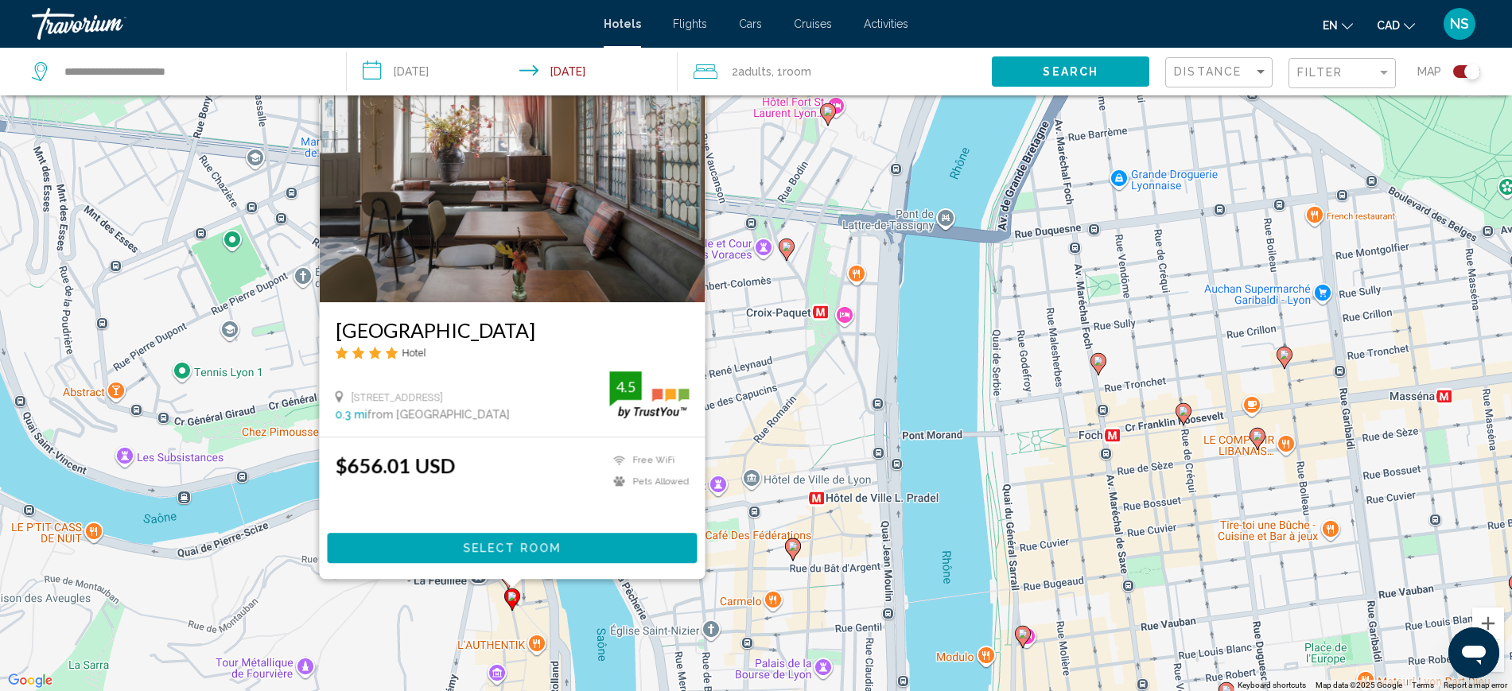
click at [785, 375] on div "To activate drag with keyboard, press Alt + Enter. Once in keyboard drag state,…" at bounding box center [756, 345] width 1512 height 691
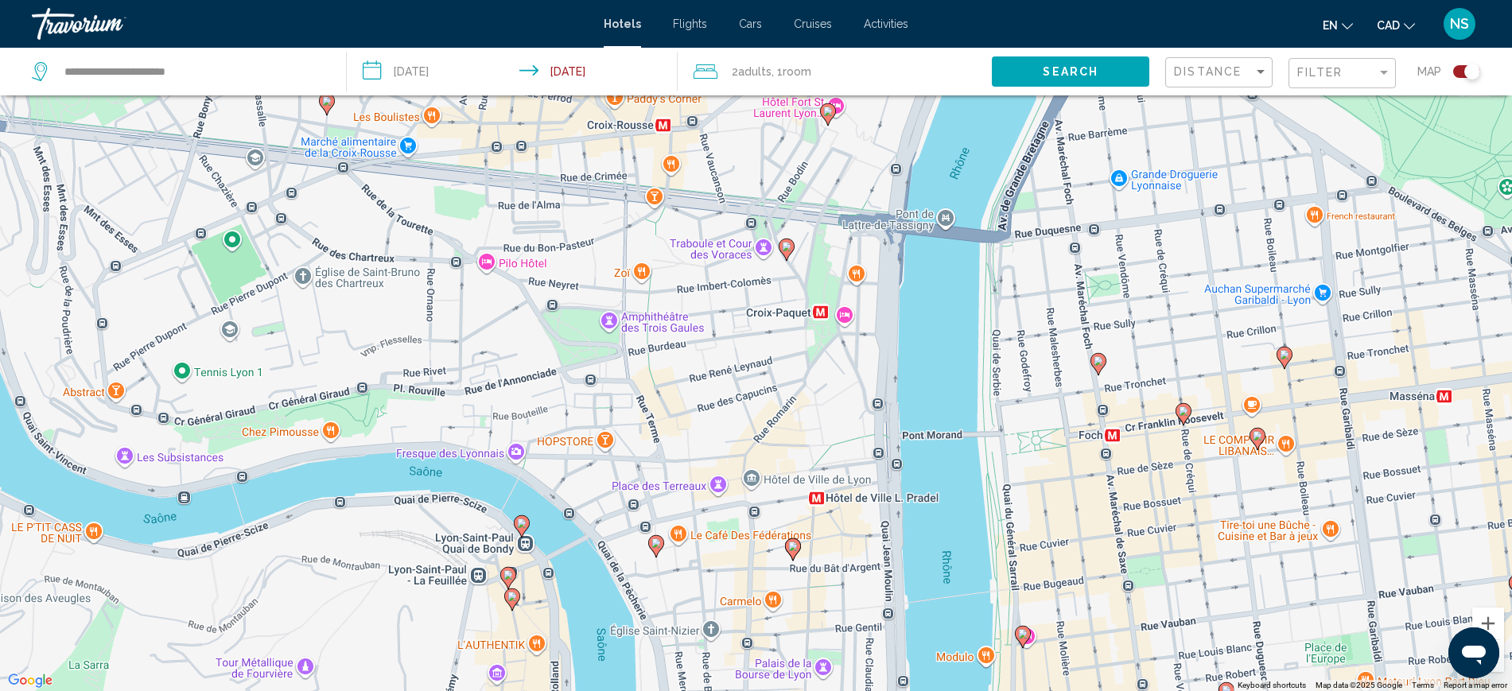
click at [509, 596] on image "Main content" at bounding box center [512, 597] width 10 height 10
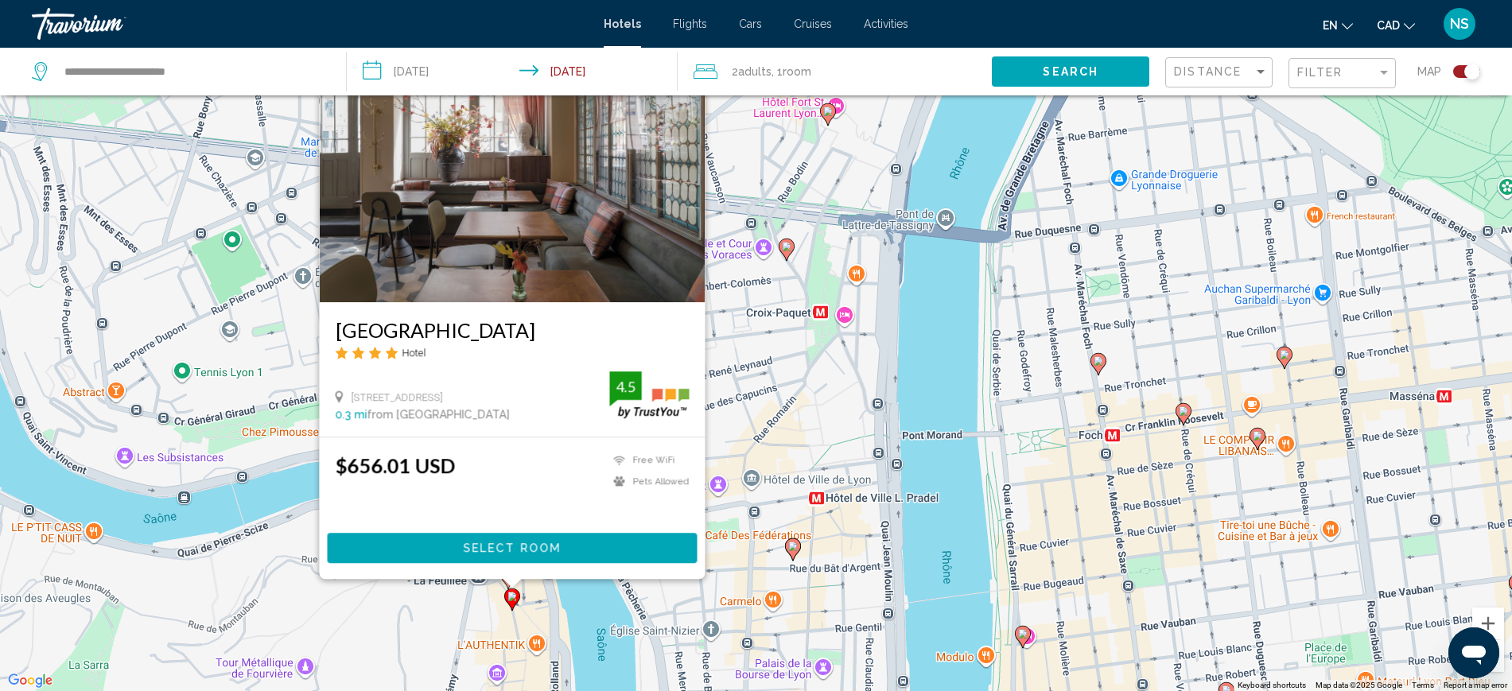
click at [531, 599] on div "To activate drag with keyboard, press Alt + Enter. Once in keyboard drag state,…" at bounding box center [756, 345] width 1512 height 691
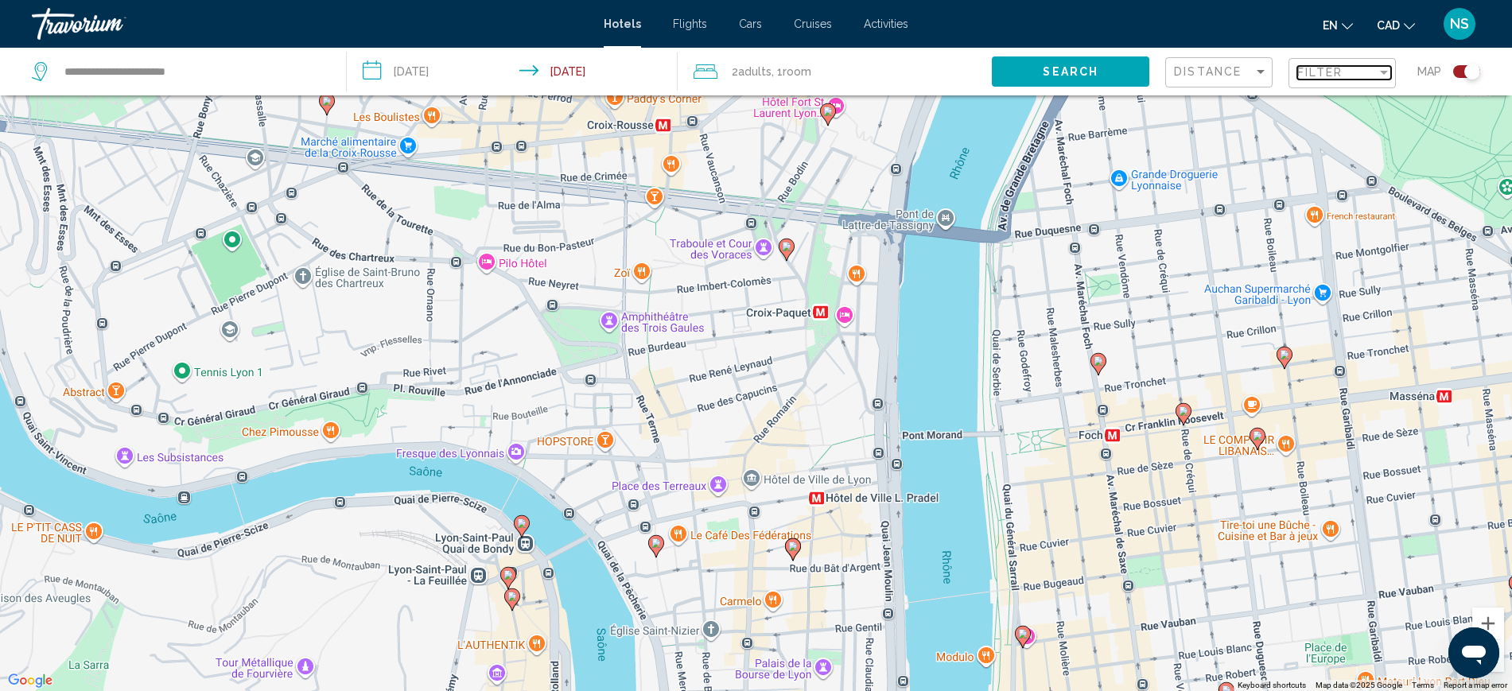
click at [1316, 79] on mat-select "Filter" at bounding box center [1344, 74] width 94 height 14
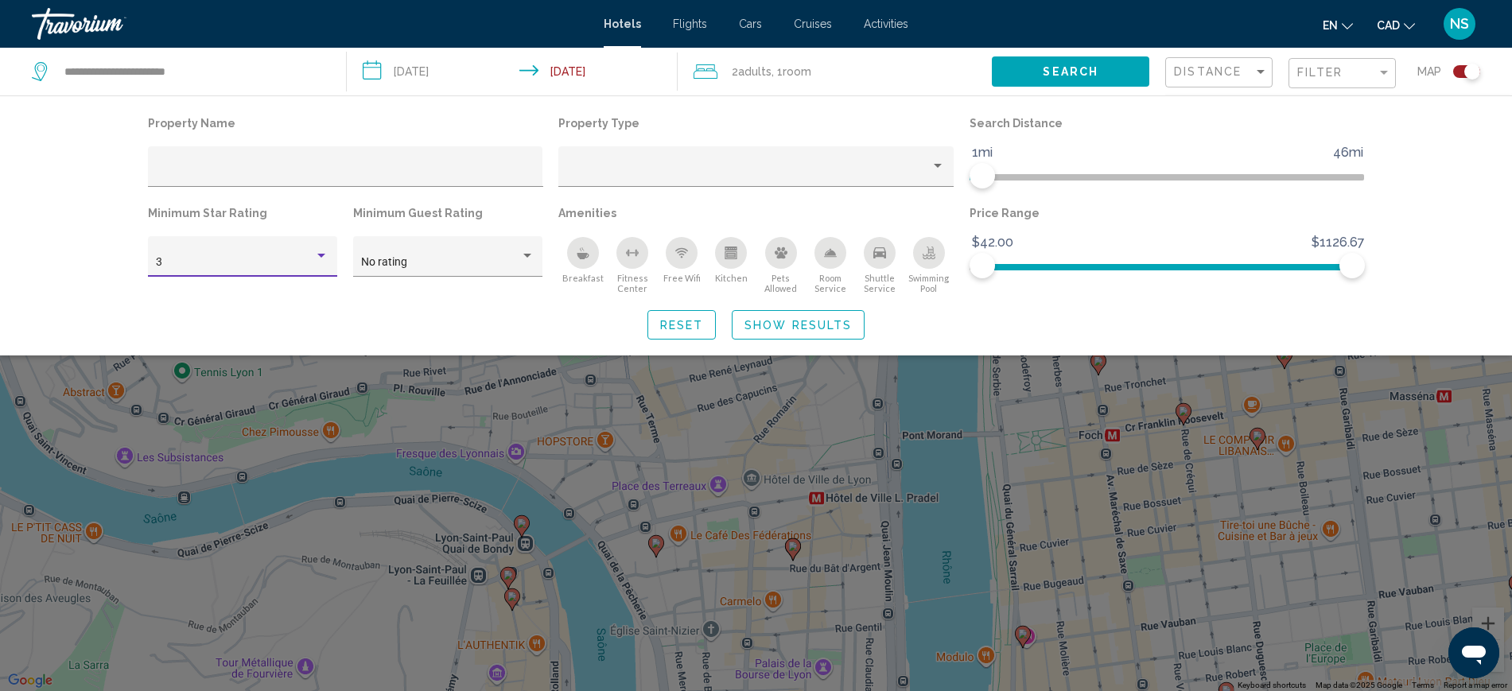
click at [299, 263] on div "3" at bounding box center [235, 262] width 158 height 13
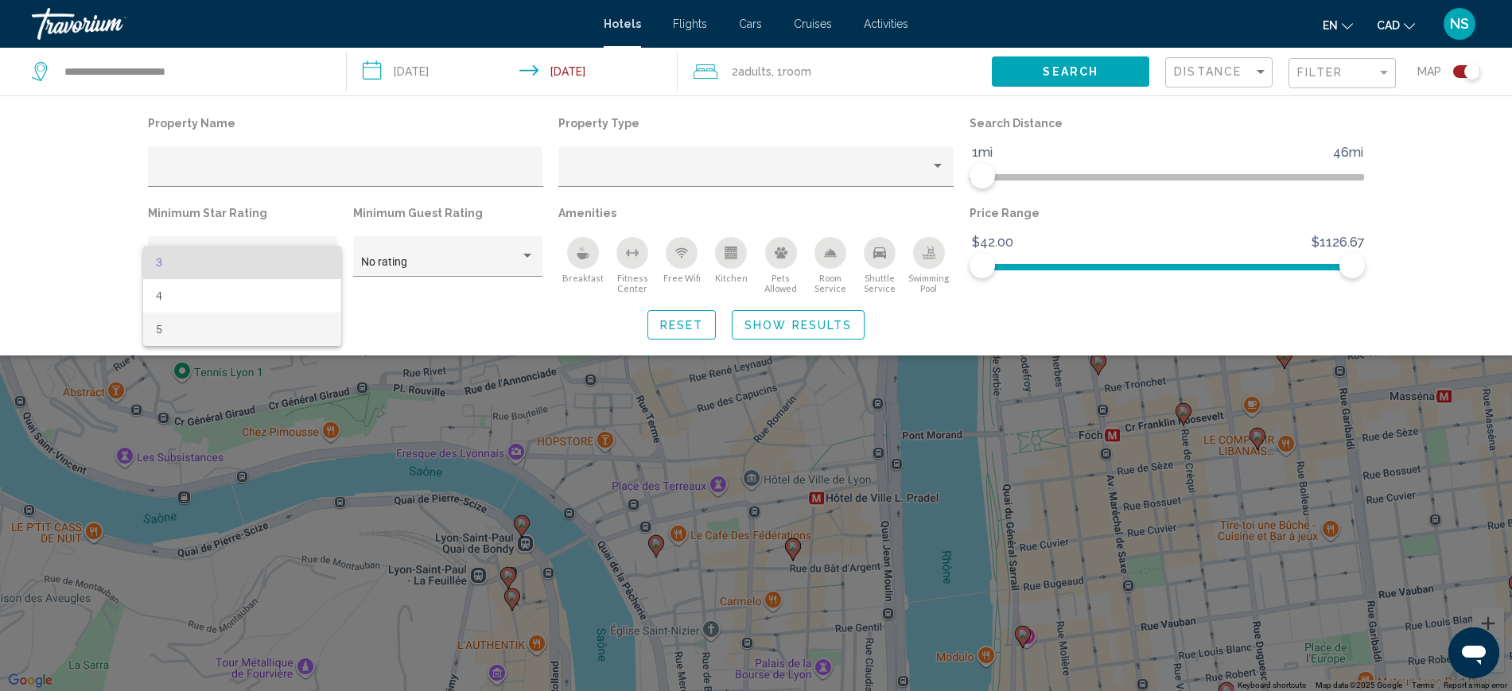
click at [182, 325] on span "5" at bounding box center [242, 329] width 173 height 33
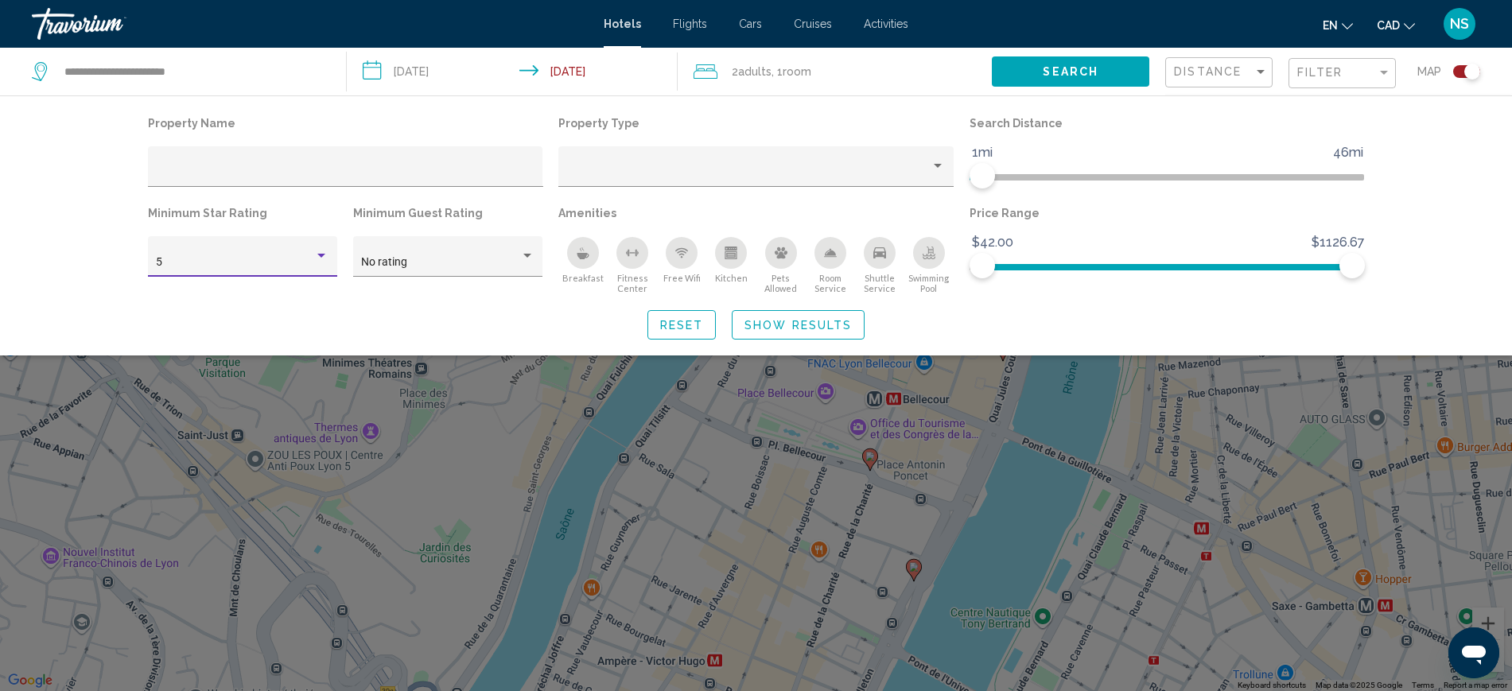
click at [820, 325] on span "Show Results" at bounding box center [797, 325] width 107 height 13
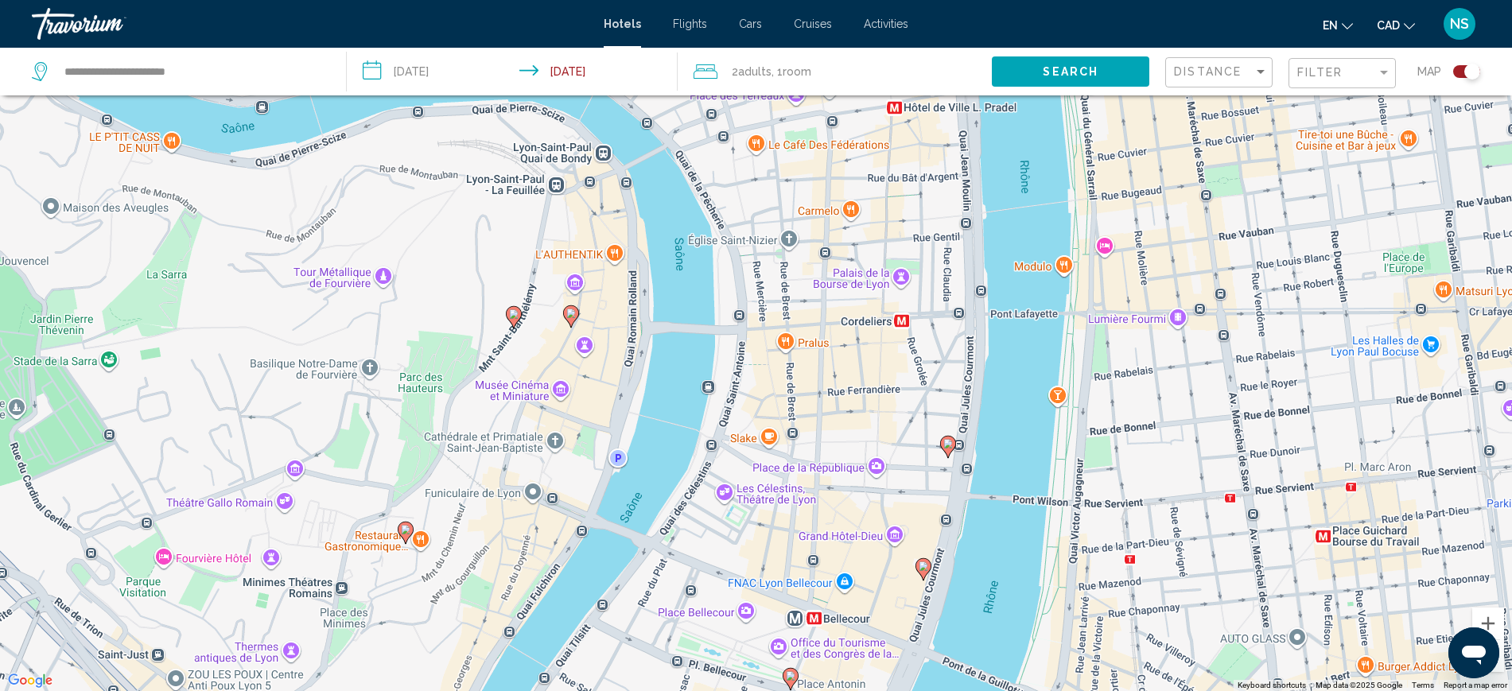
drag, startPoint x: 804, startPoint y: 382, endPoint x: 714, endPoint y: 639, distance: 272.1
click at [714, 639] on div "To activate drag with keyboard, press Alt + Enter. Once in keyboard drag state,…" at bounding box center [756, 345] width 1512 height 691
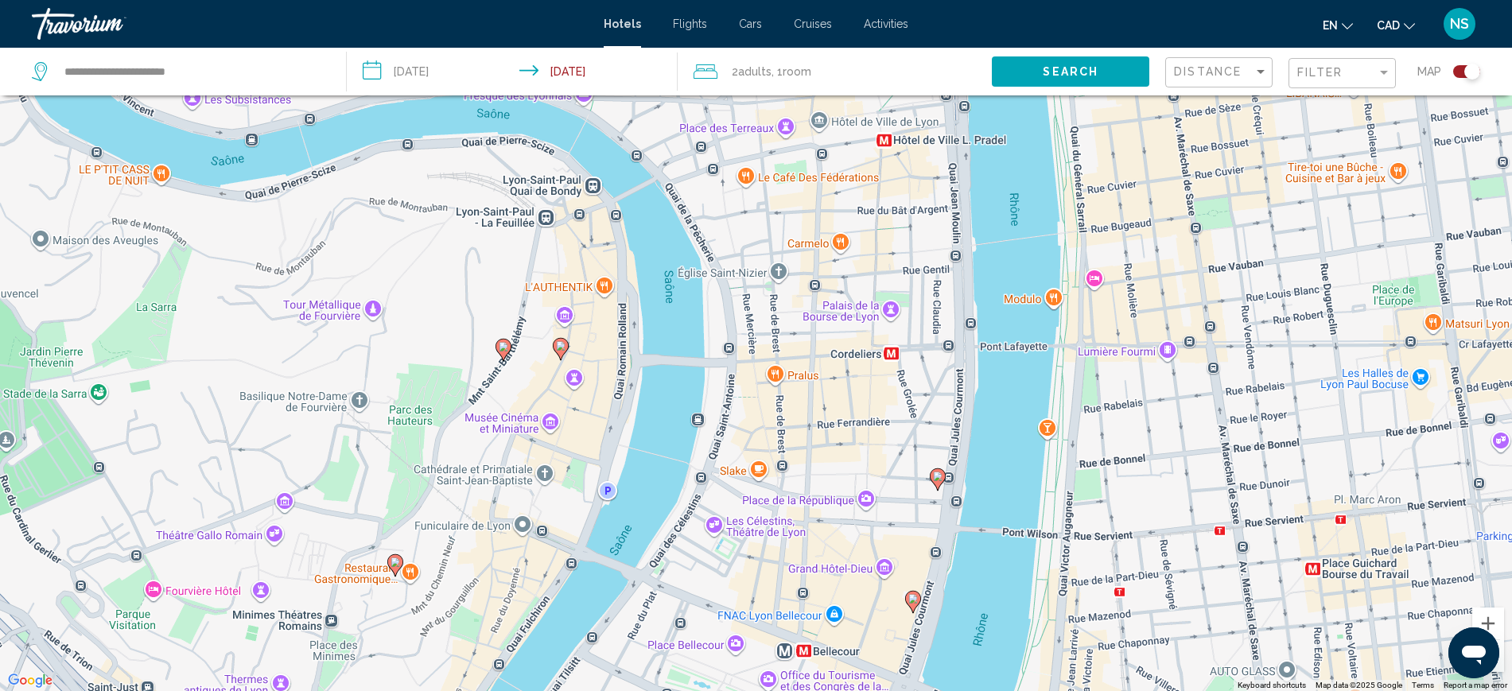
click at [1463, 68] on div "Toggle map" at bounding box center [1466, 71] width 27 height 13
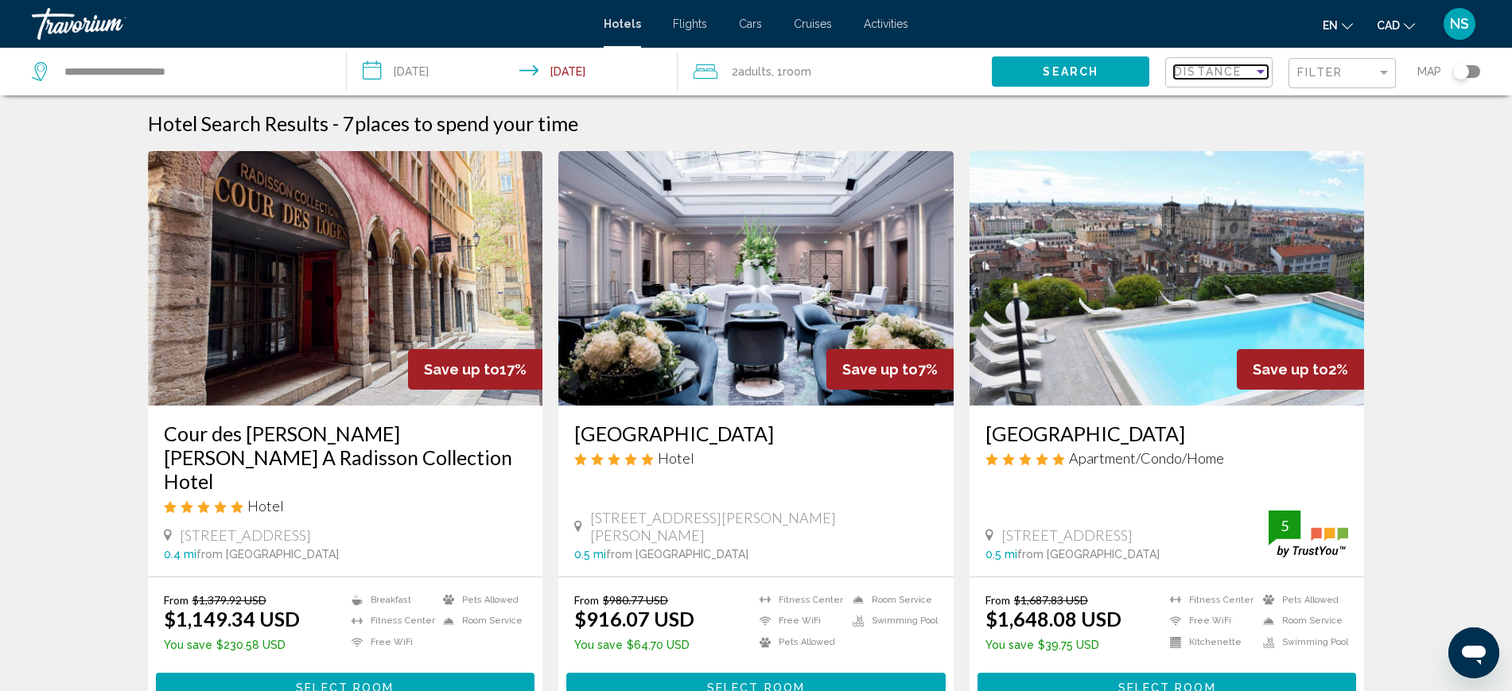
click at [1218, 72] on span "Distance" at bounding box center [1208, 71] width 68 height 13
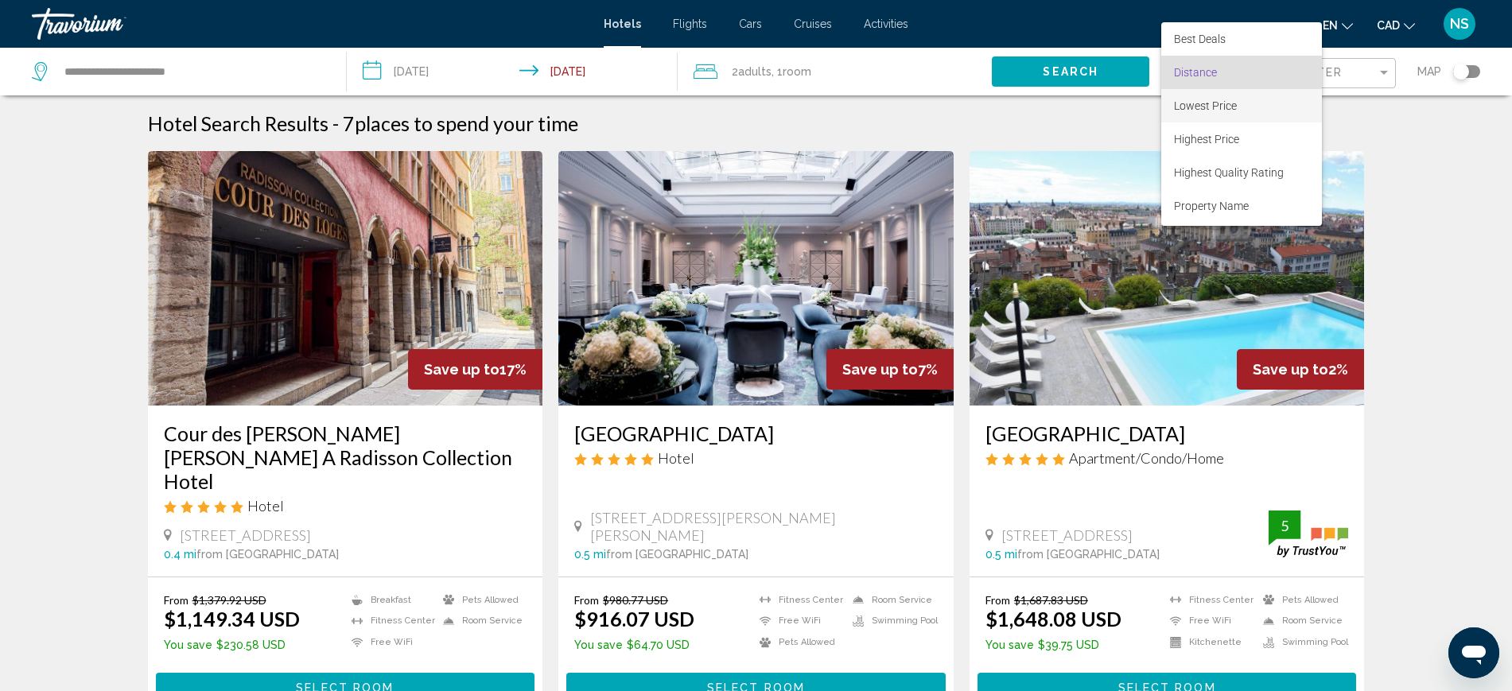
click at [1214, 105] on span "Lowest Price" at bounding box center [1205, 105] width 63 height 13
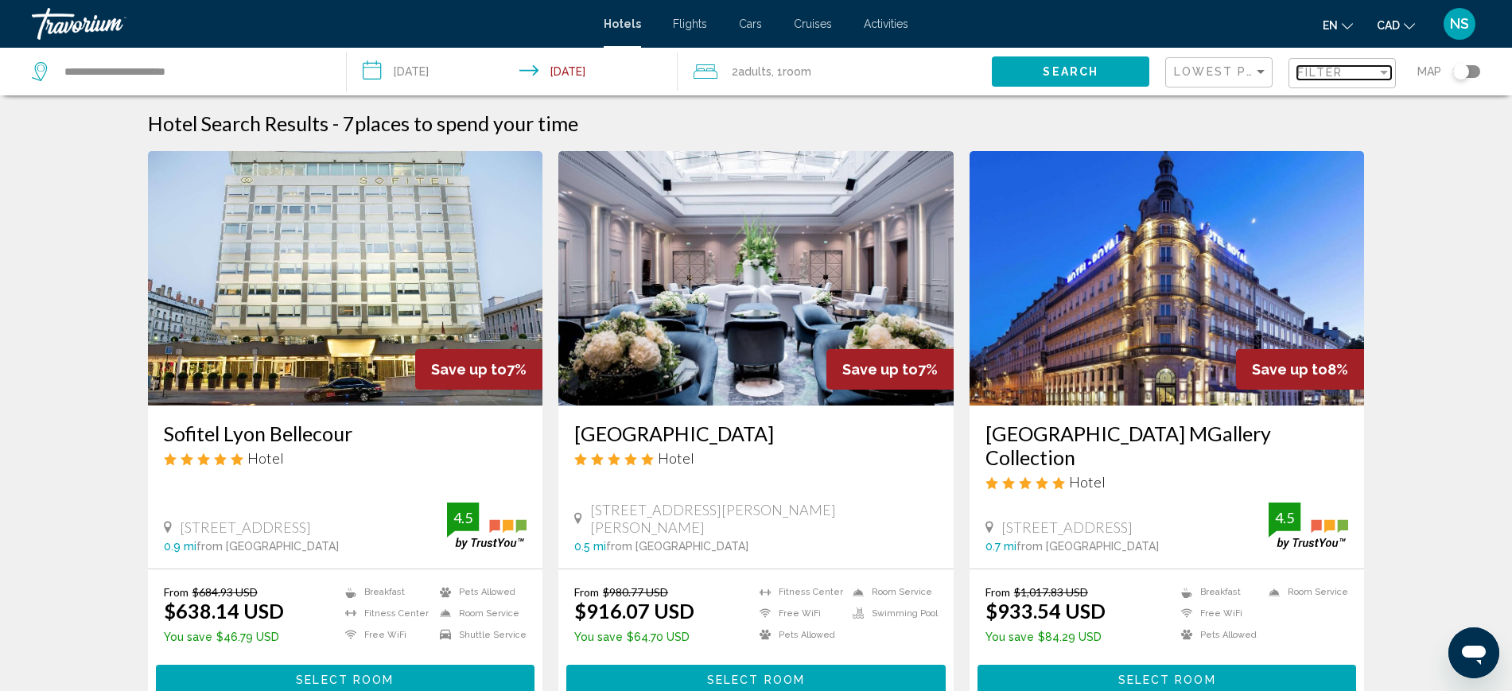
click at [1326, 72] on span "Filter" at bounding box center [1319, 72] width 45 height 13
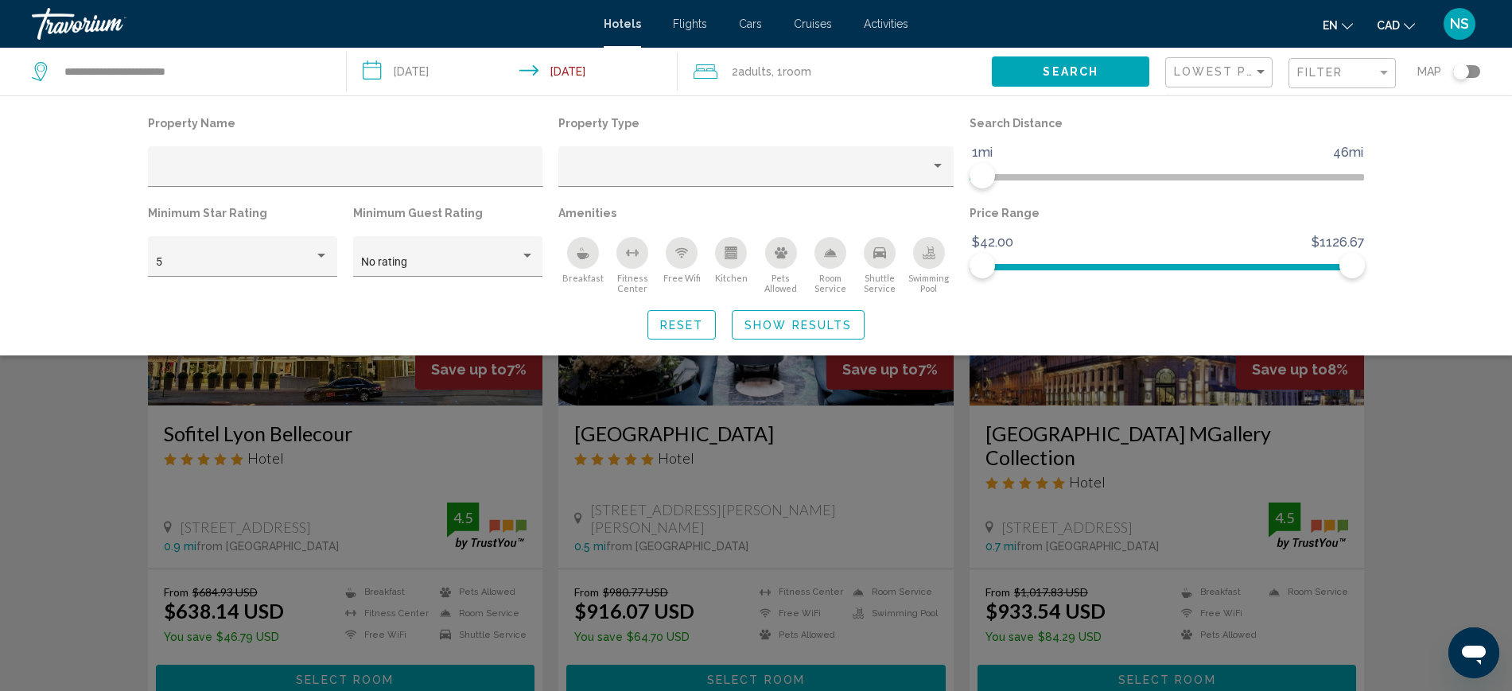
click at [1427, 438] on div "Search widget" at bounding box center [756, 465] width 1512 height 453
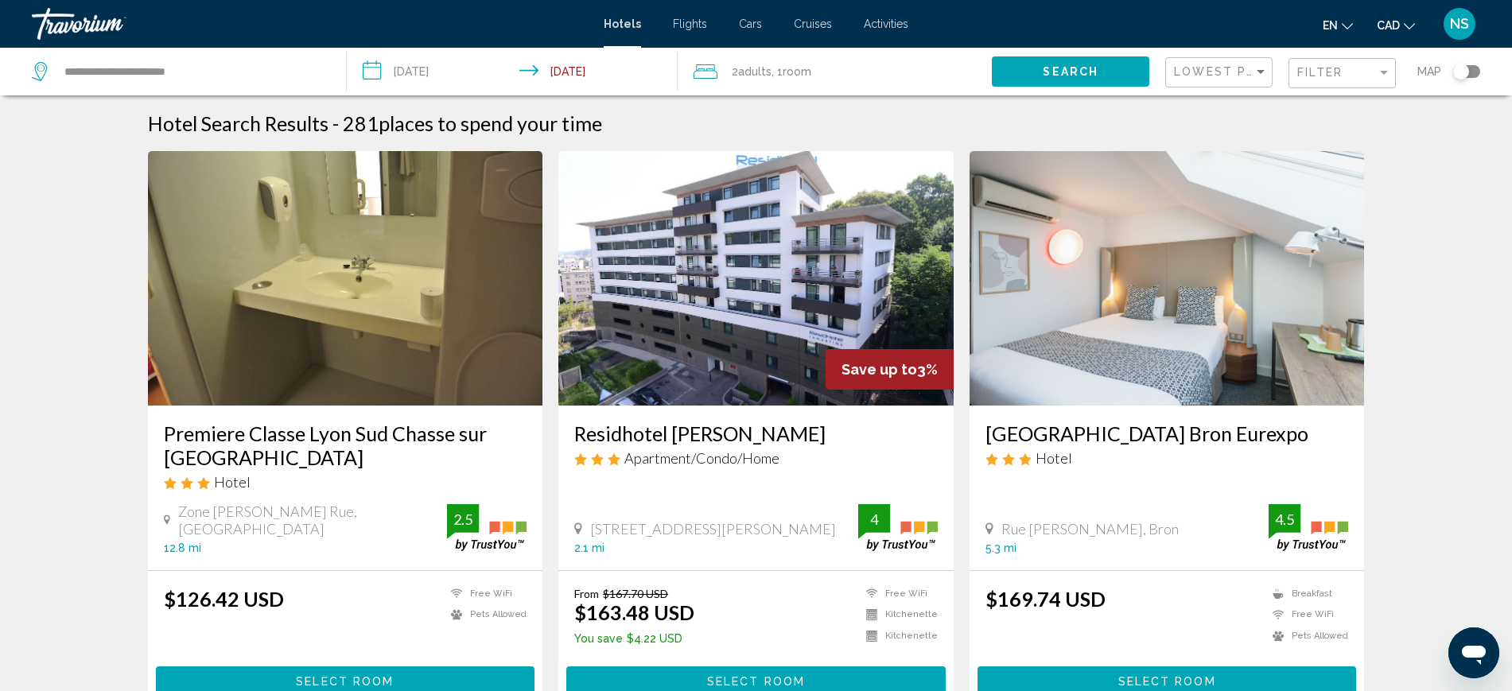
click at [1391, 21] on span "CAD" at bounding box center [1388, 25] width 23 height 13
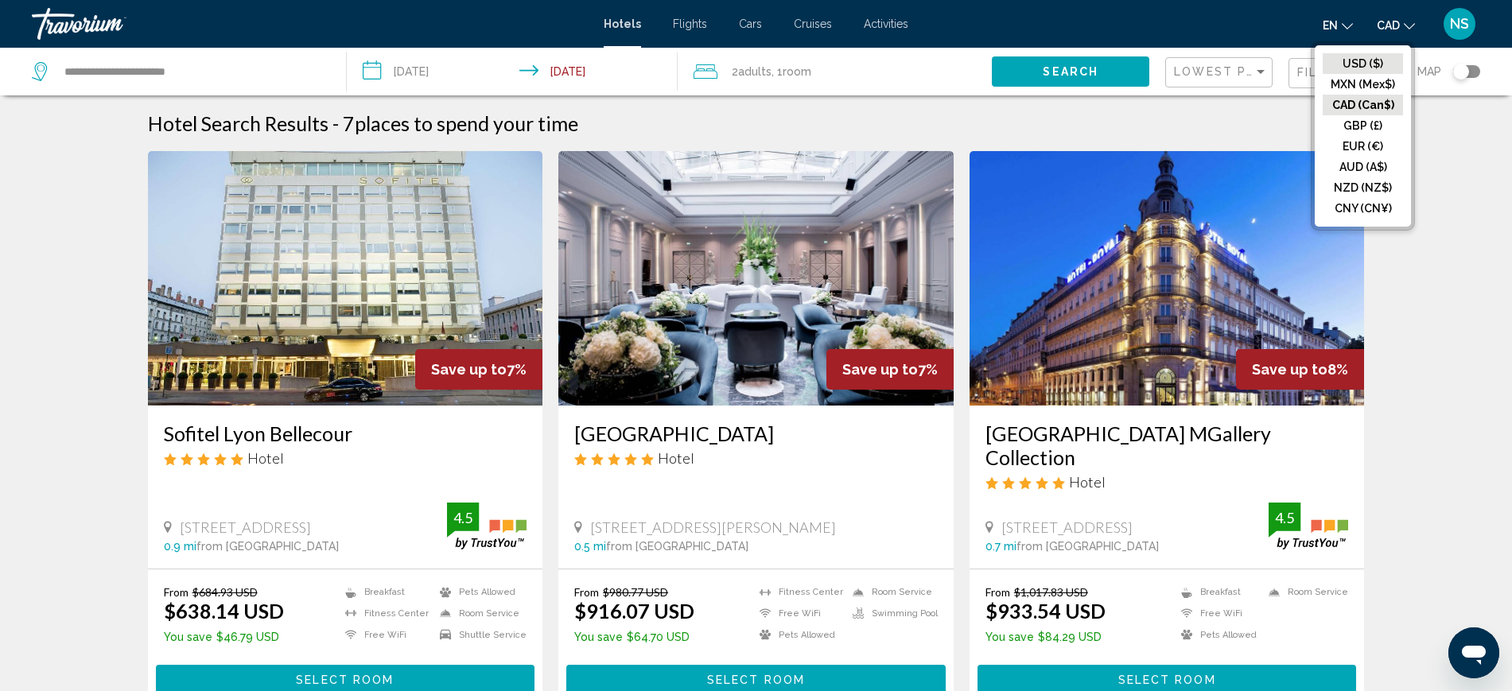
click at [1346, 59] on button "USD ($)" at bounding box center [1363, 63] width 80 height 21
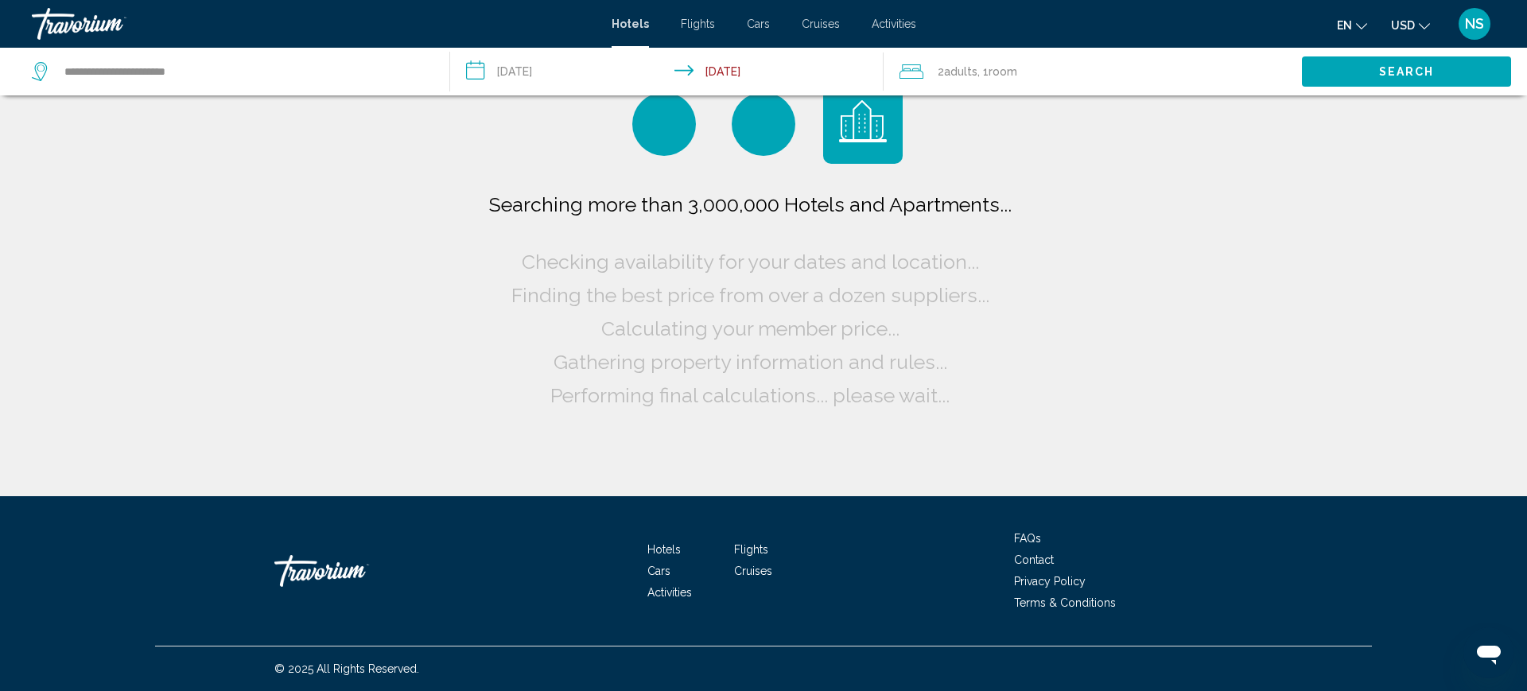
click at [1398, 22] on span "USD" at bounding box center [1403, 25] width 24 height 13
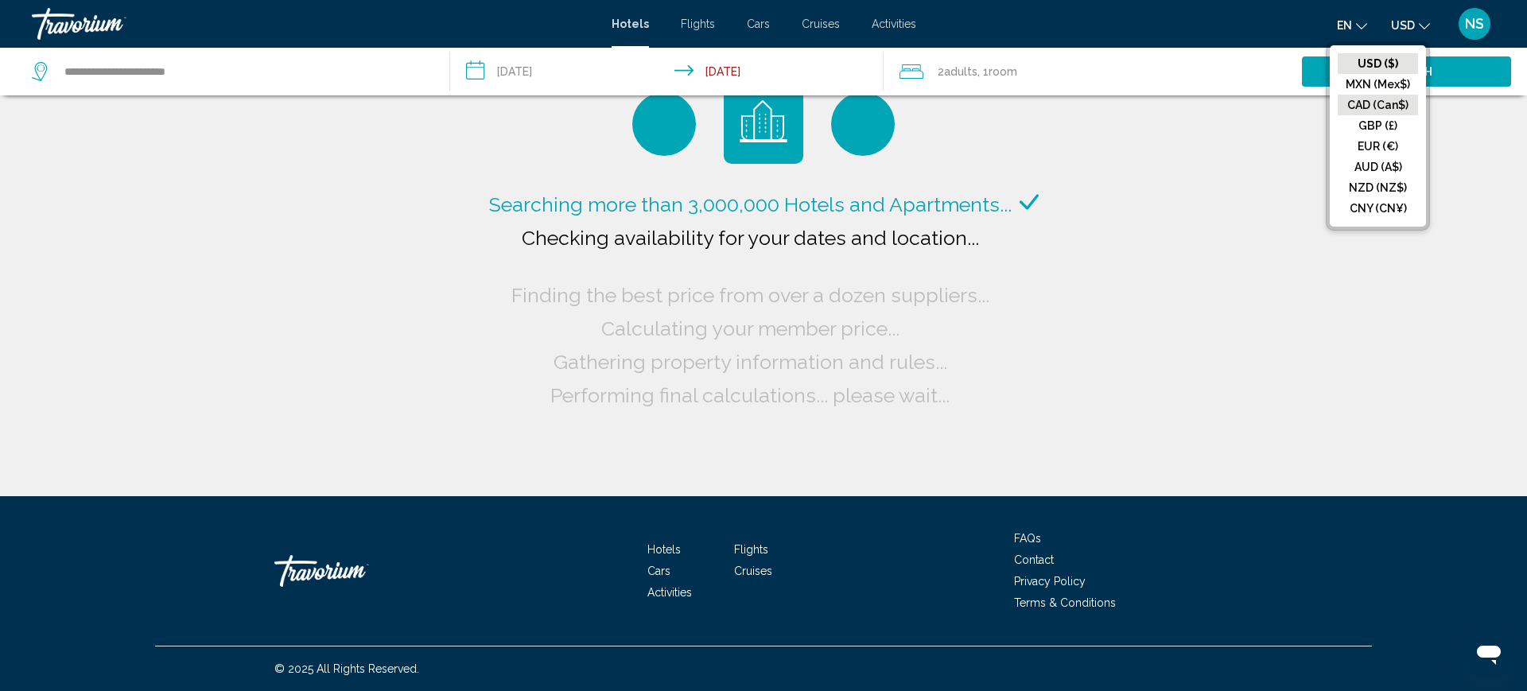
click at [1366, 105] on button "CAD (Can$)" at bounding box center [1378, 105] width 80 height 21
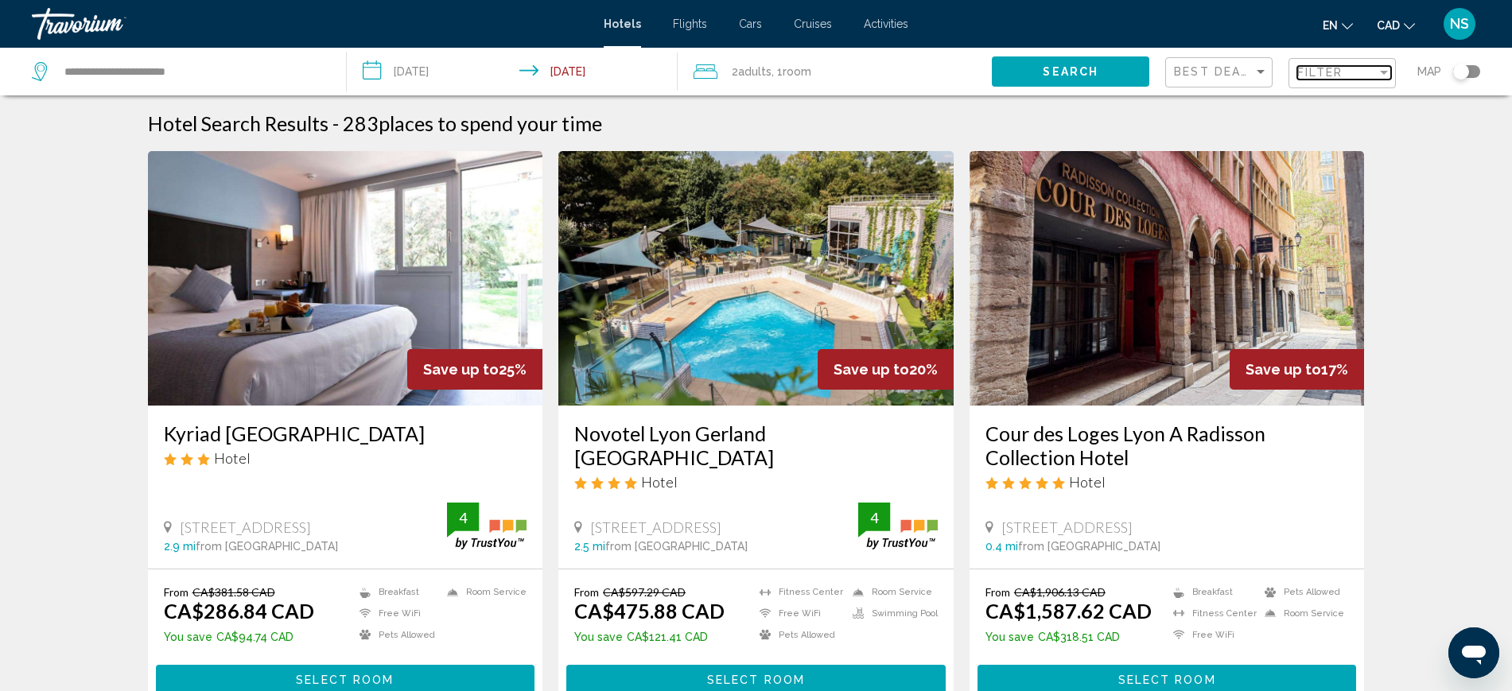
click at [1342, 70] on span "Filter" at bounding box center [1319, 72] width 45 height 13
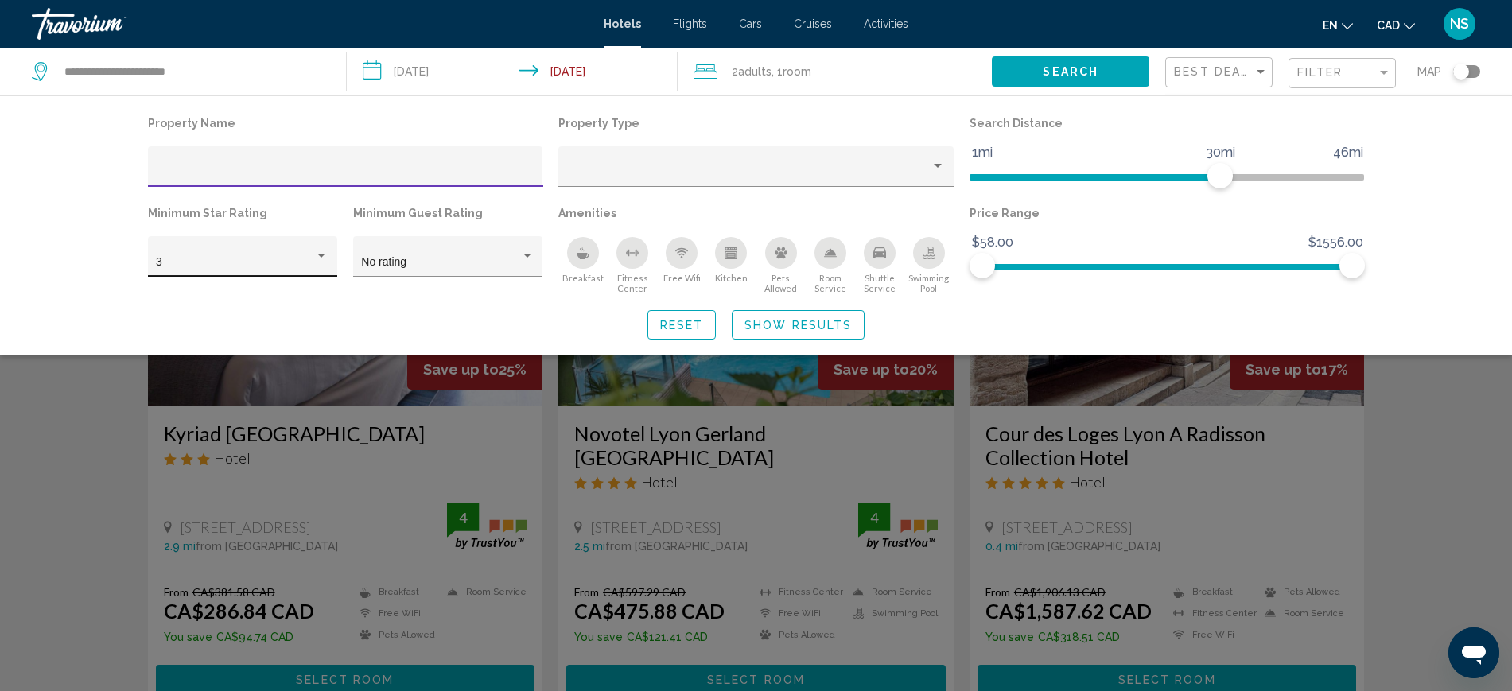
click at [238, 257] on div "3" at bounding box center [235, 262] width 158 height 13
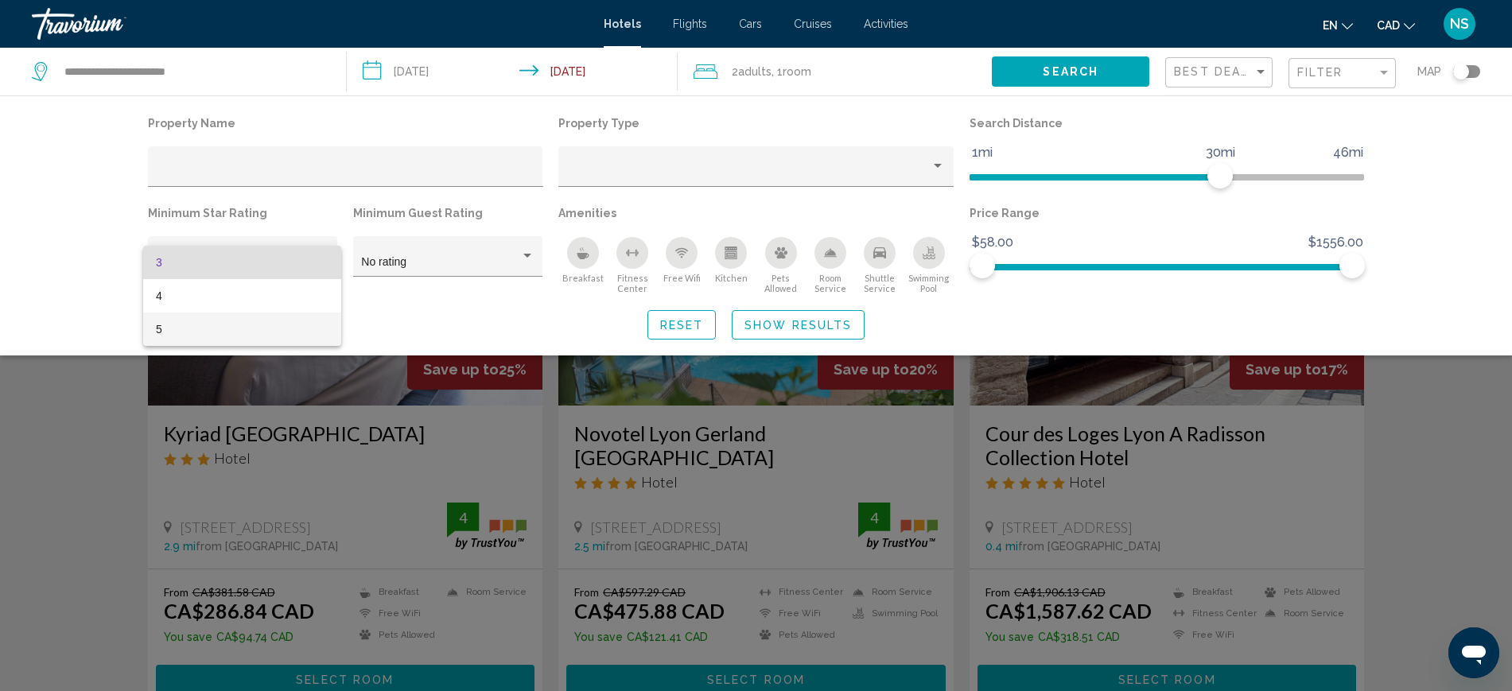
click at [188, 320] on span "5" at bounding box center [242, 329] width 173 height 33
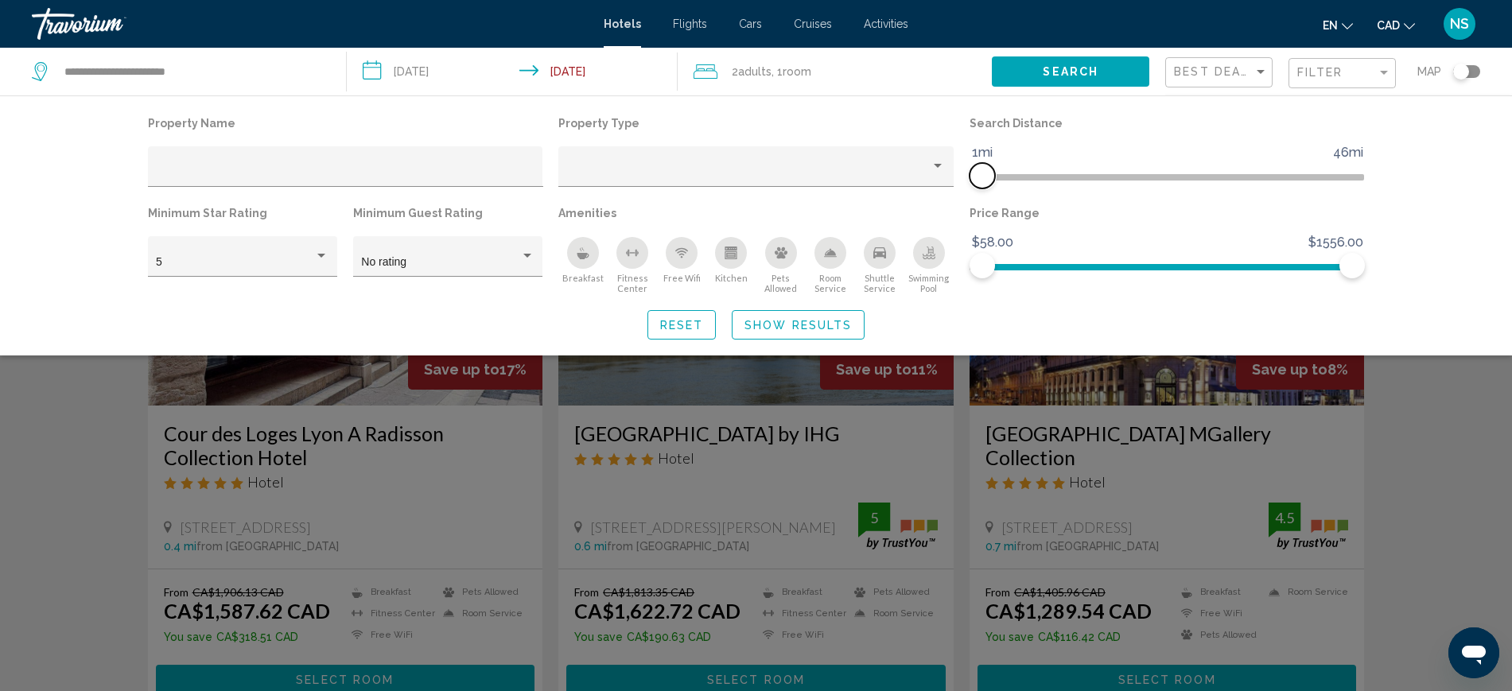
click at [977, 176] on span "Hotel Filters" at bounding box center [975, 177] width 13 height 6
click at [831, 322] on span "Show Results" at bounding box center [797, 325] width 107 height 13
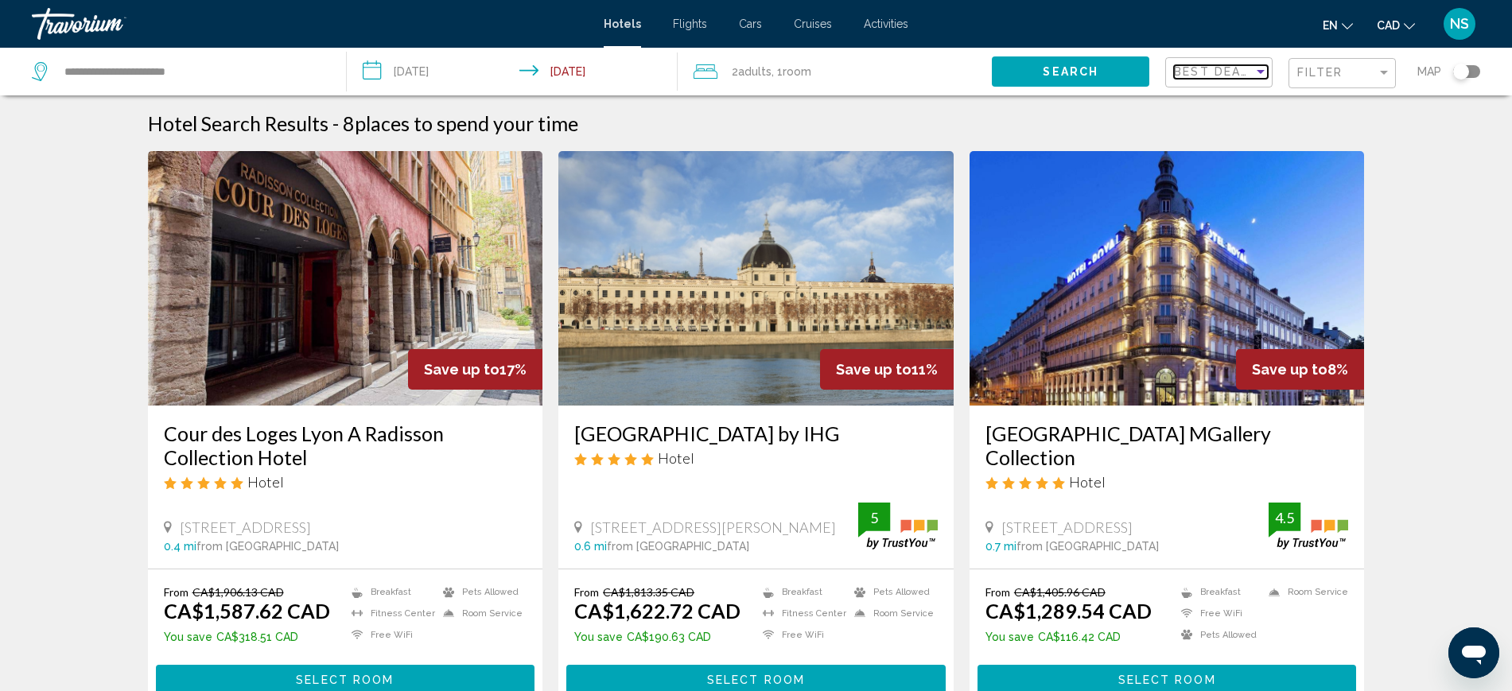
click at [1217, 72] on span "Best Deals" at bounding box center [1216, 71] width 84 height 13
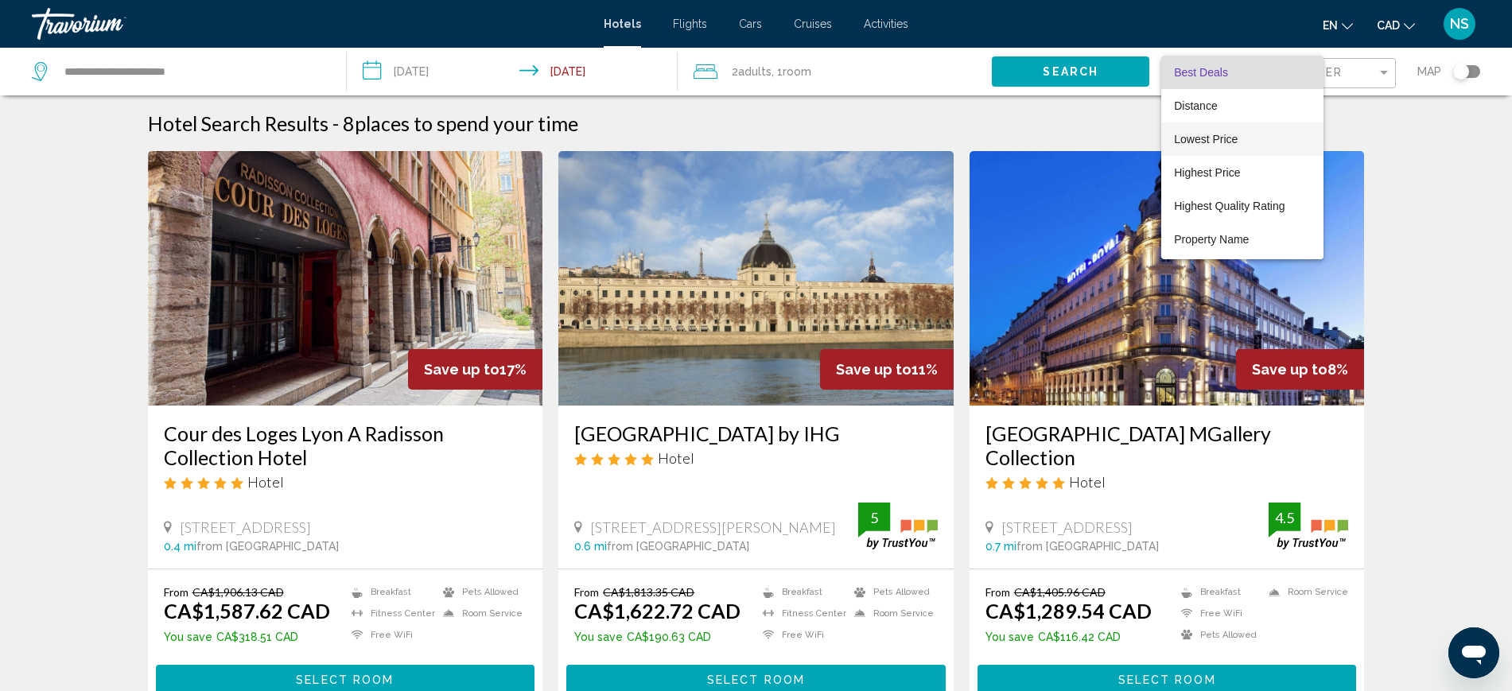
click at [1199, 140] on span "Lowest Price" at bounding box center [1206, 139] width 64 height 13
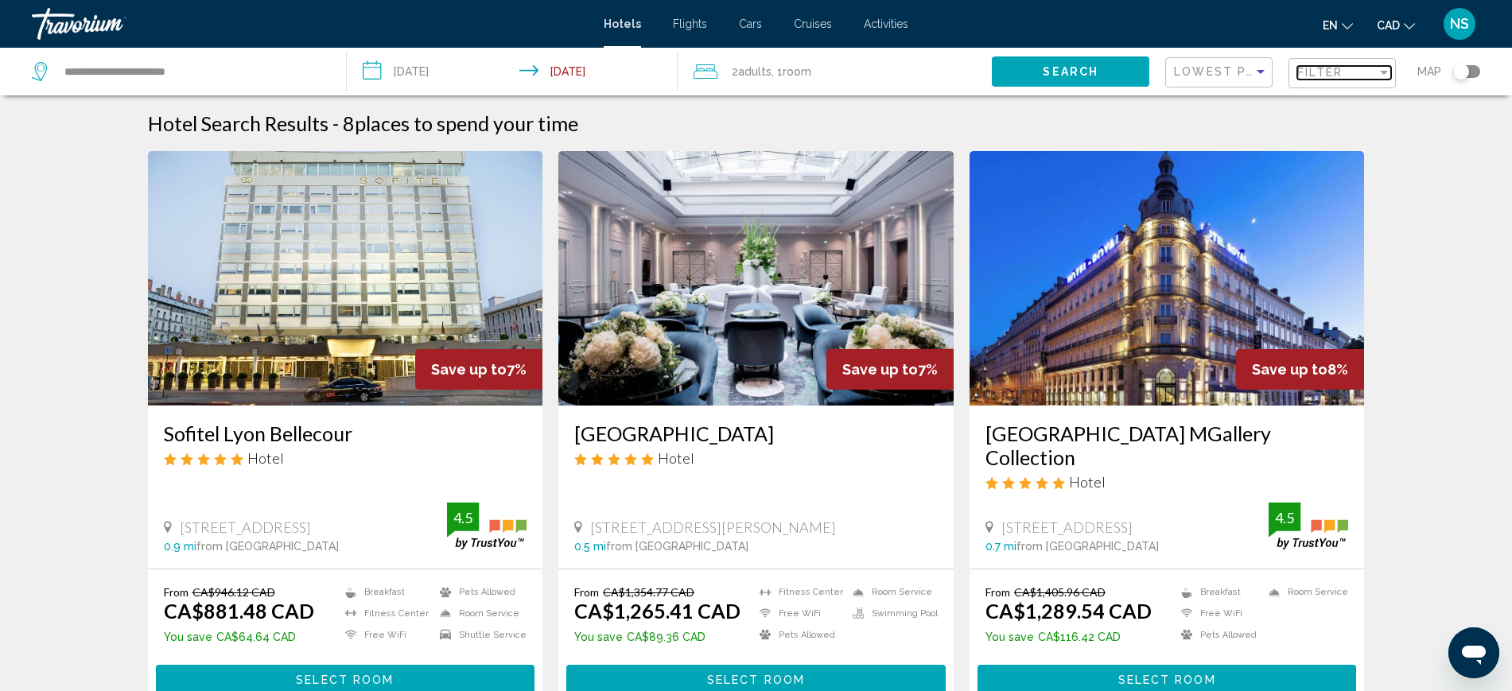
click at [1307, 67] on span "Filter" at bounding box center [1319, 72] width 45 height 13
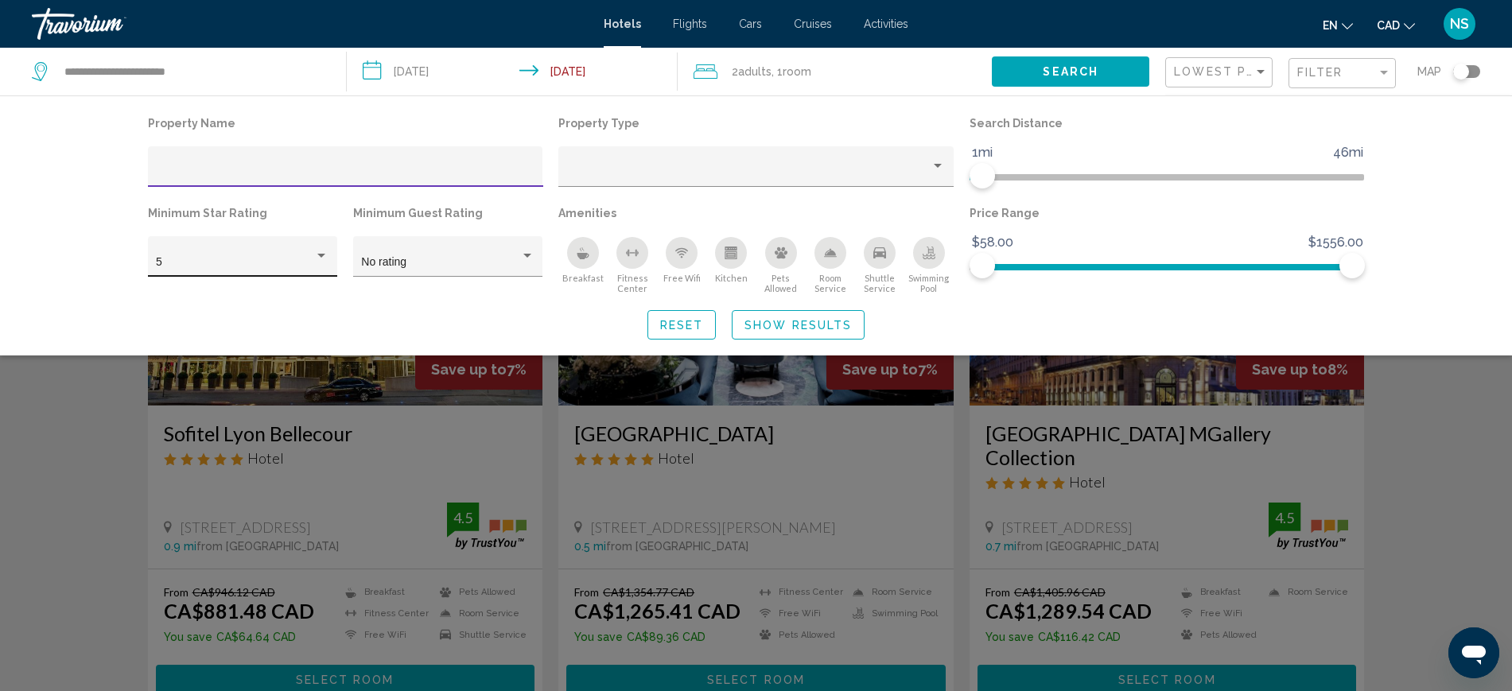
click at [211, 260] on div "5" at bounding box center [235, 262] width 158 height 13
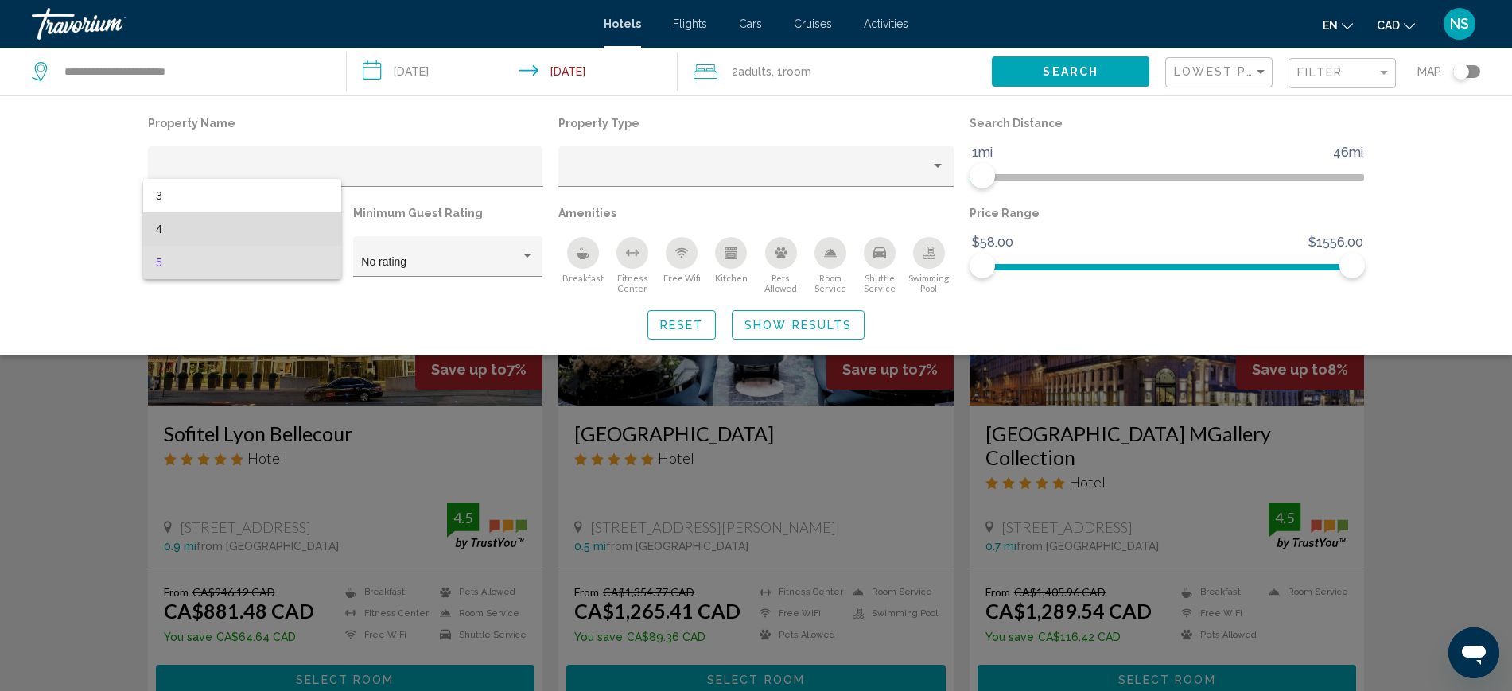
click at [169, 231] on span "4" at bounding box center [242, 228] width 173 height 33
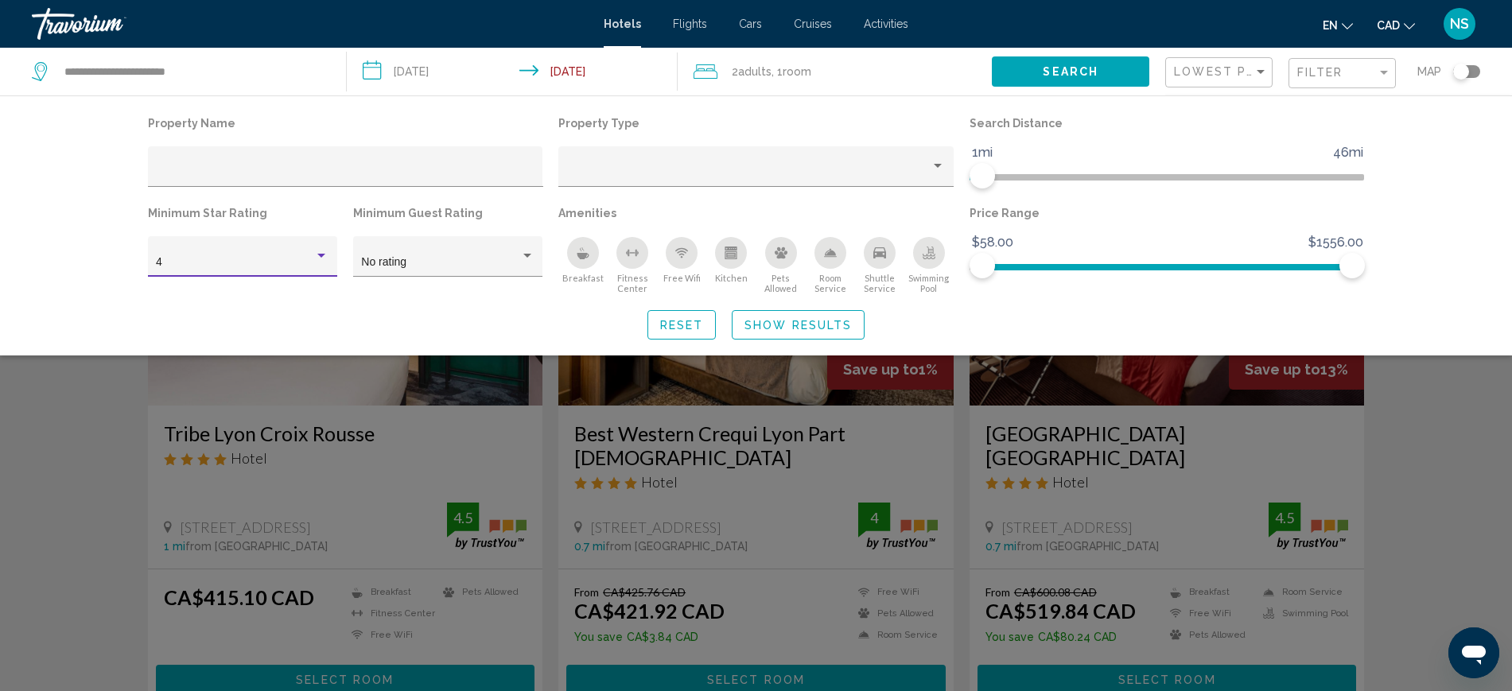
click at [784, 321] on span "Show Results" at bounding box center [797, 325] width 107 height 13
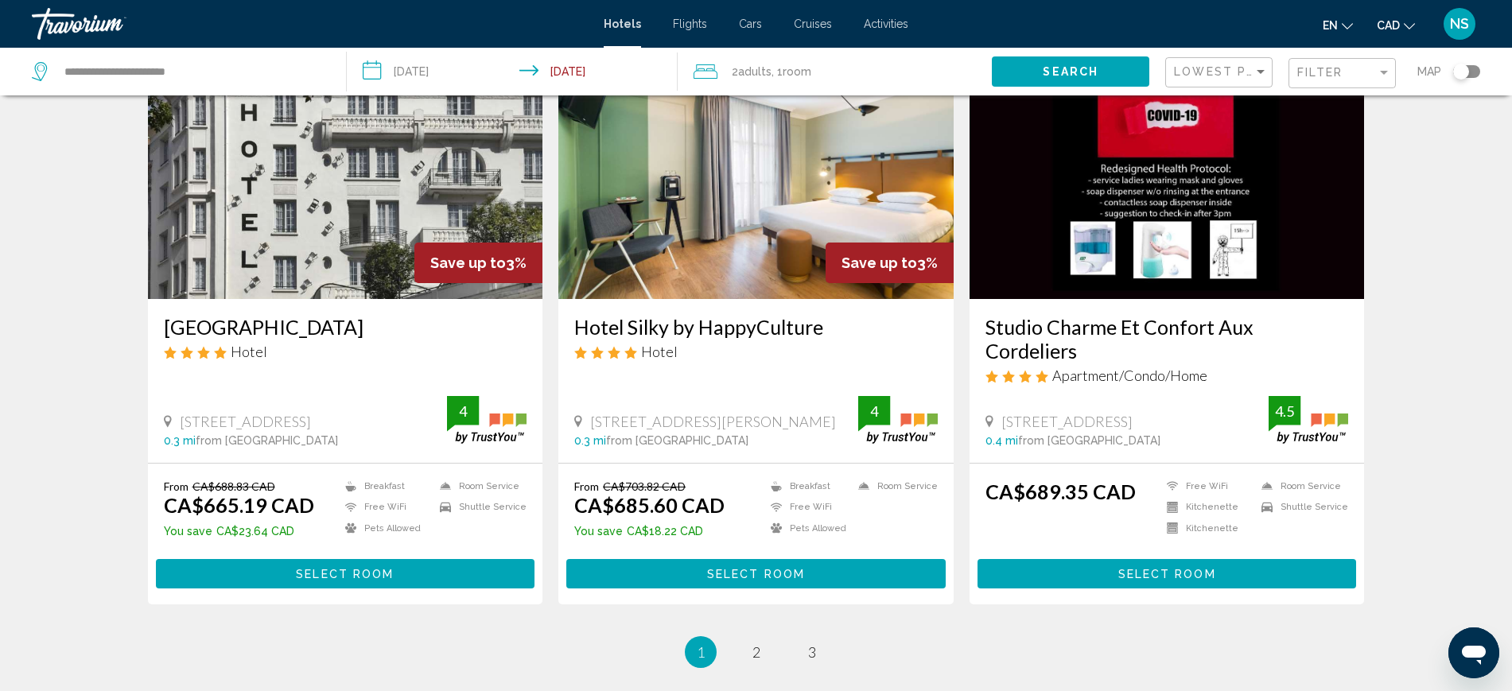
scroll to position [1988, 0]
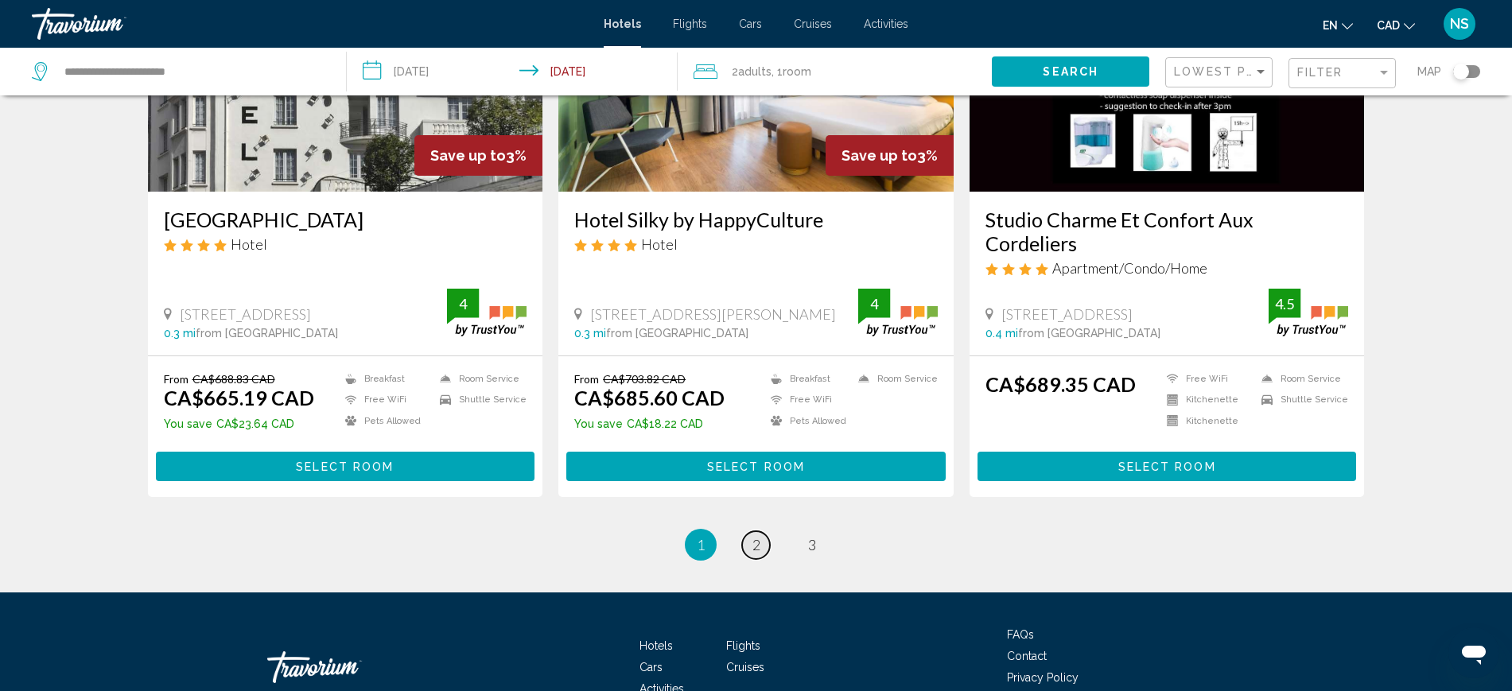
click at [760, 536] on span "2" at bounding box center [756, 544] width 8 height 17
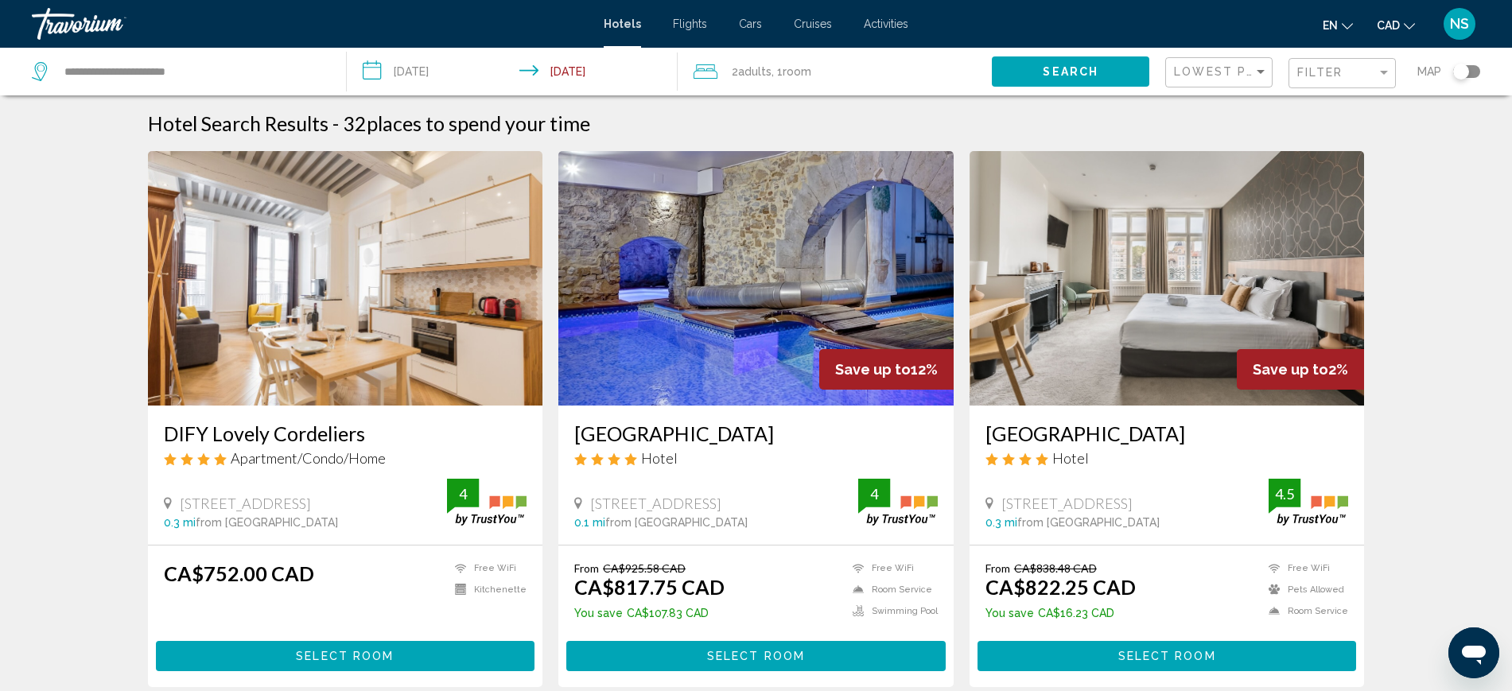
click at [745, 329] on img "Main content" at bounding box center [755, 278] width 395 height 254
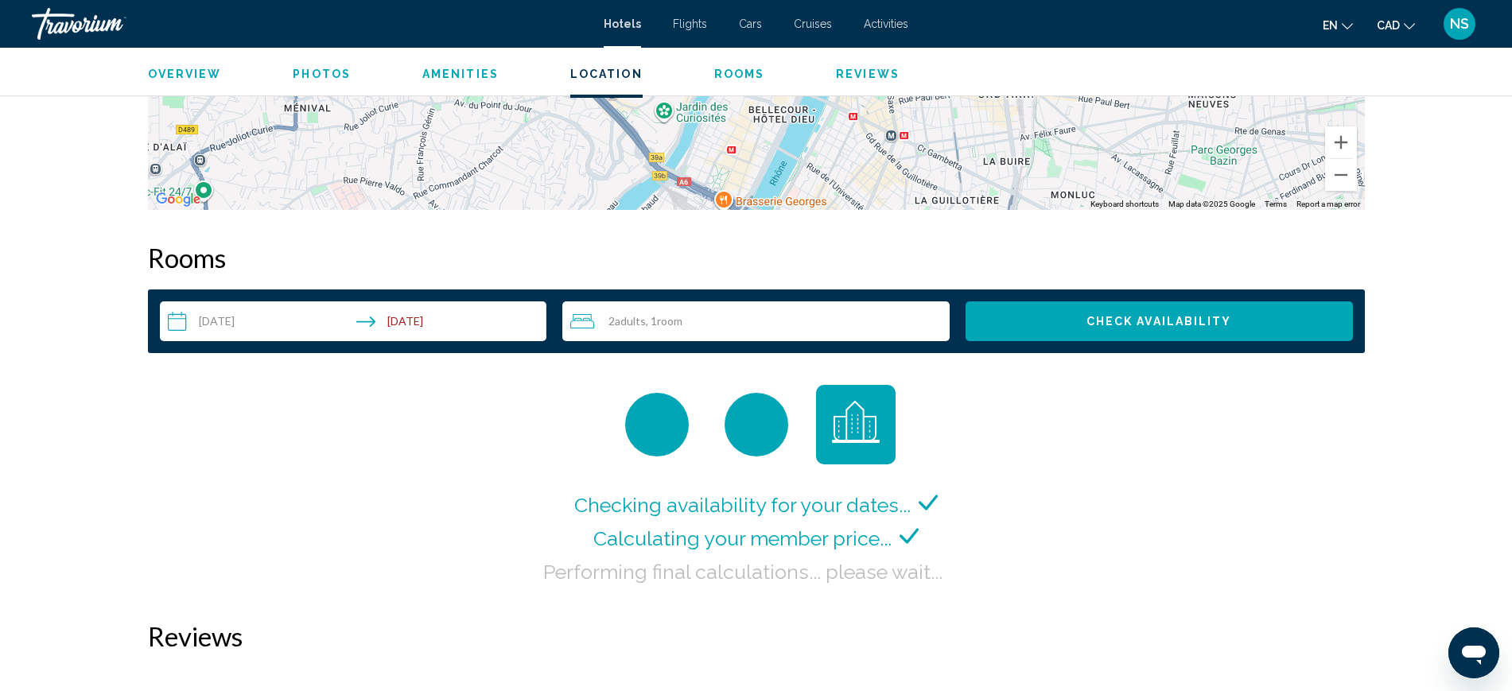
scroll to position [1989, 0]
